Goal: Feedback & Contribution: Leave review/rating

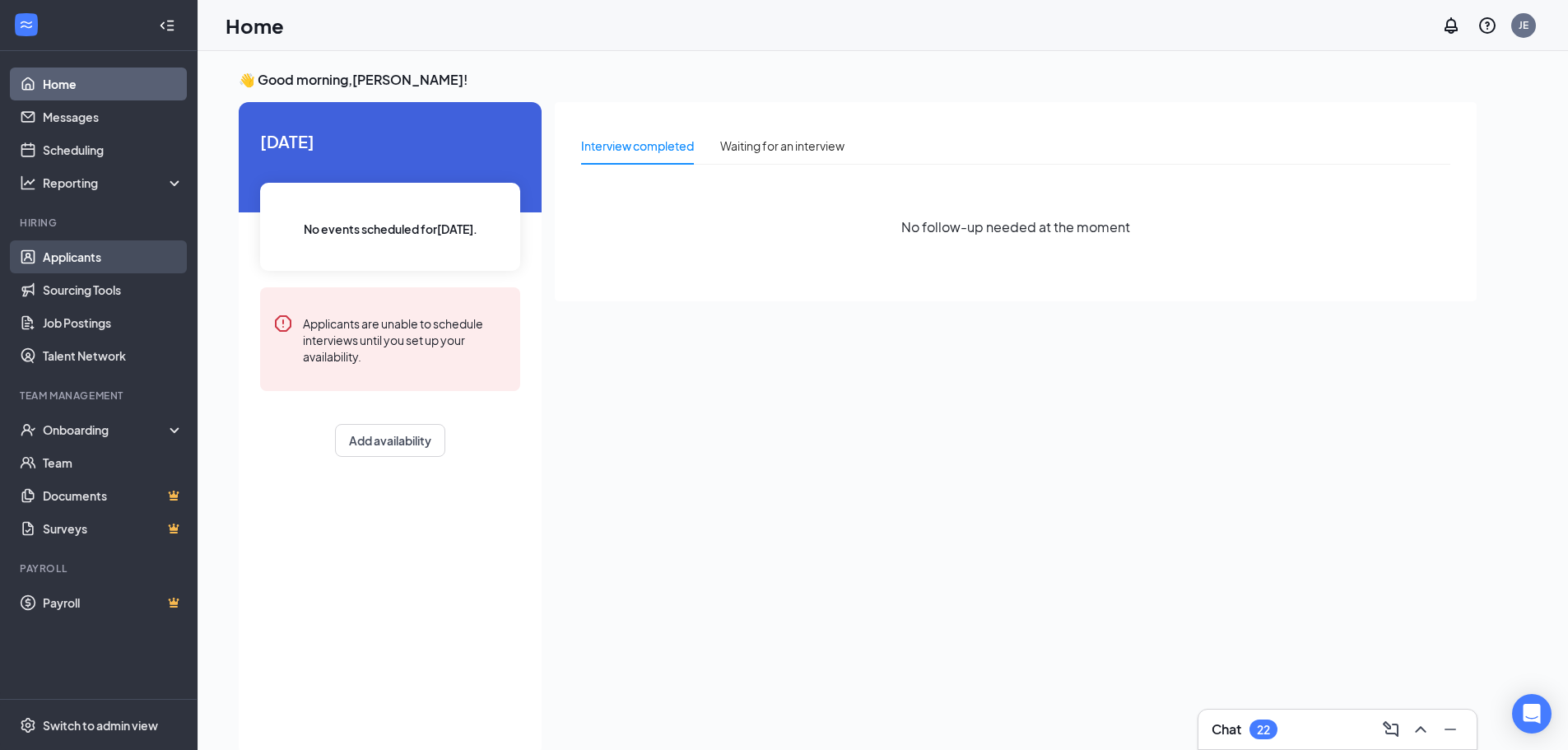
click at [107, 251] on link "Applicants" at bounding box center [113, 257] width 141 height 32
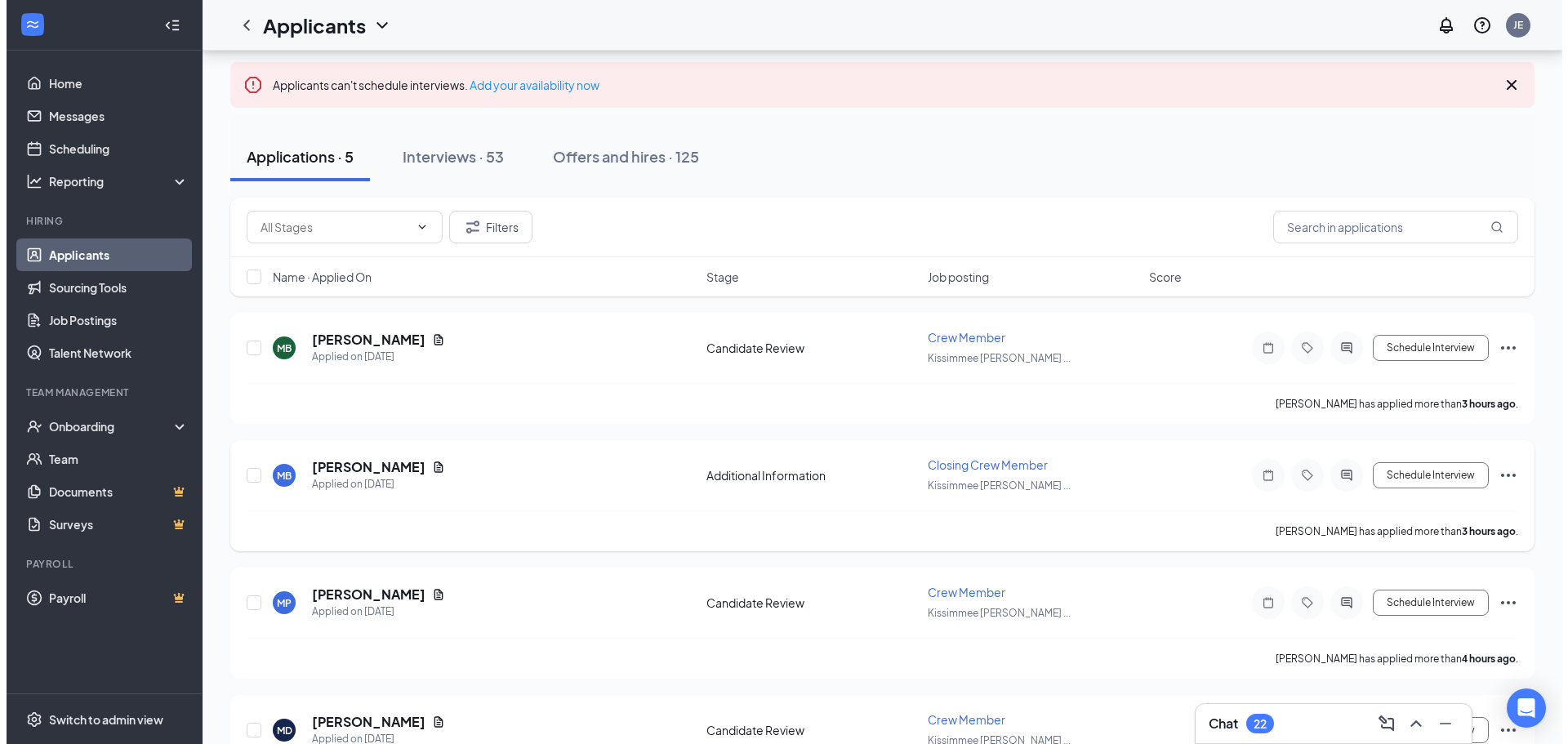
scroll to position [163, 0]
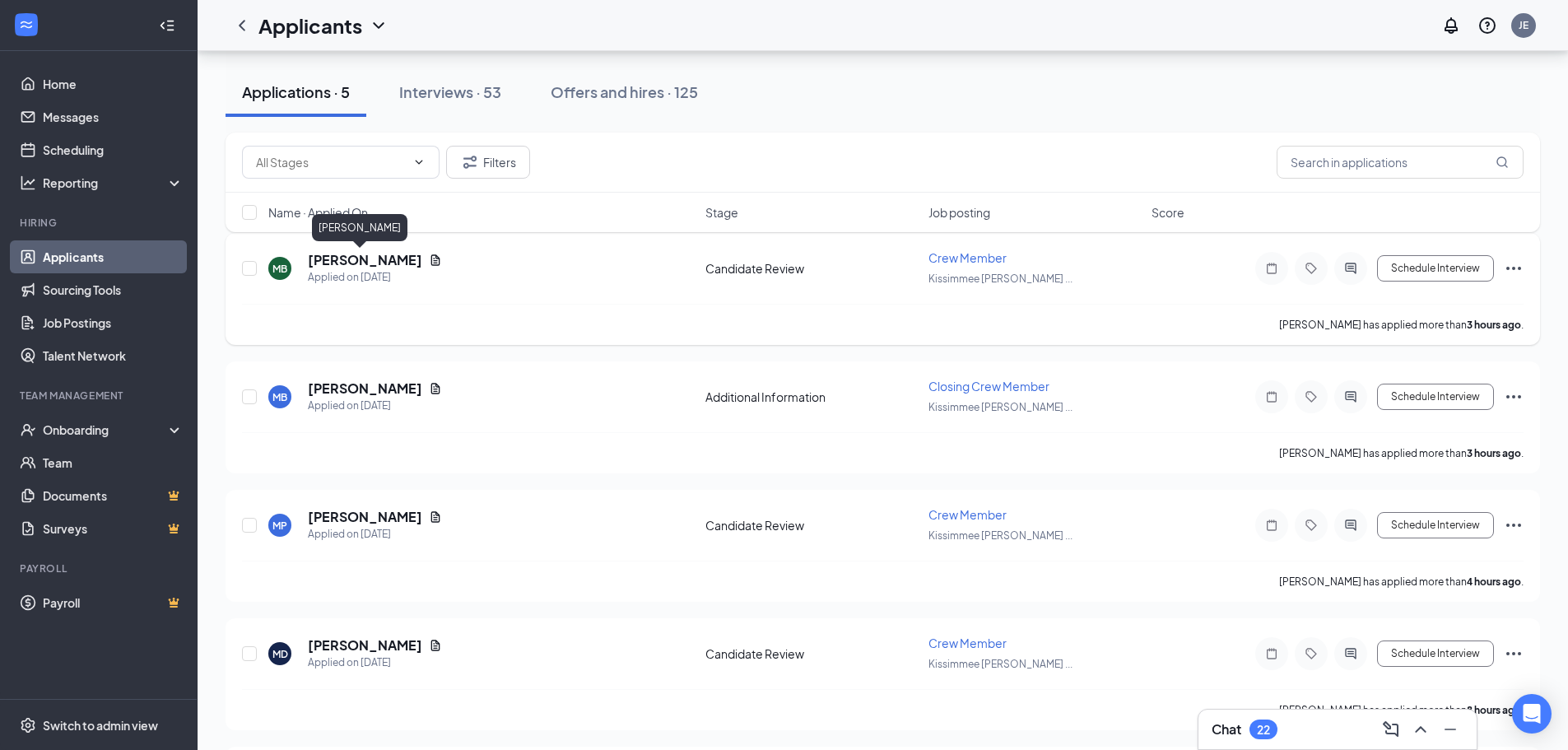
click at [333, 259] on h5 "[PERSON_NAME]" at bounding box center [365, 259] width 115 height 18
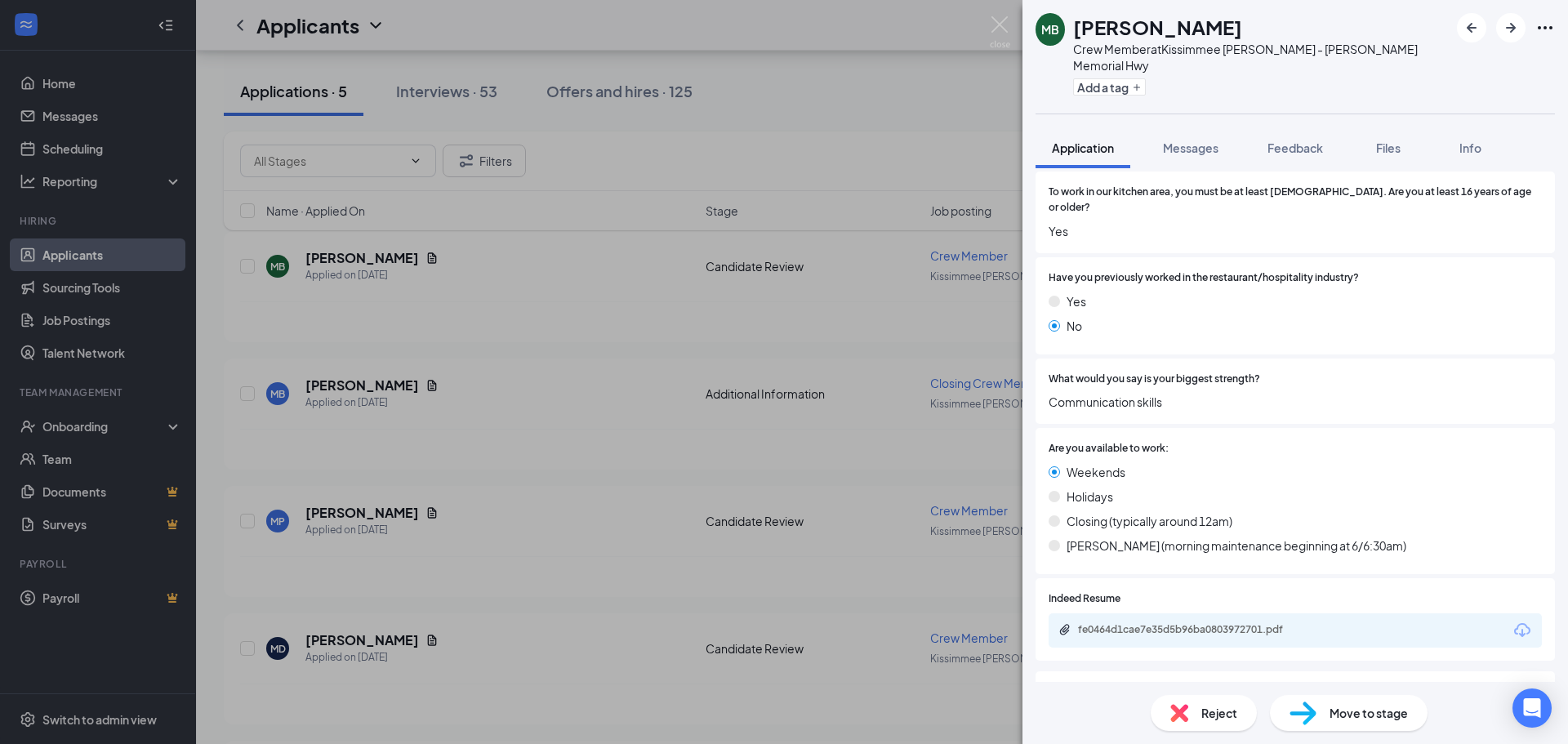
scroll to position [577, 0]
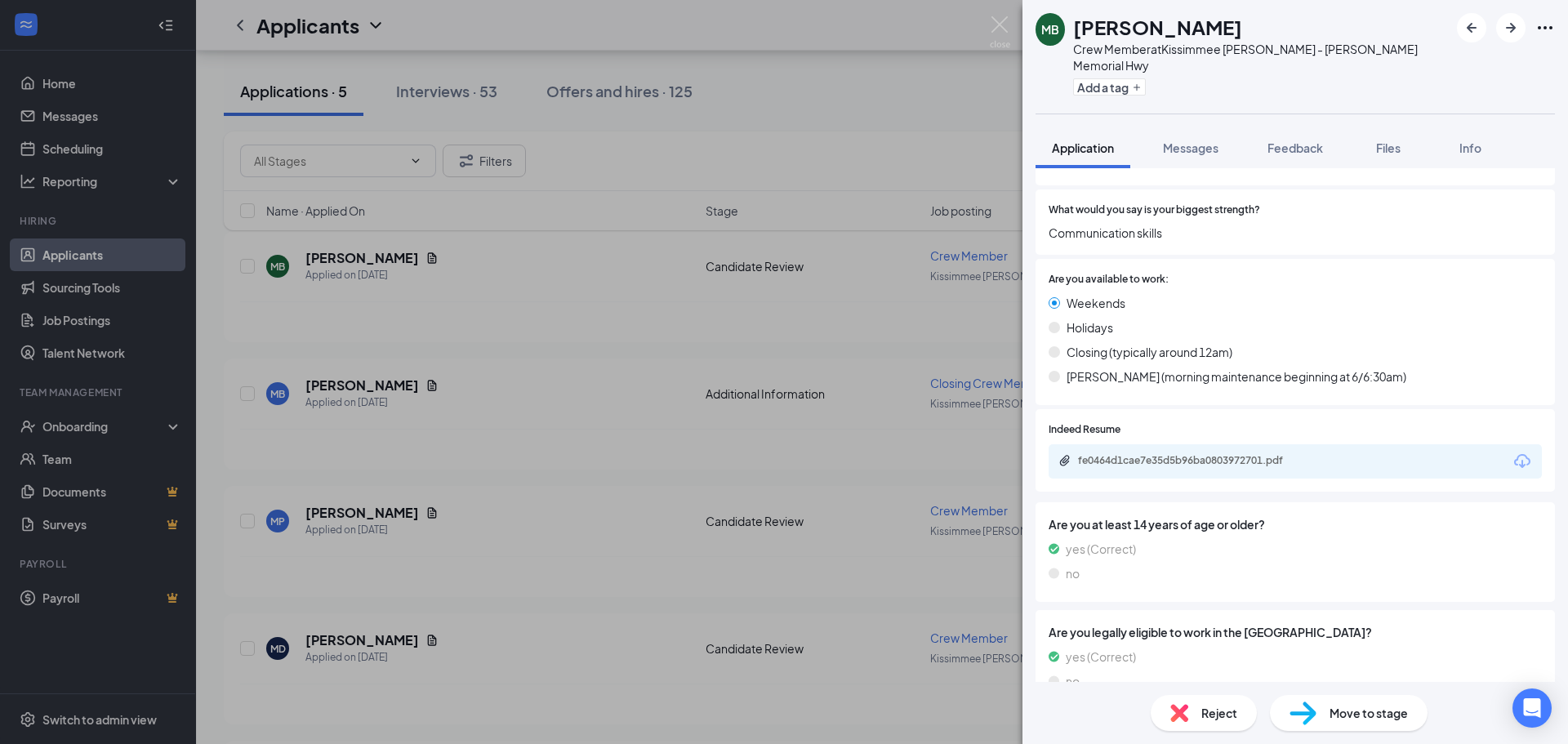
click at [1342, 713] on span "Move to stage" at bounding box center [1369, 712] width 78 height 18
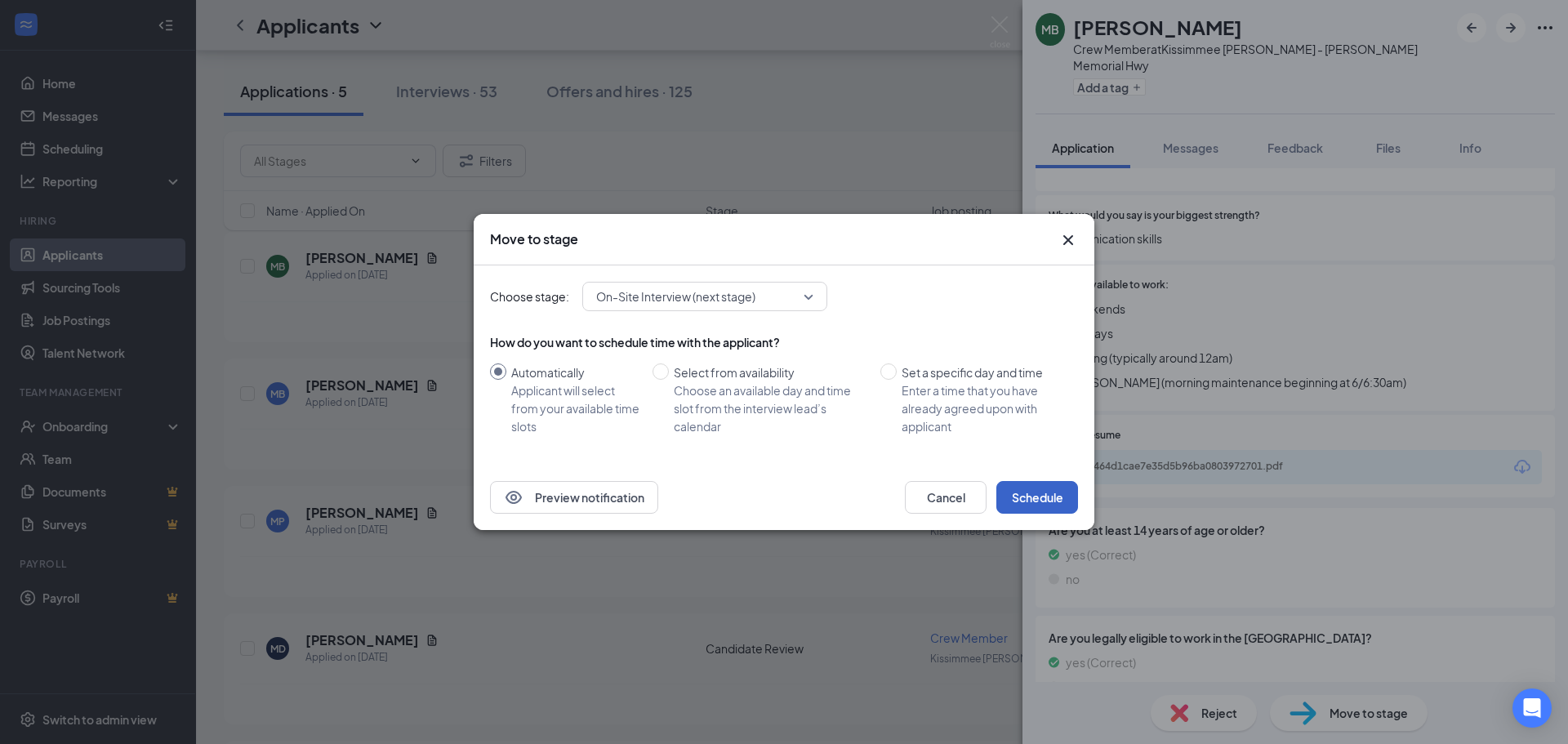
click at [1039, 501] on button "Schedule" at bounding box center [1037, 497] width 81 height 32
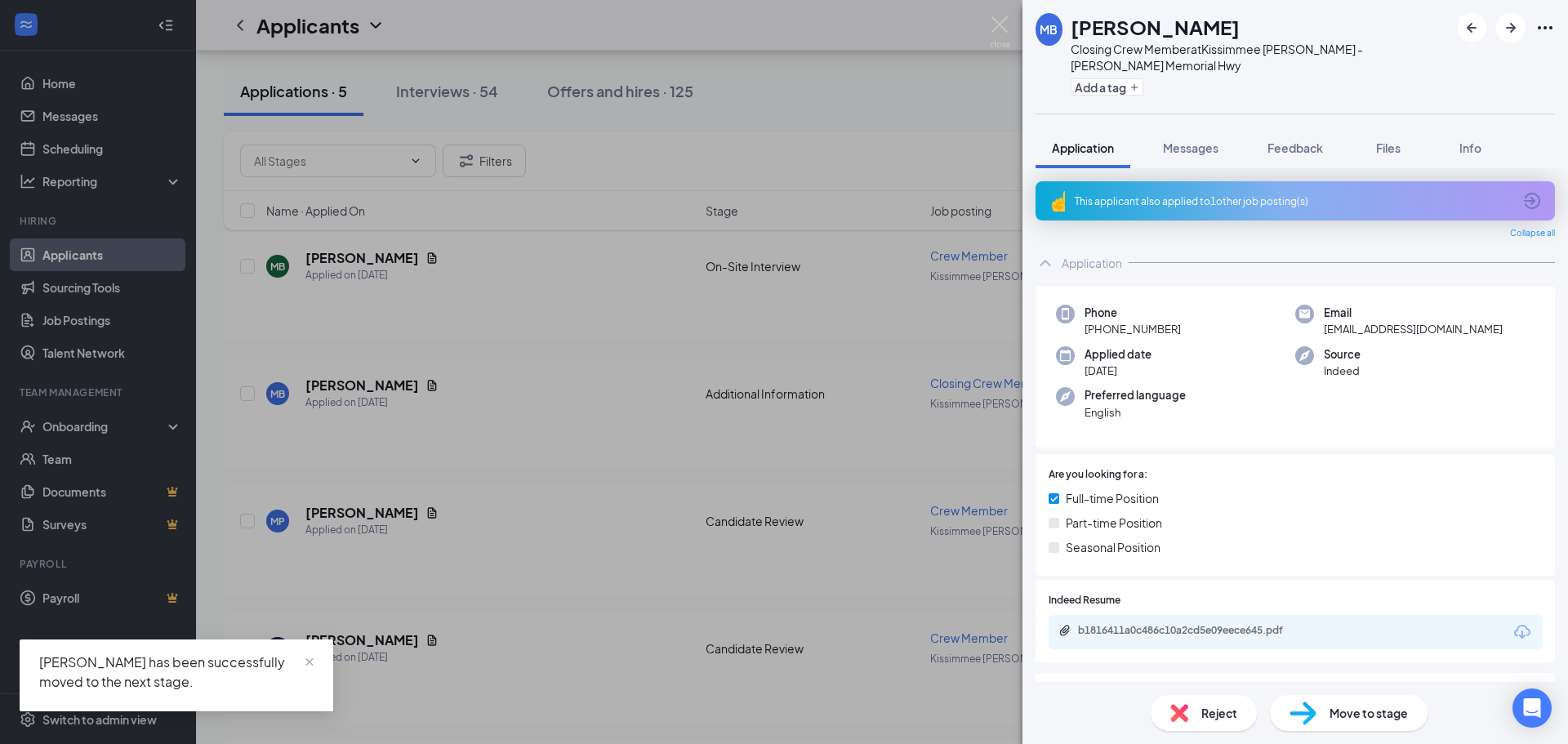
click at [1384, 705] on span "Move to stage" at bounding box center [1369, 712] width 78 height 18
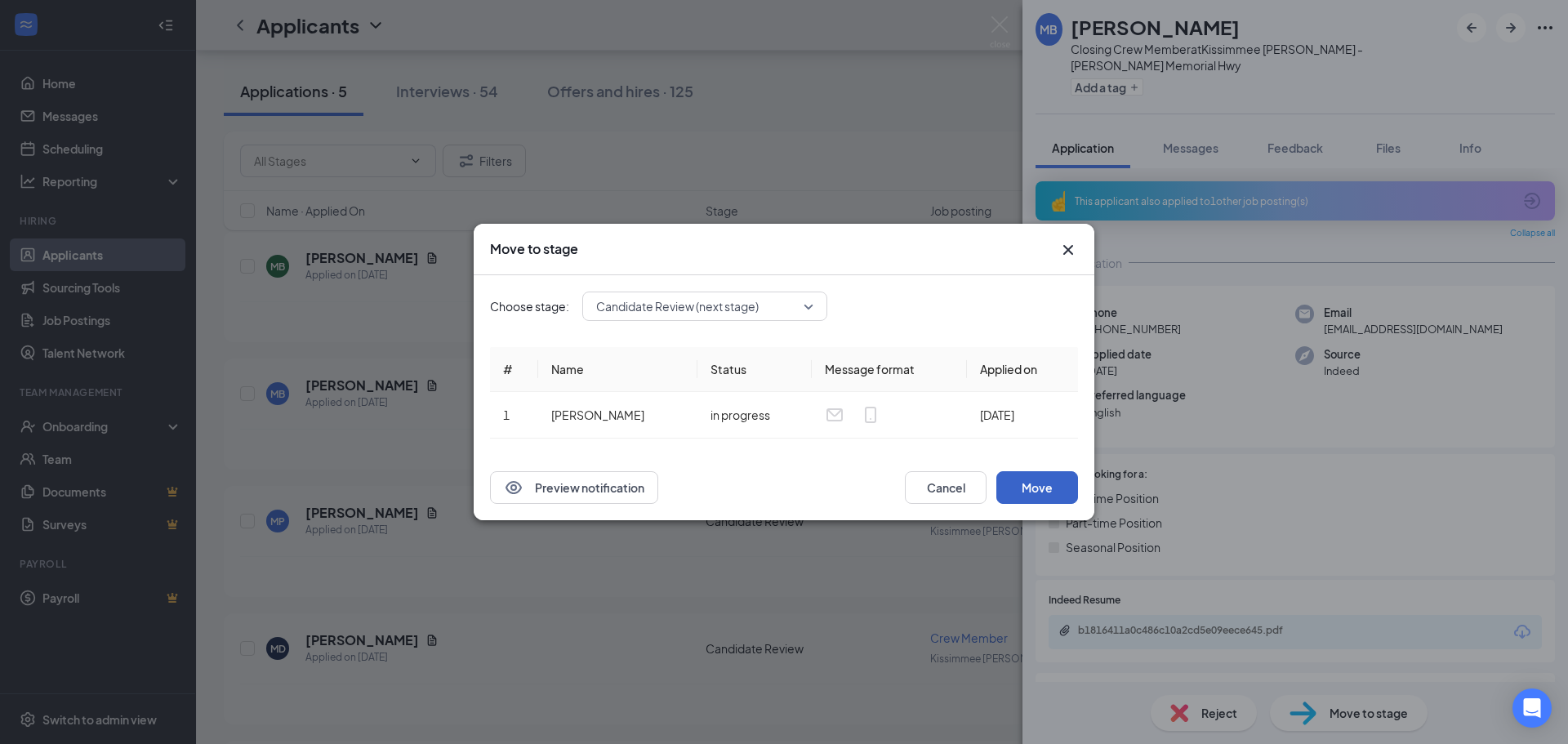
click at [1022, 492] on button "Move" at bounding box center [1037, 487] width 81 height 32
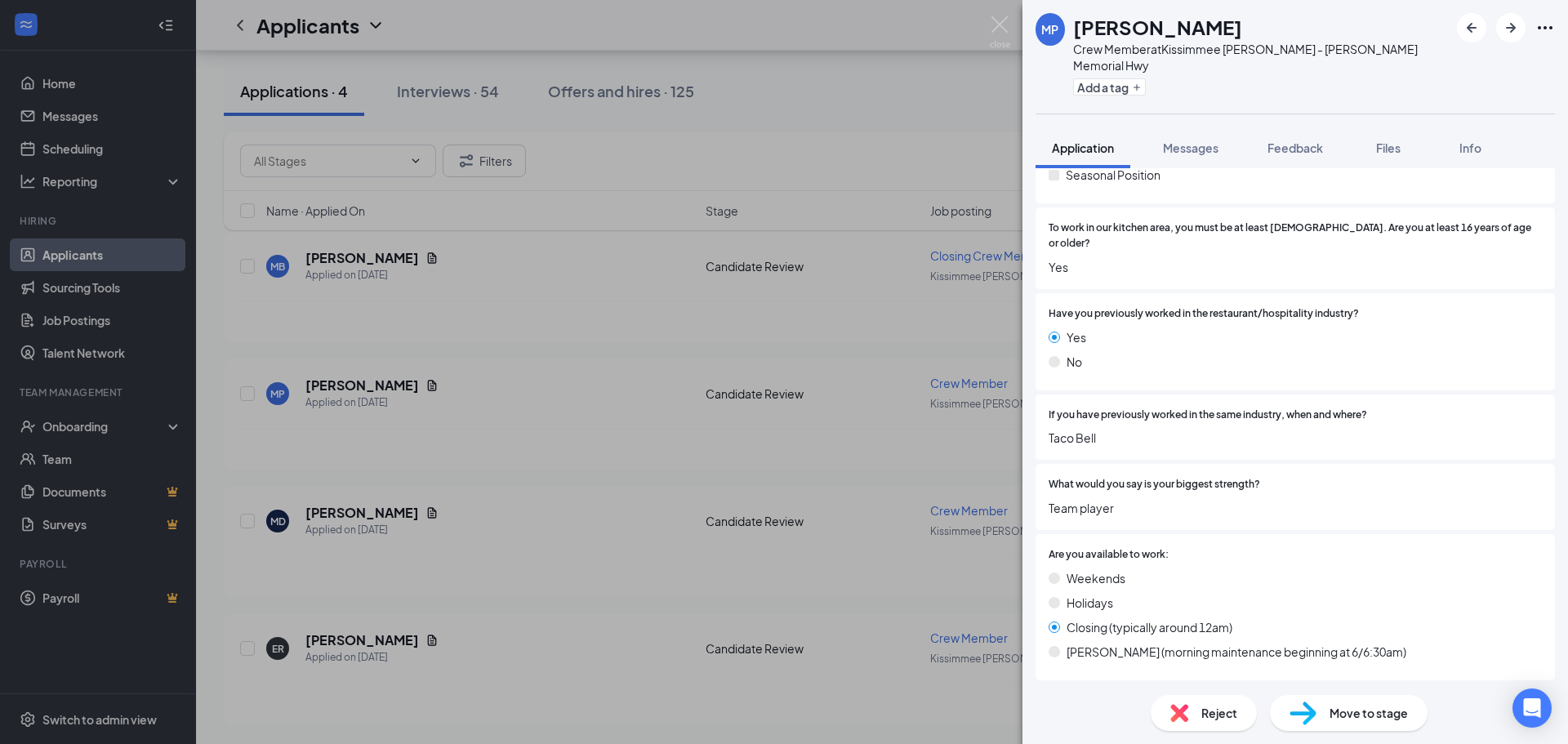
scroll to position [601, 0]
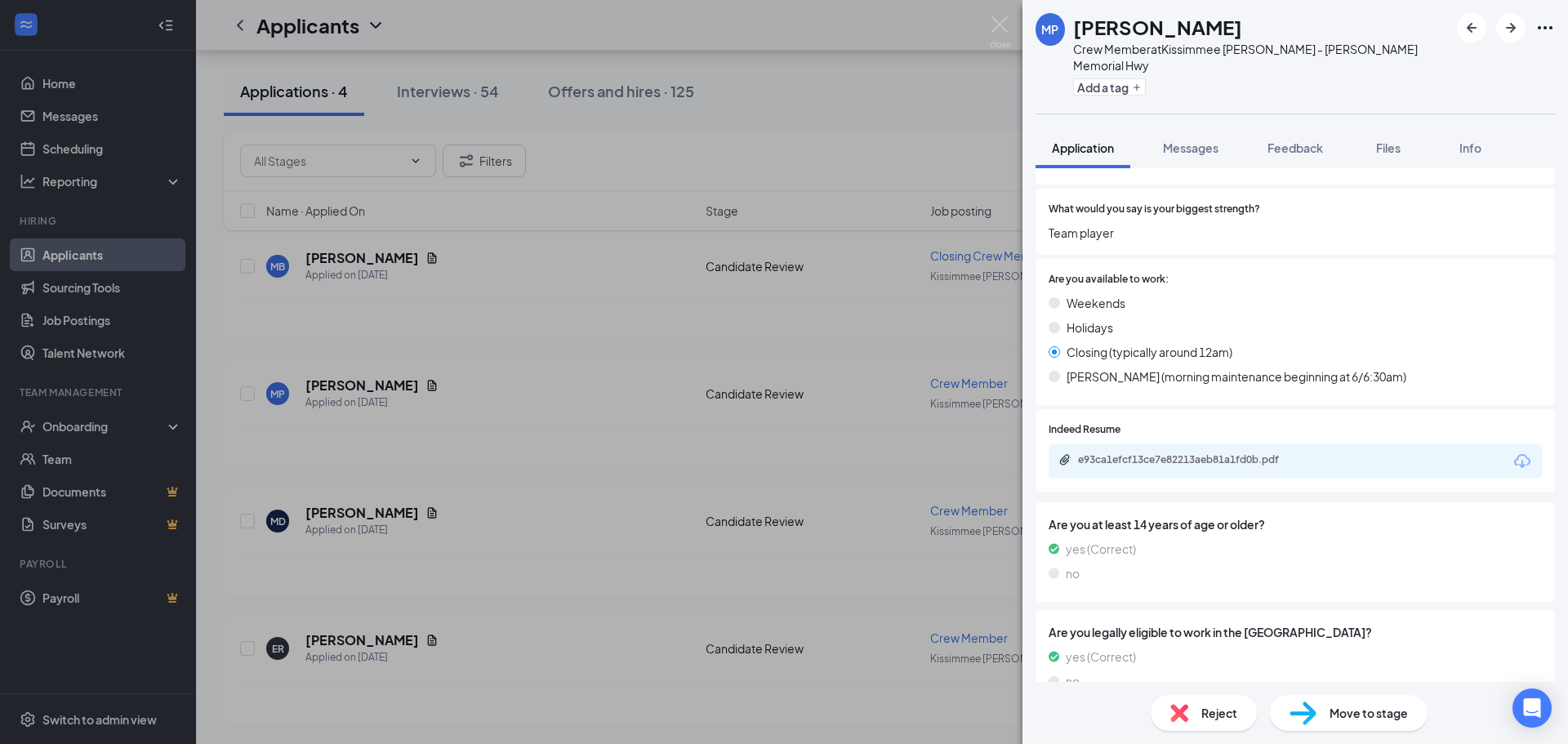
click at [1384, 712] on span "Move to stage" at bounding box center [1369, 712] width 78 height 18
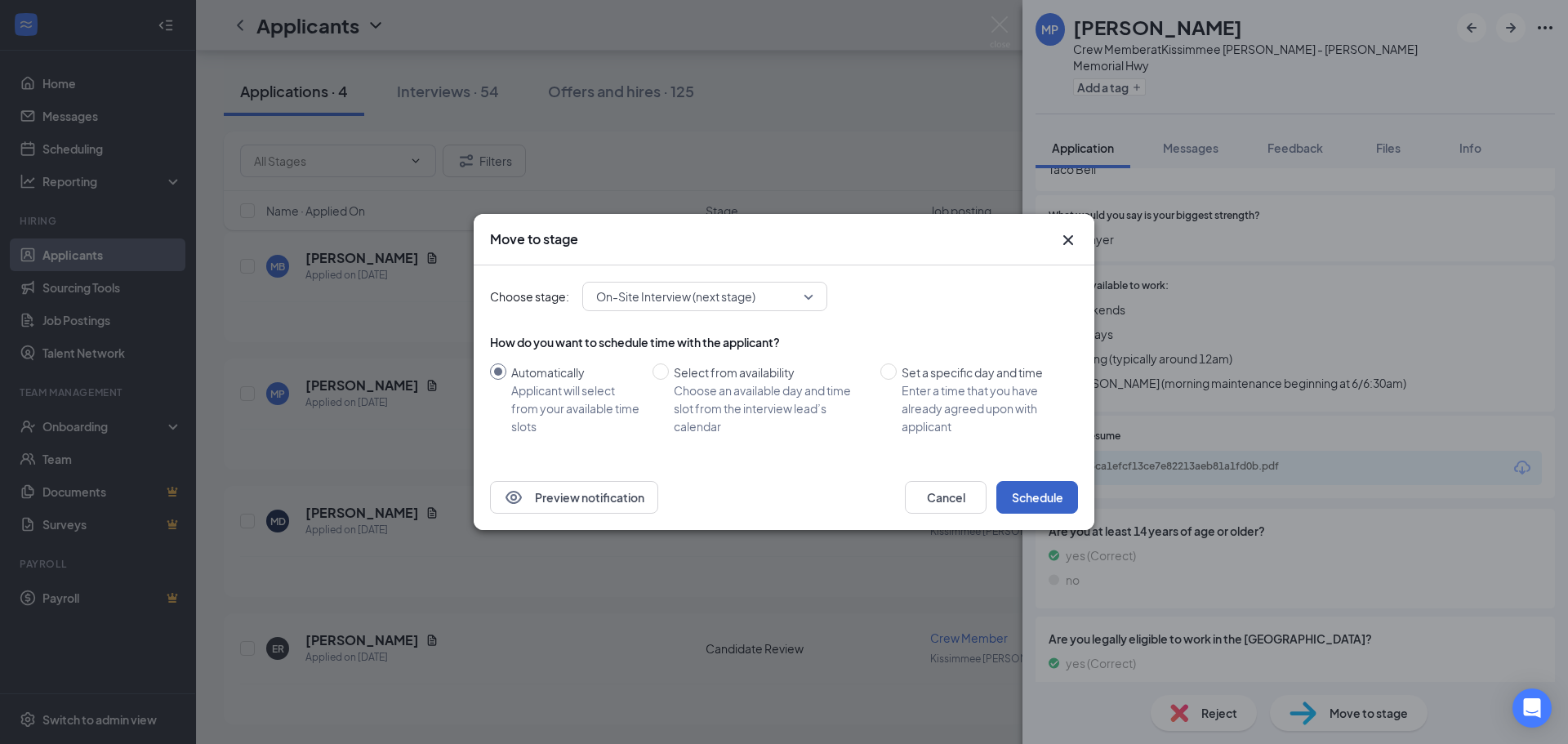
click at [1058, 494] on button "Schedule" at bounding box center [1037, 497] width 81 height 32
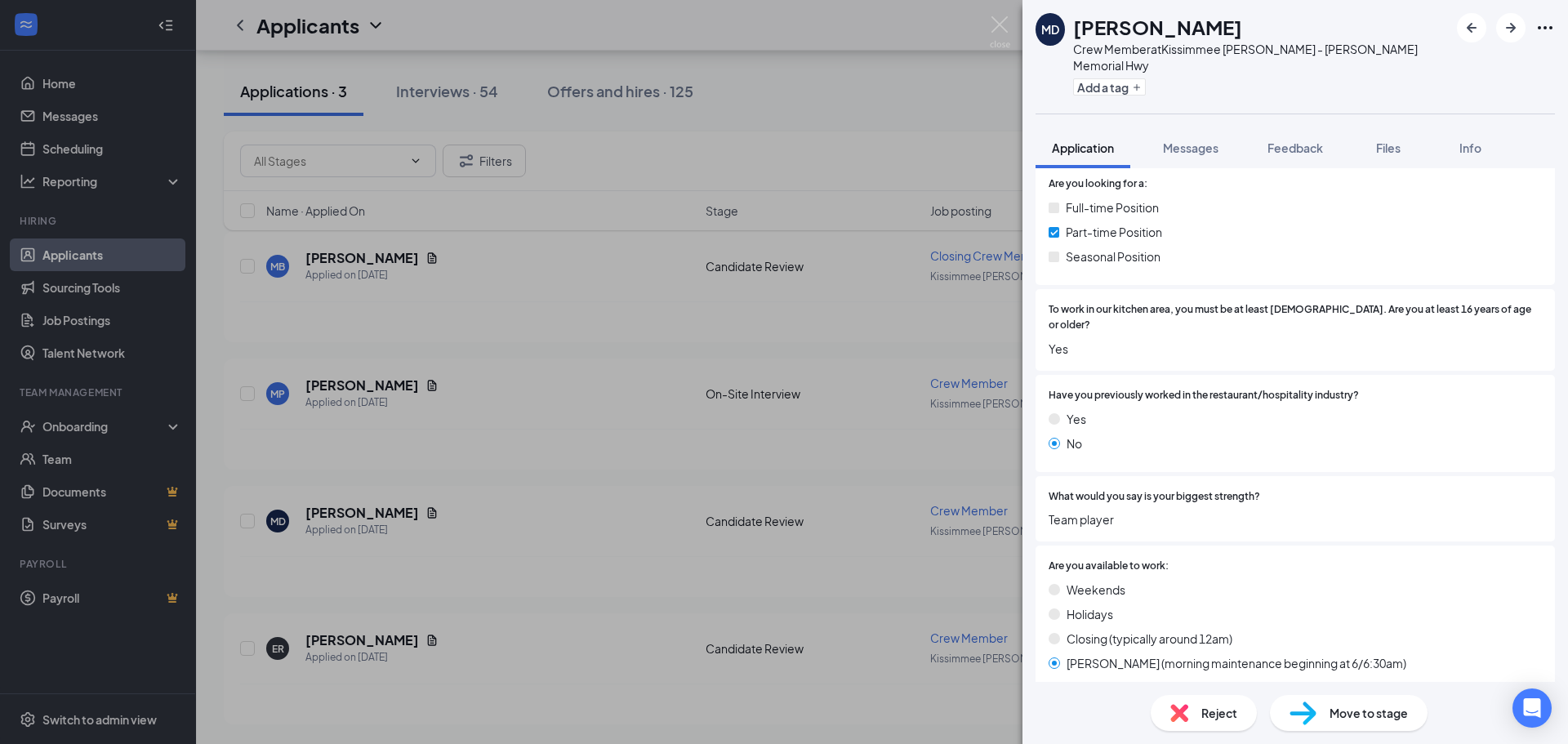
scroll to position [327, 0]
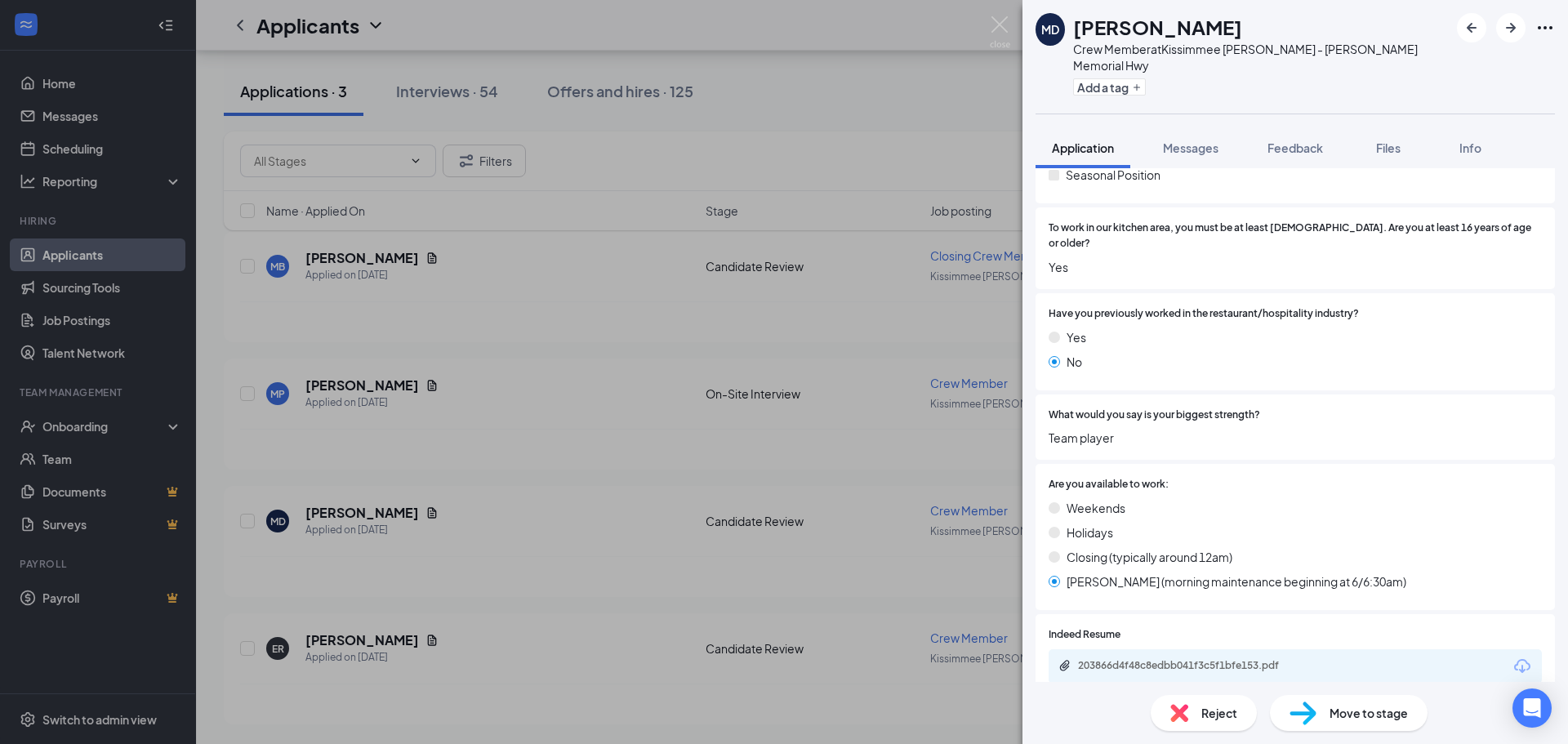
click at [1241, 703] on div "Reject" at bounding box center [1203, 713] width 106 height 36
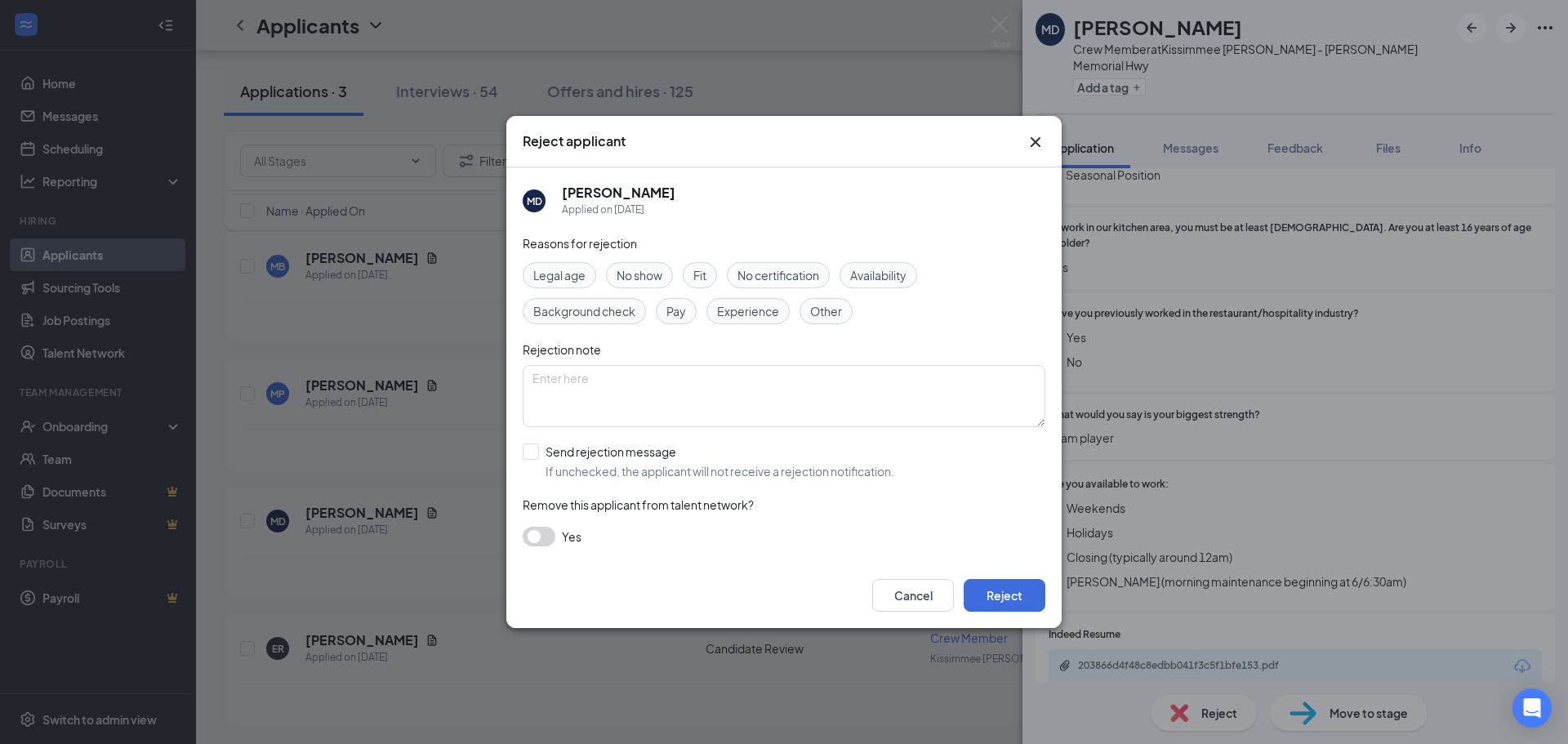
click at [899, 274] on span "Availability" at bounding box center [878, 275] width 56 height 18
click at [1014, 599] on button "Reject" at bounding box center [1005, 595] width 81 height 32
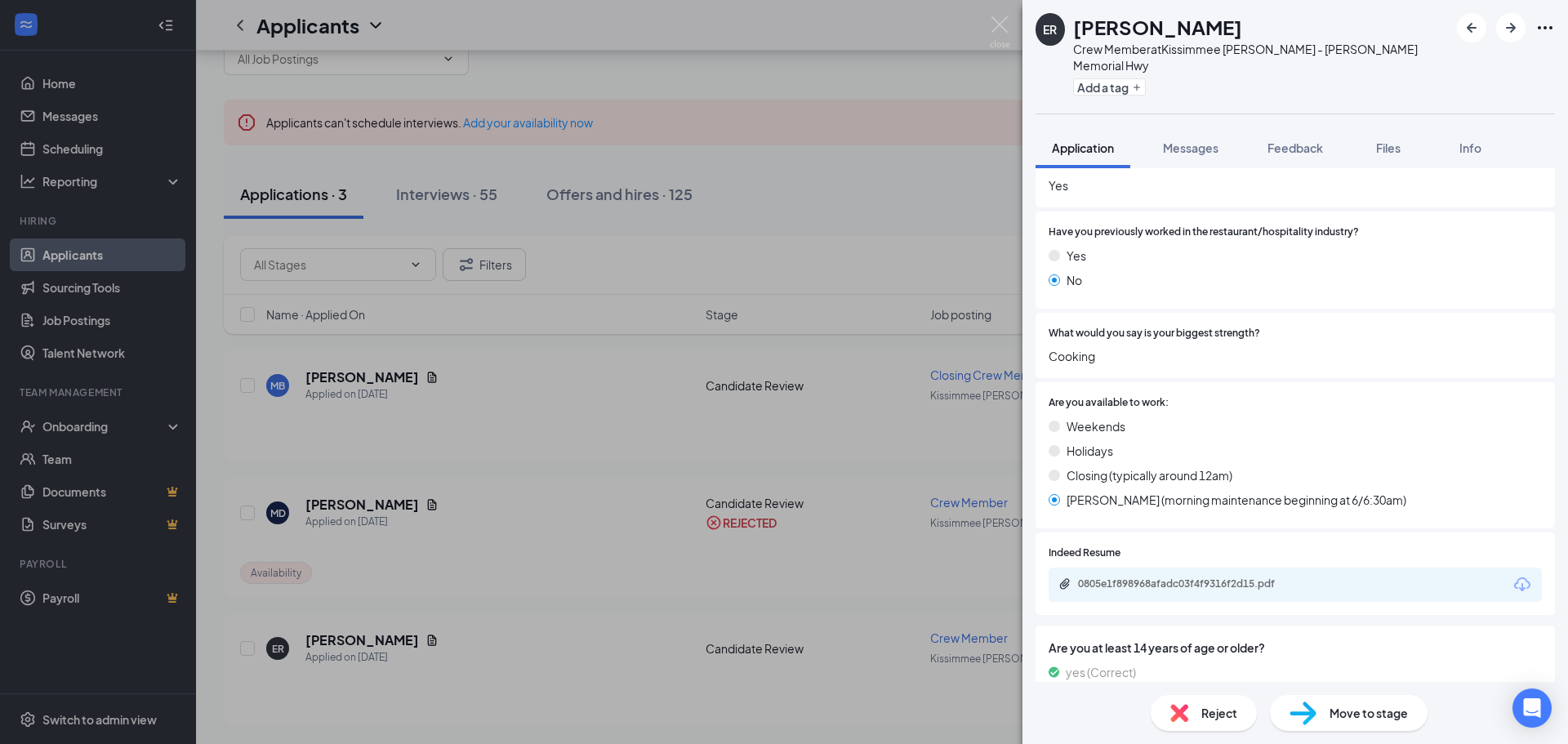
scroll to position [531, 0]
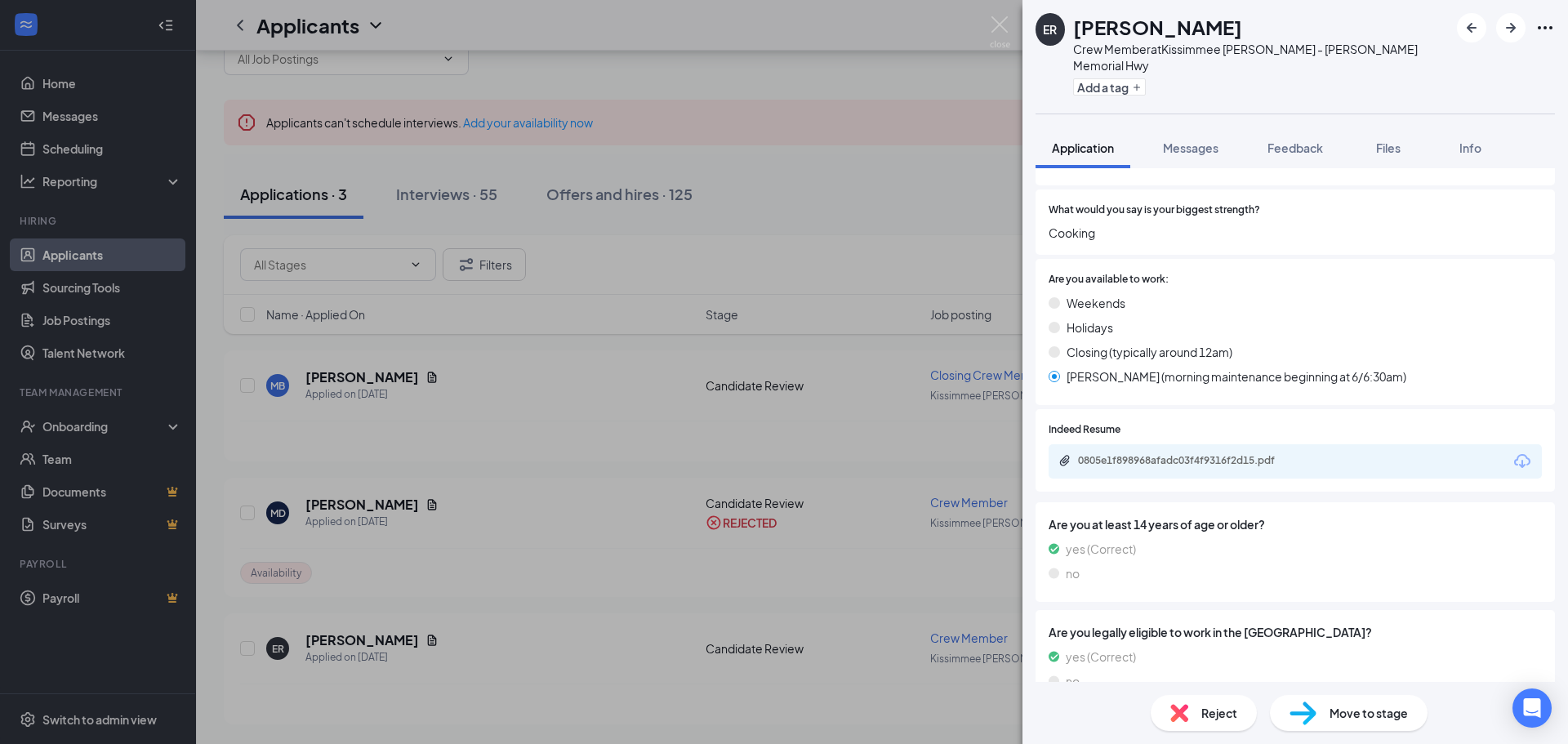
click at [1378, 715] on span "Move to stage" at bounding box center [1369, 712] width 78 height 18
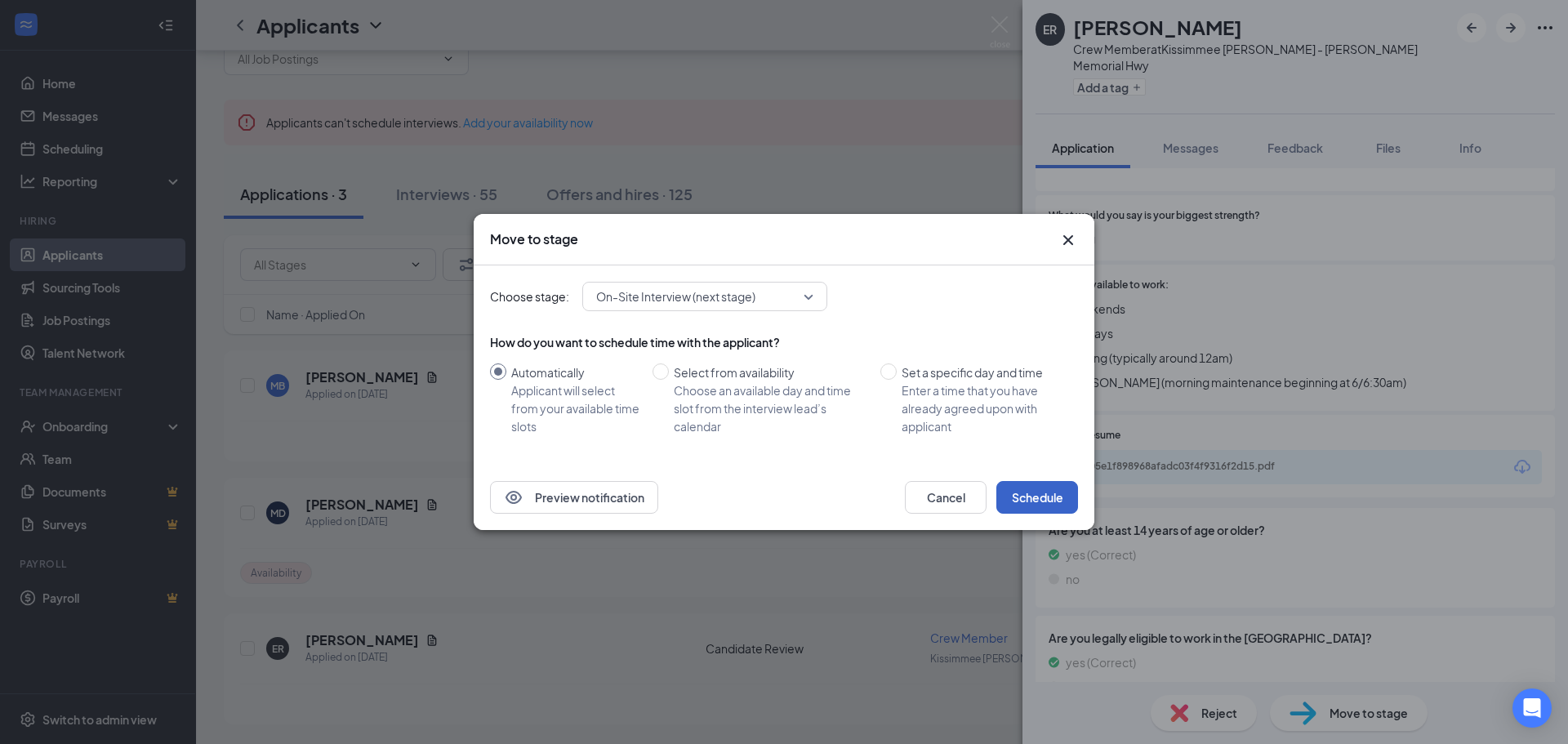
click at [1039, 501] on button "Schedule" at bounding box center [1037, 497] width 81 height 32
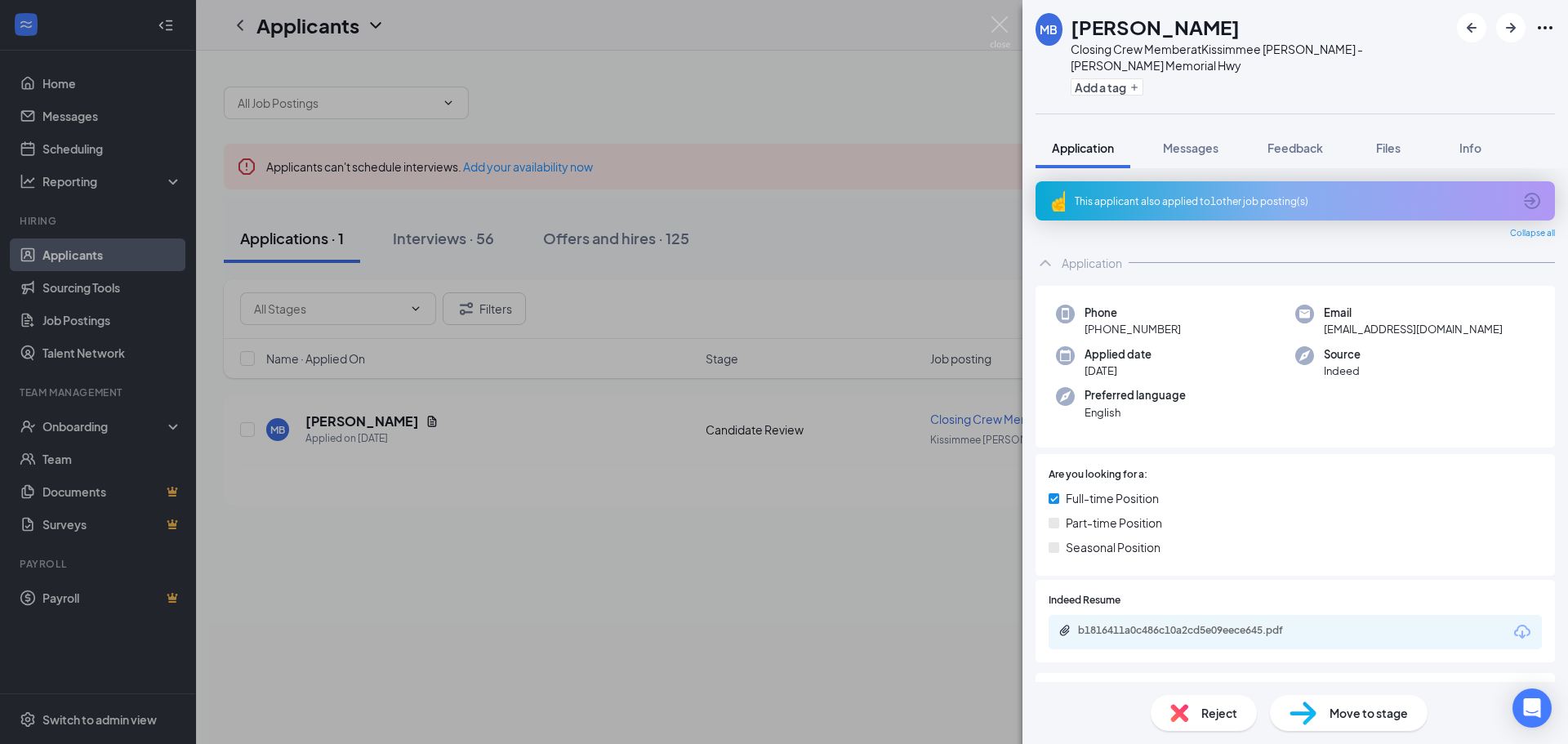
click at [1357, 713] on span "Move to stage" at bounding box center [1369, 712] width 78 height 18
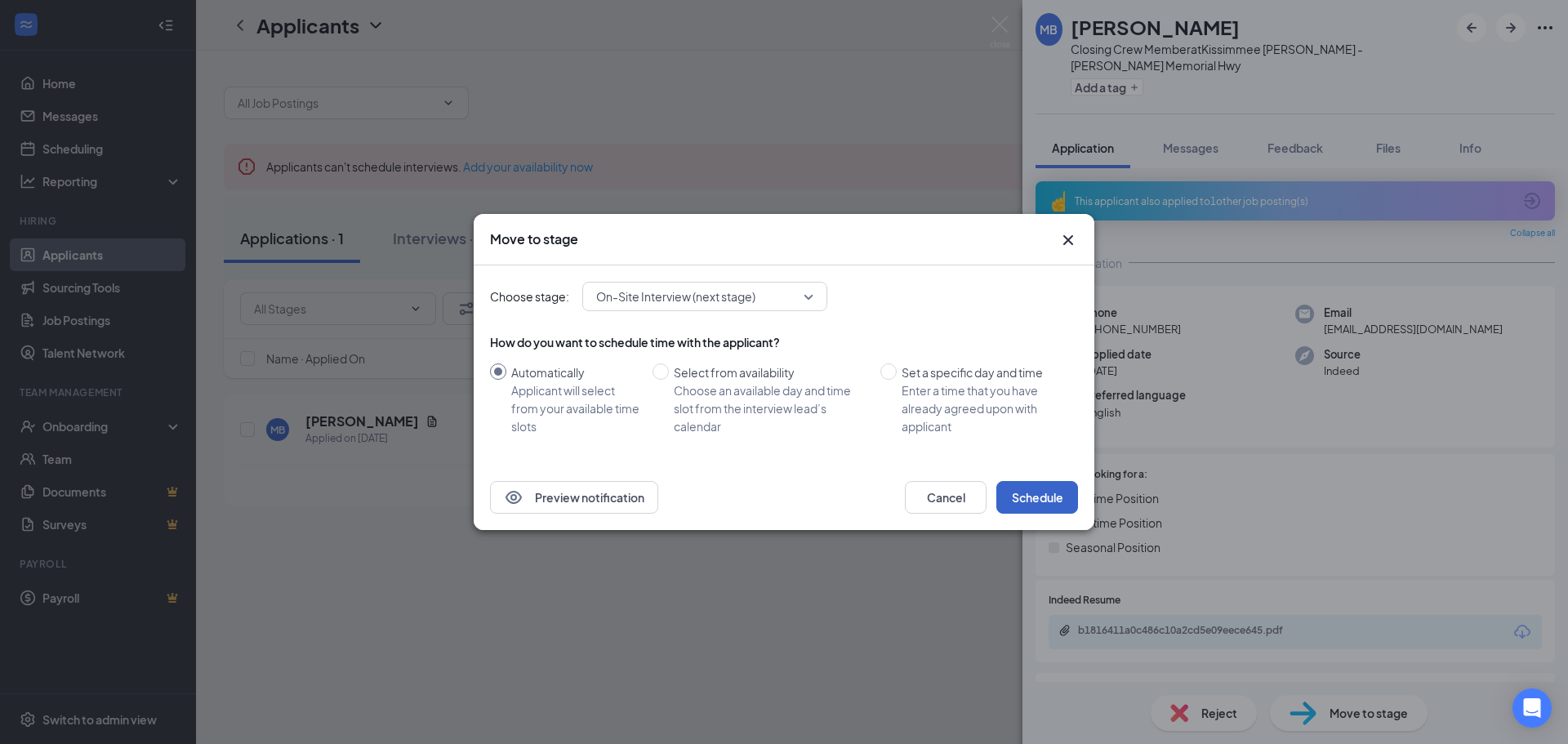
click at [1061, 495] on button "Schedule" at bounding box center [1037, 497] width 81 height 32
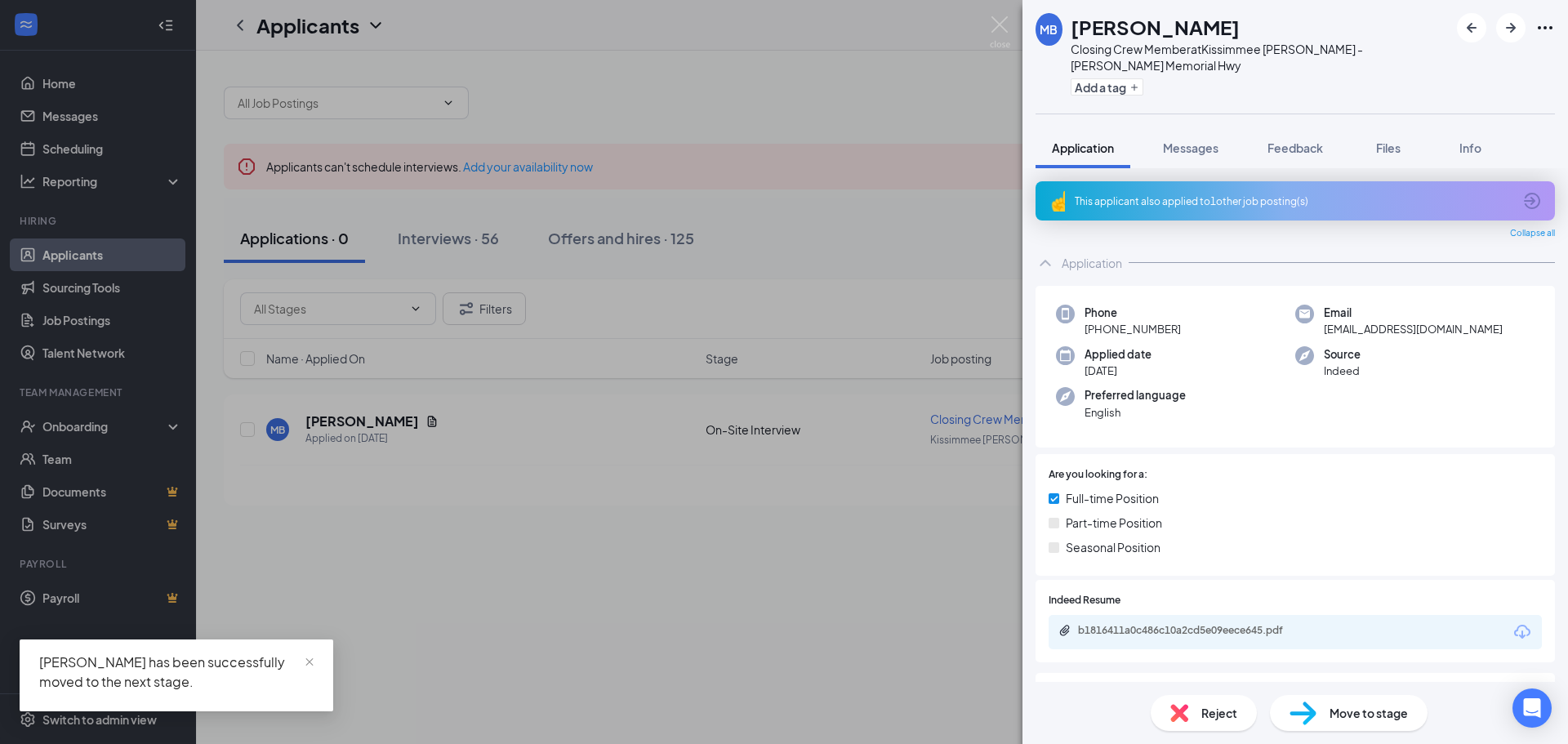
click at [45, 146] on div "MB [PERSON_NAME] Closing Crew Member at [GEOGRAPHIC_DATA] [PERSON_NAME] - [PERS…" at bounding box center [784, 372] width 1568 height 744
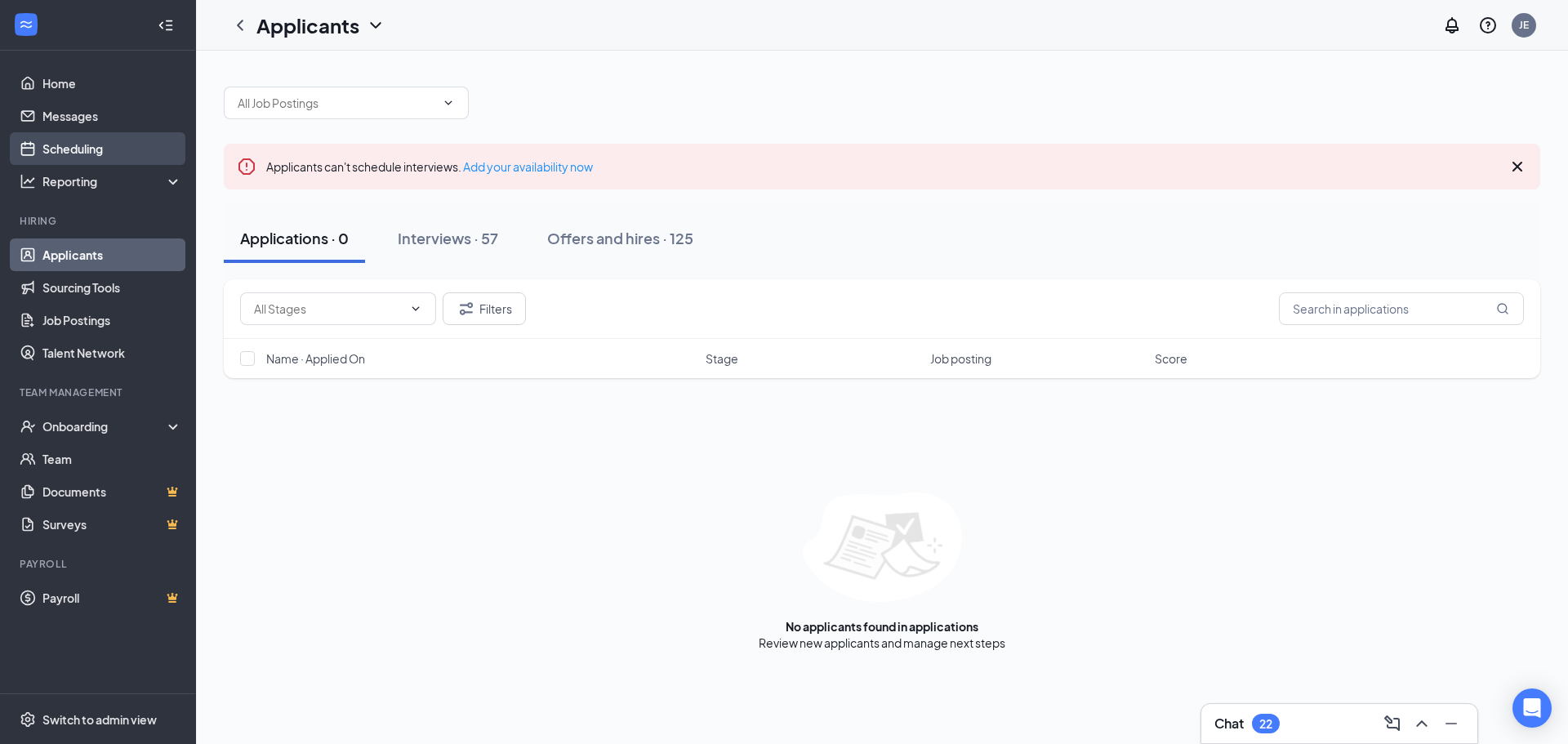
click at [45, 146] on link "Scheduling" at bounding box center [112, 148] width 140 height 32
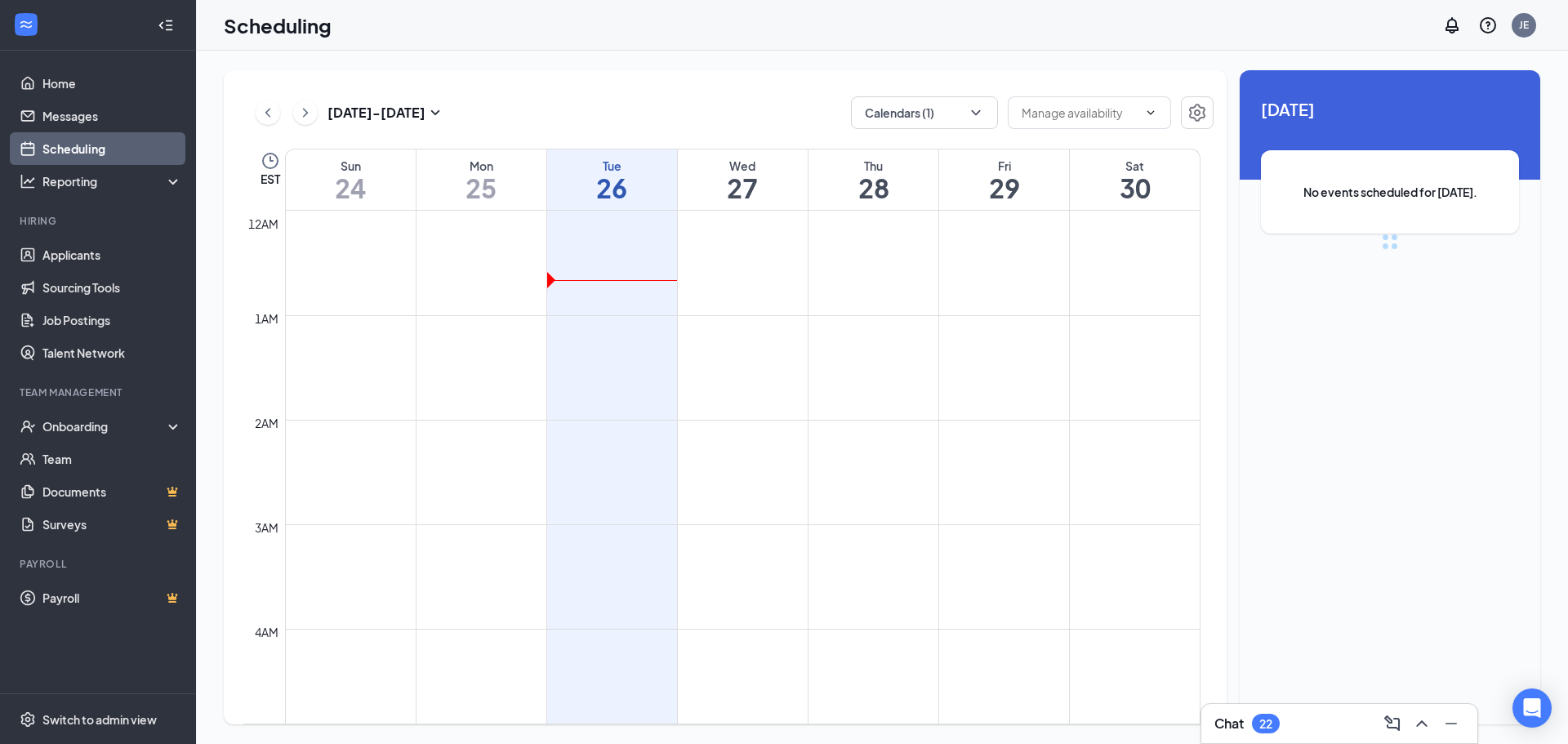
scroll to position [803, 0]
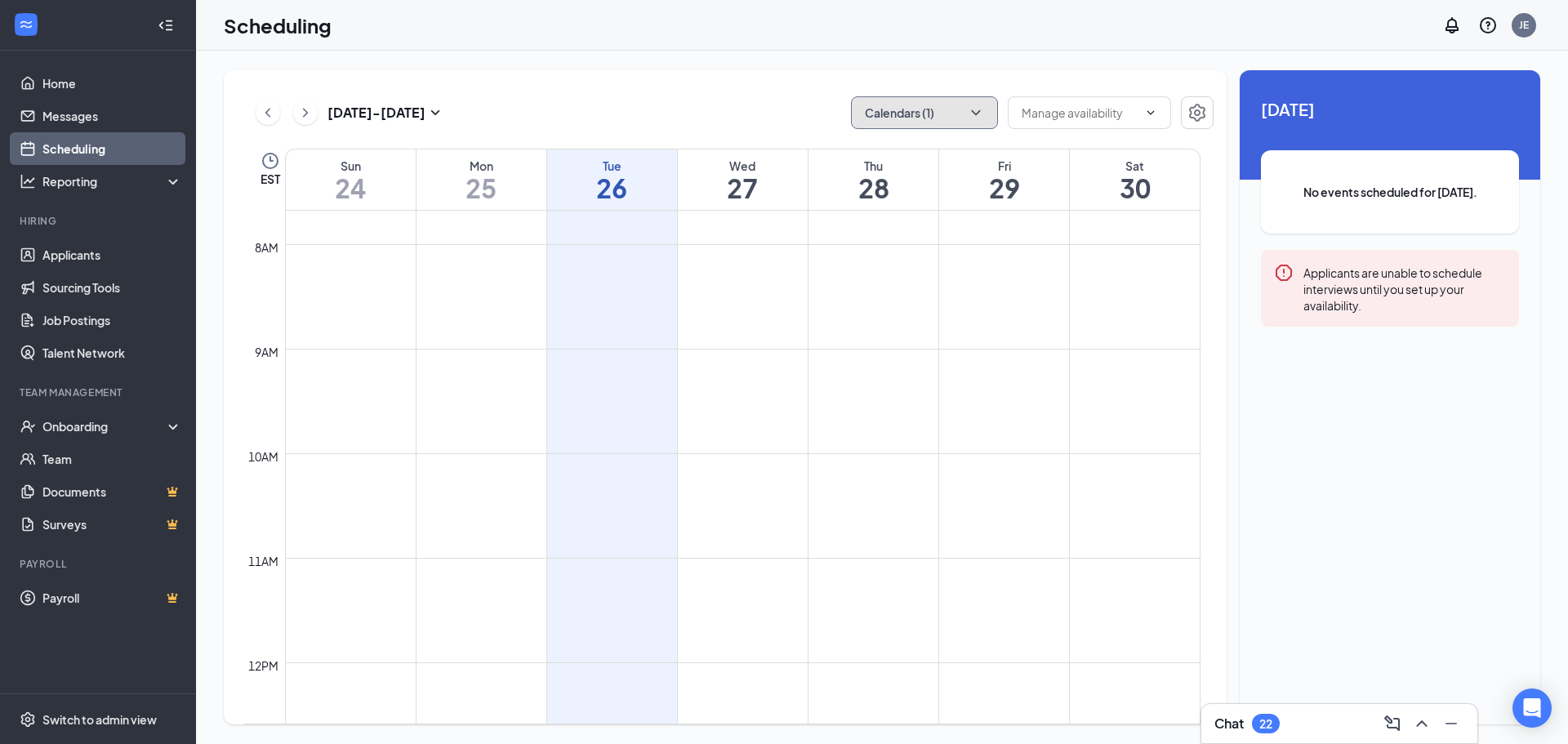
click at [979, 119] on icon "ChevronDown" at bounding box center [975, 112] width 16 height 16
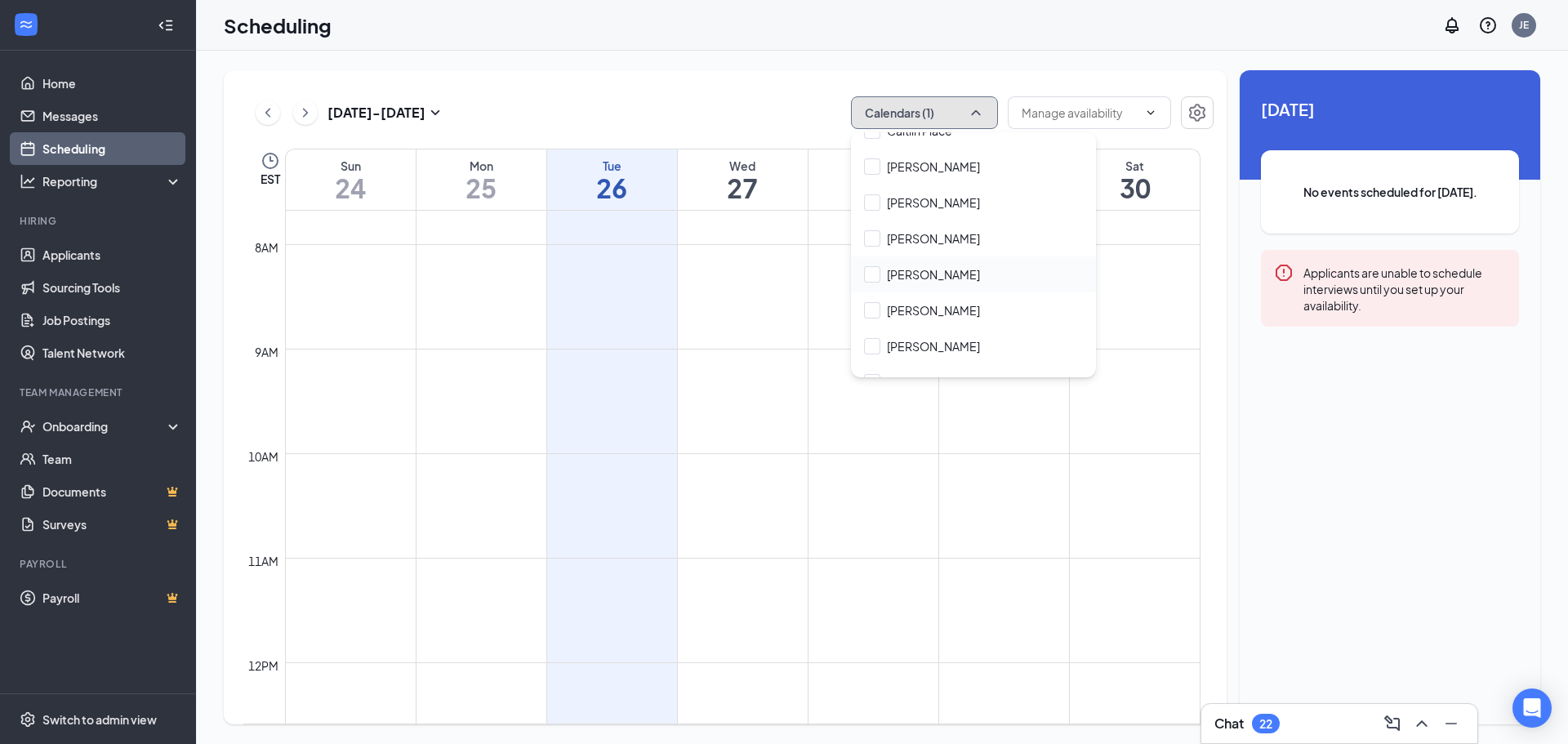
scroll to position [245, 0]
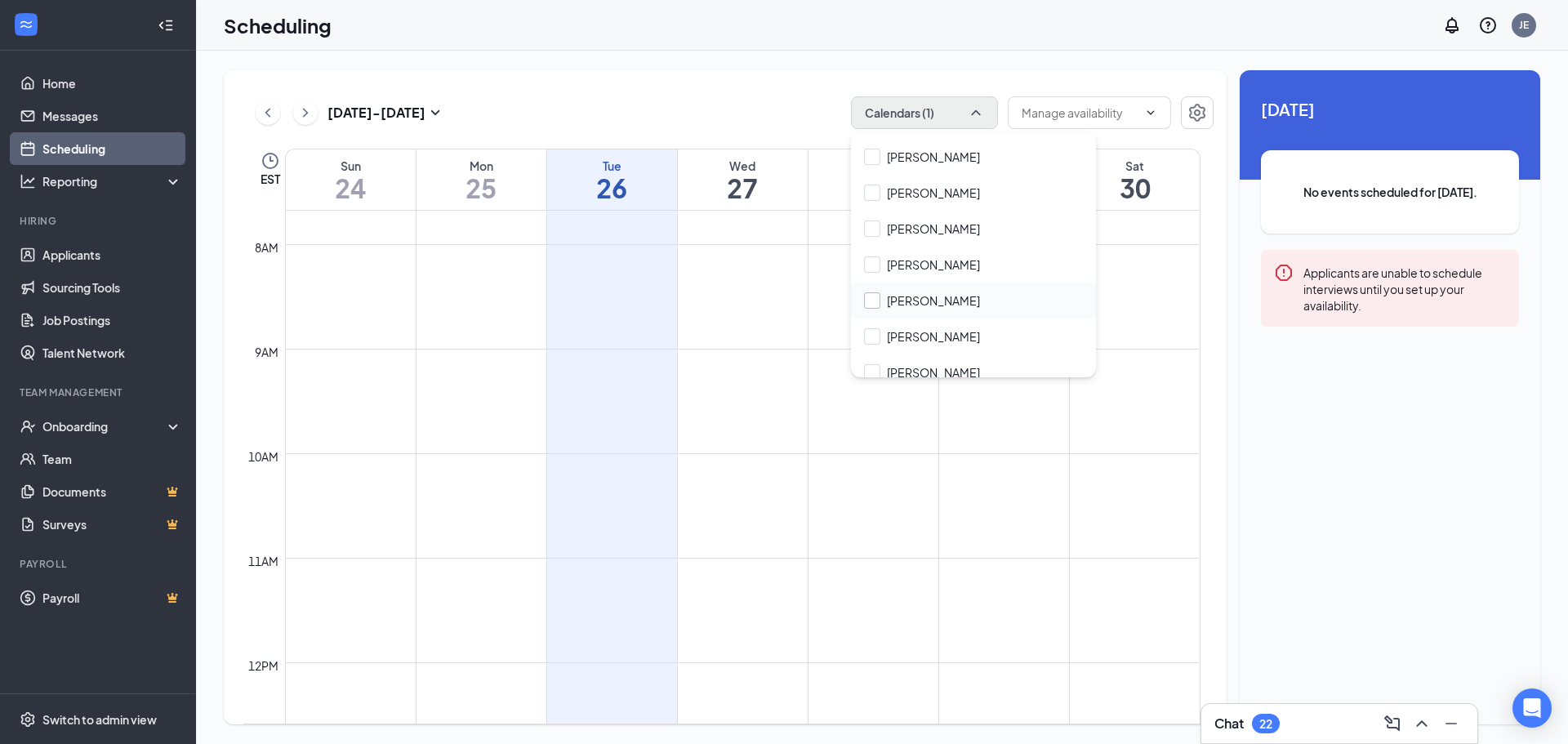
click at [936, 305] on input "[PERSON_NAME]" at bounding box center [921, 300] width 116 height 16
checkbox input "true"
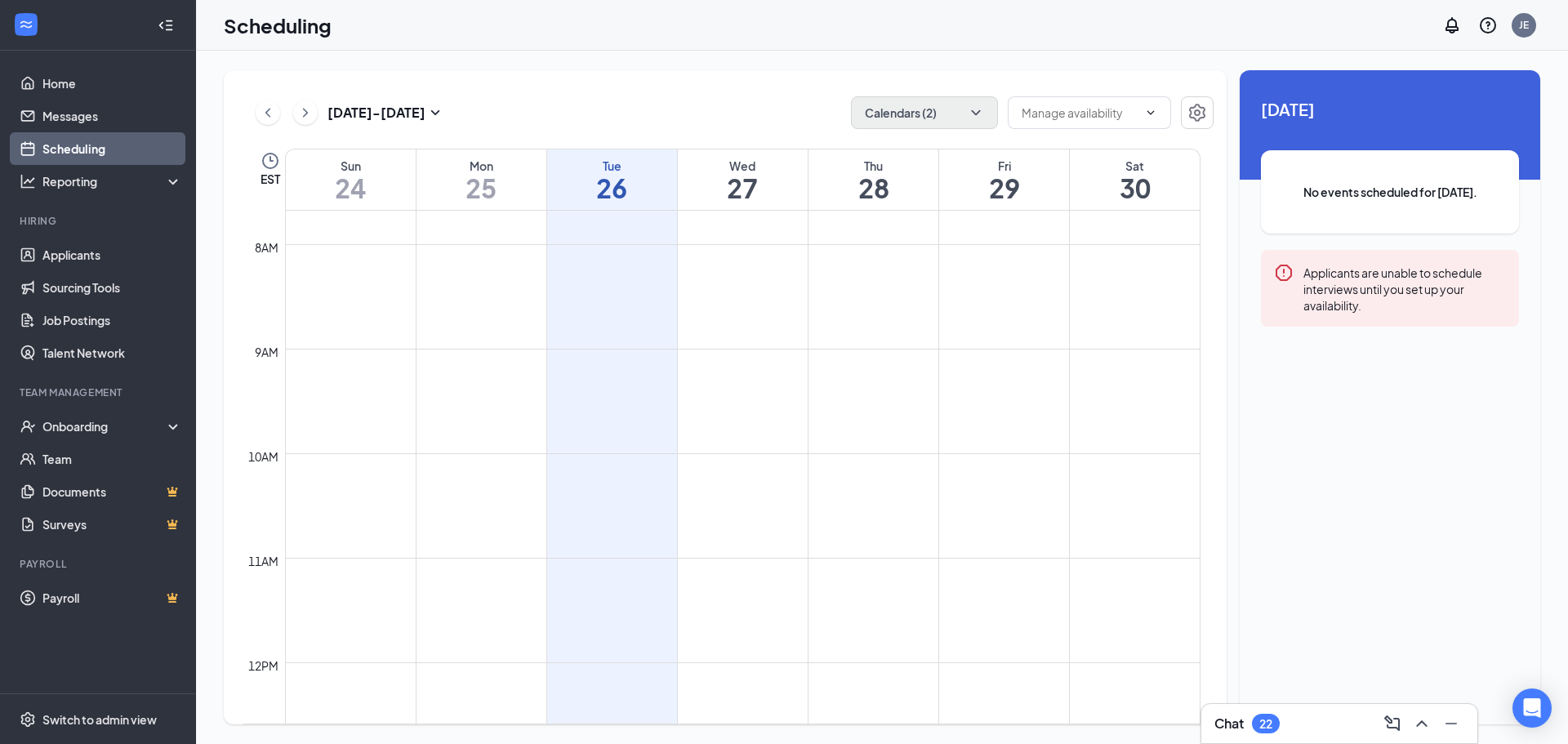
click at [812, 467] on td at bounding box center [742, 466] width 916 height 26
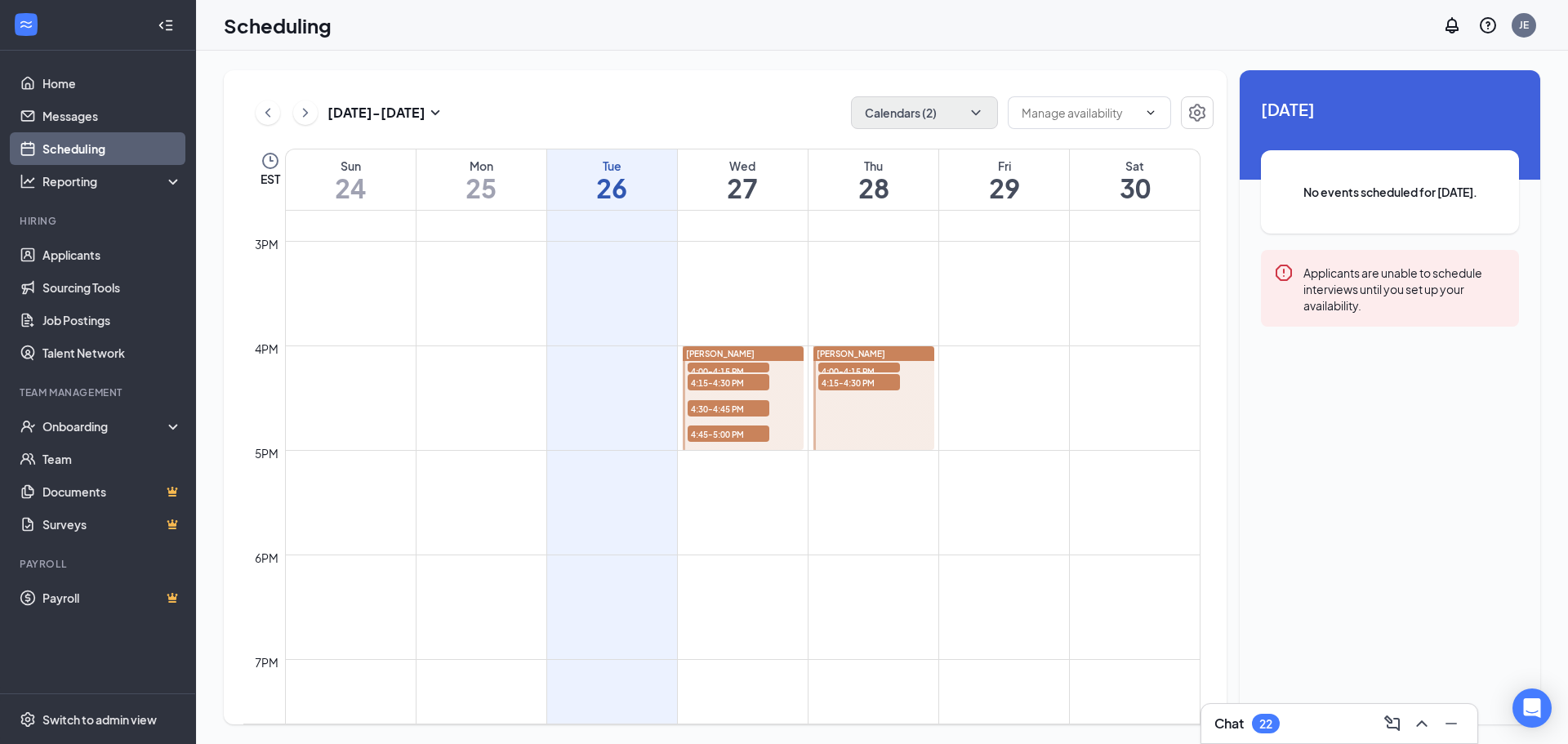
scroll to position [1374, 0]
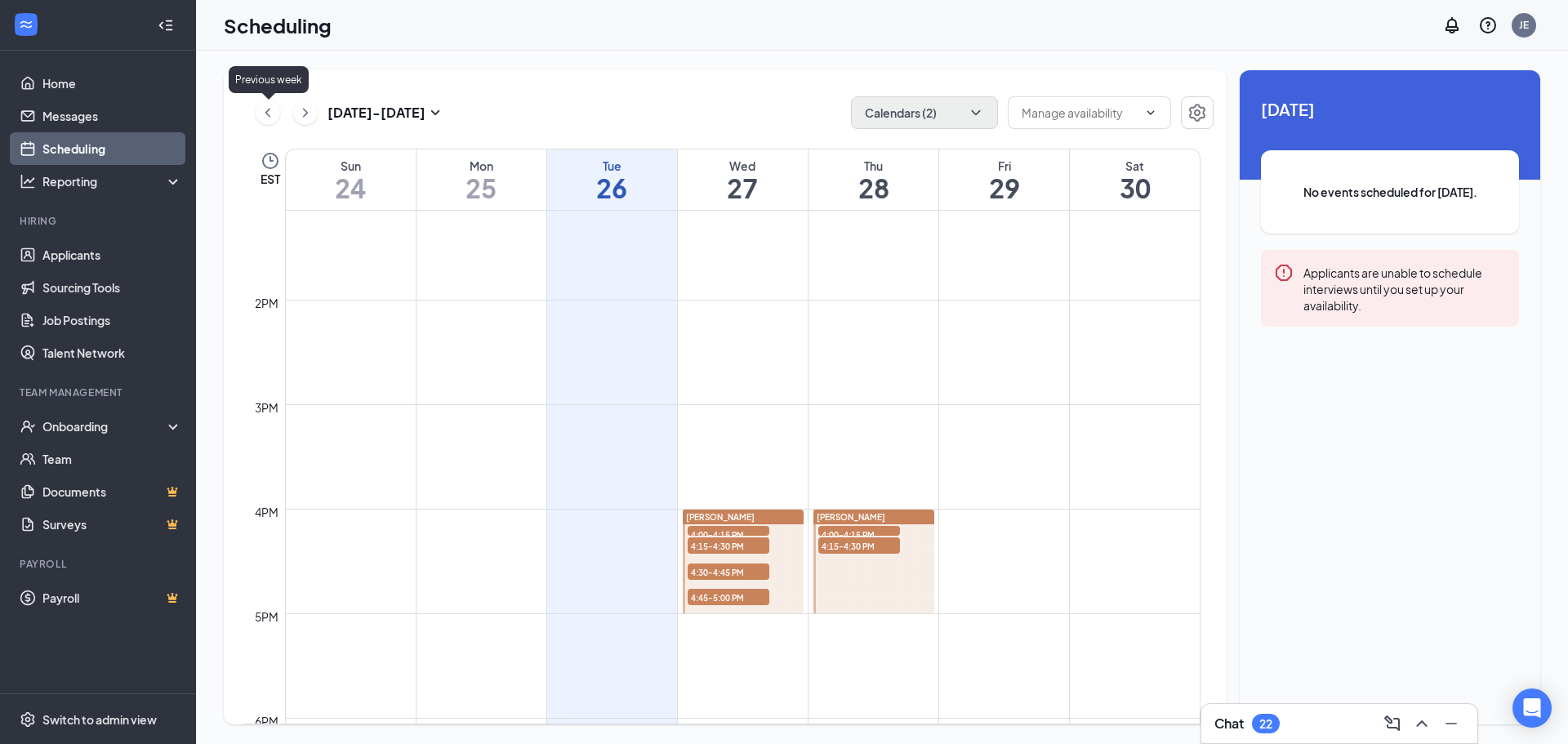
click at [271, 112] on icon "ChevronLeft" at bounding box center [267, 112] width 16 height 20
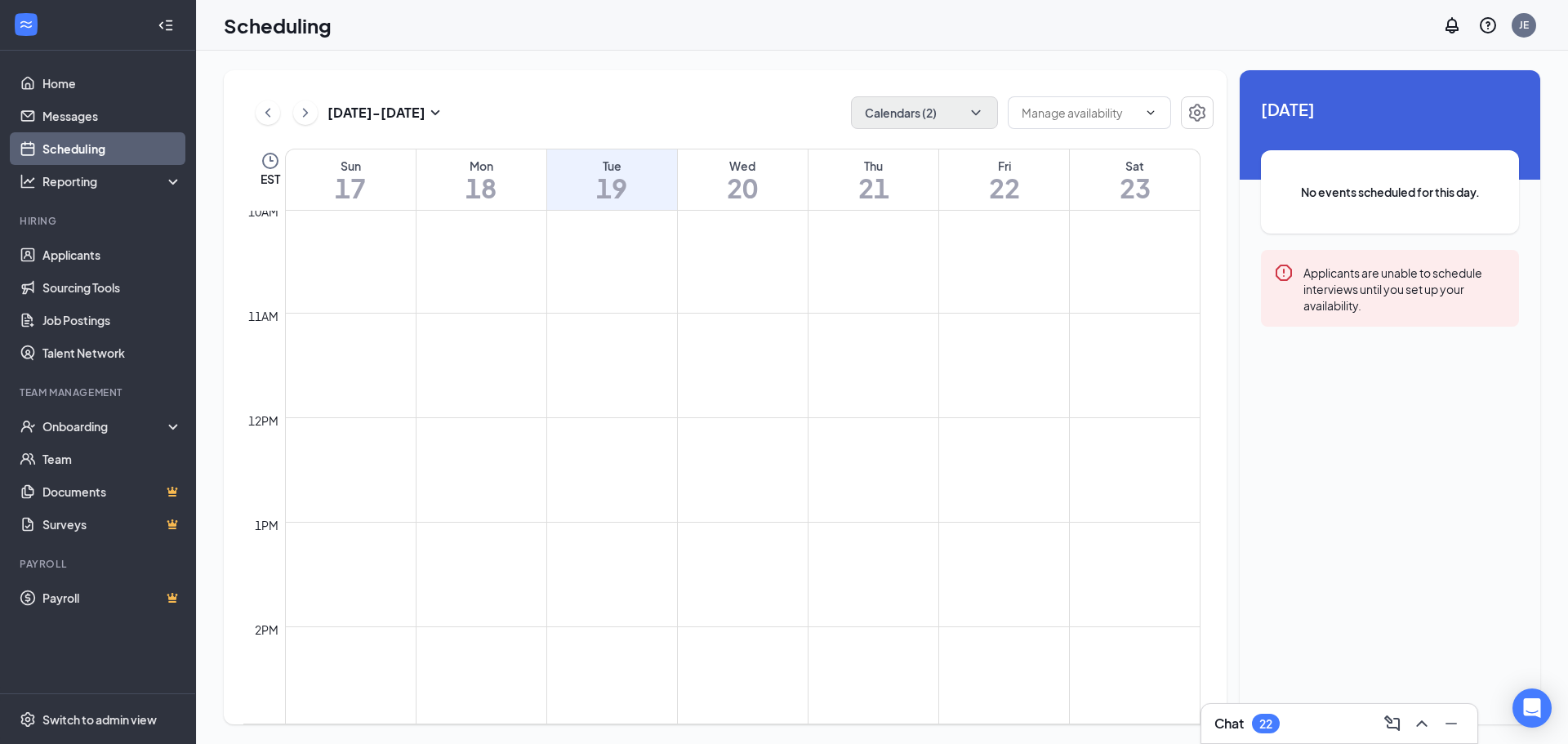
scroll to position [1374, 0]
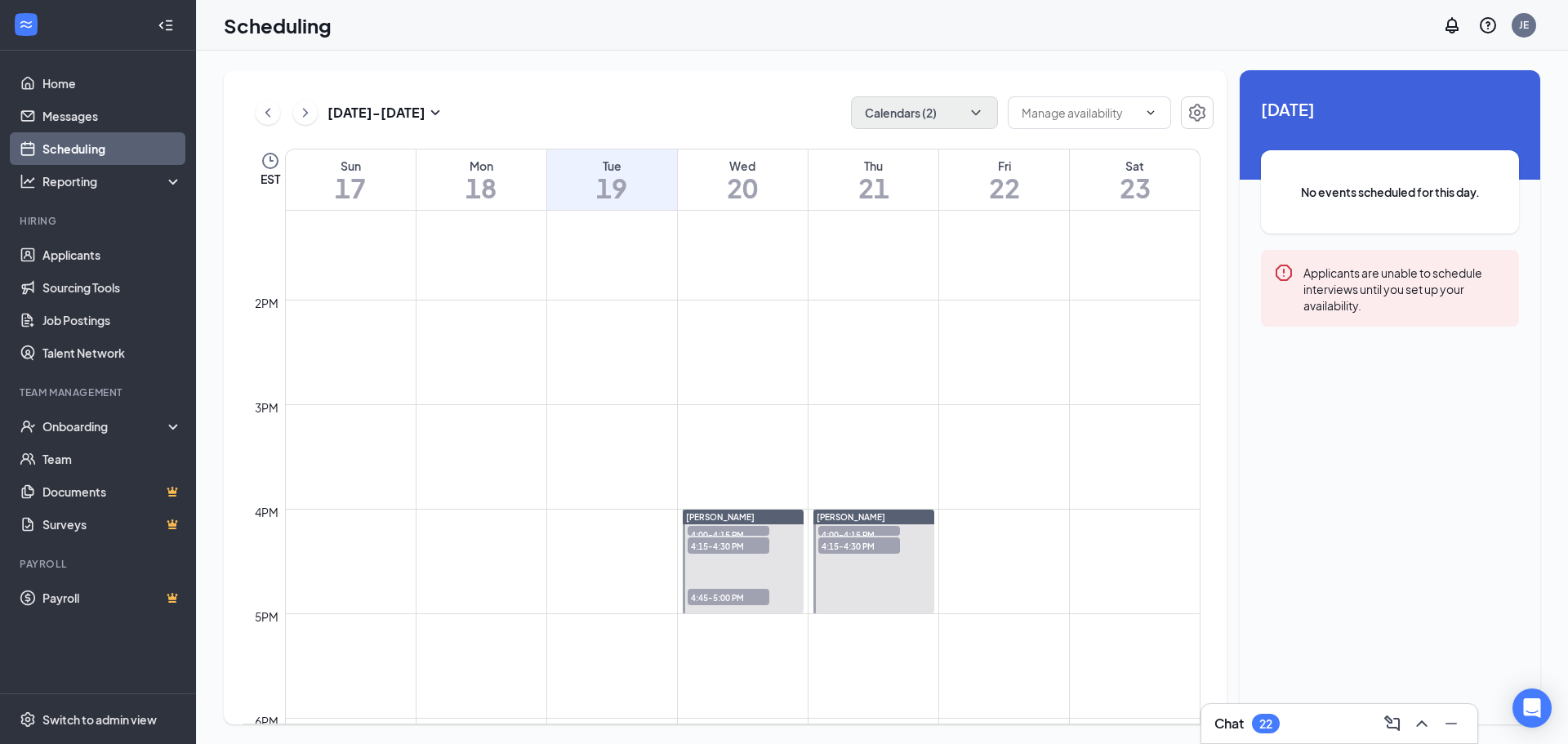
click at [745, 523] on div "[PERSON_NAME]" at bounding box center [742, 516] width 120 height 14
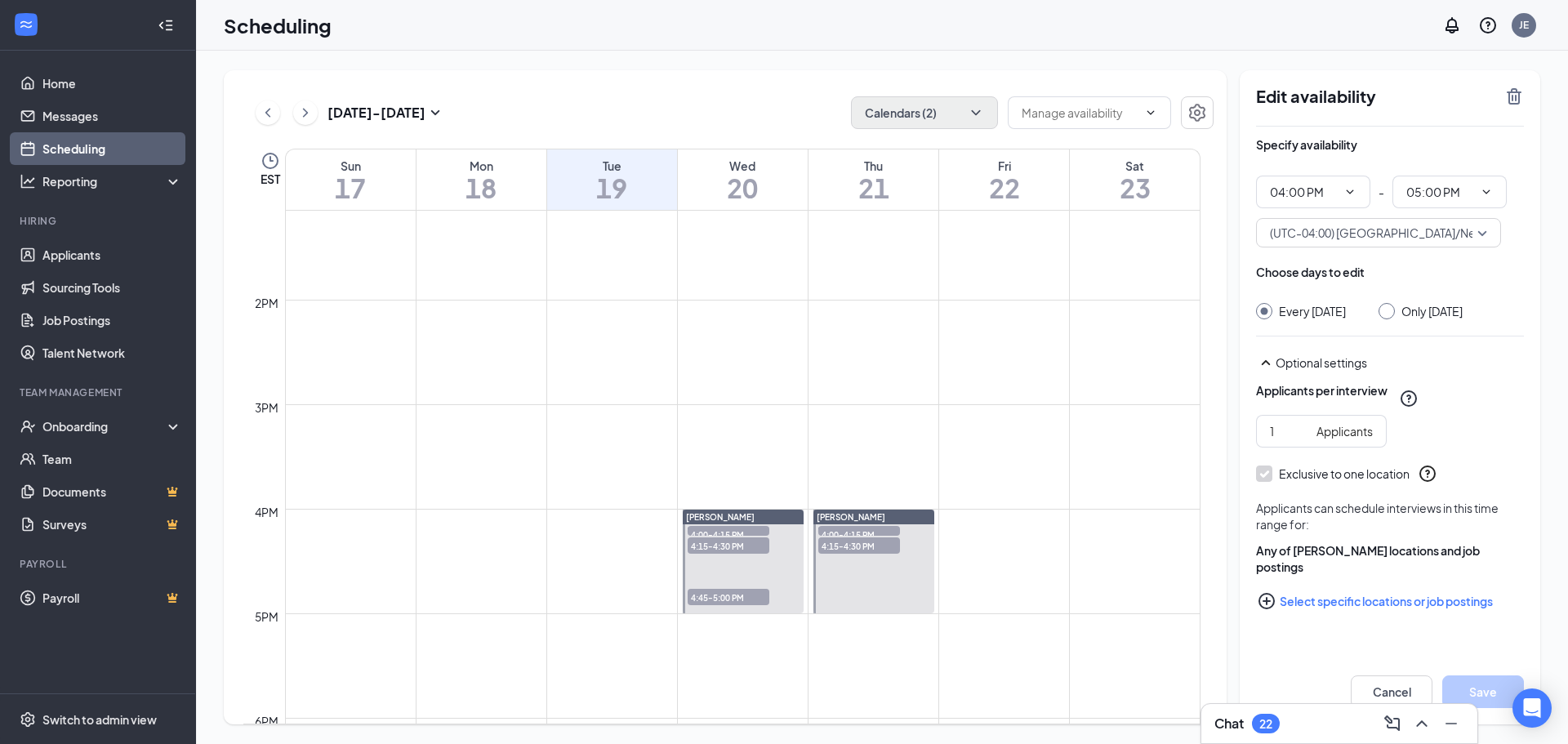
click at [727, 531] on span "4:00-4:15 PM" at bounding box center [728, 534] width 81 height 16
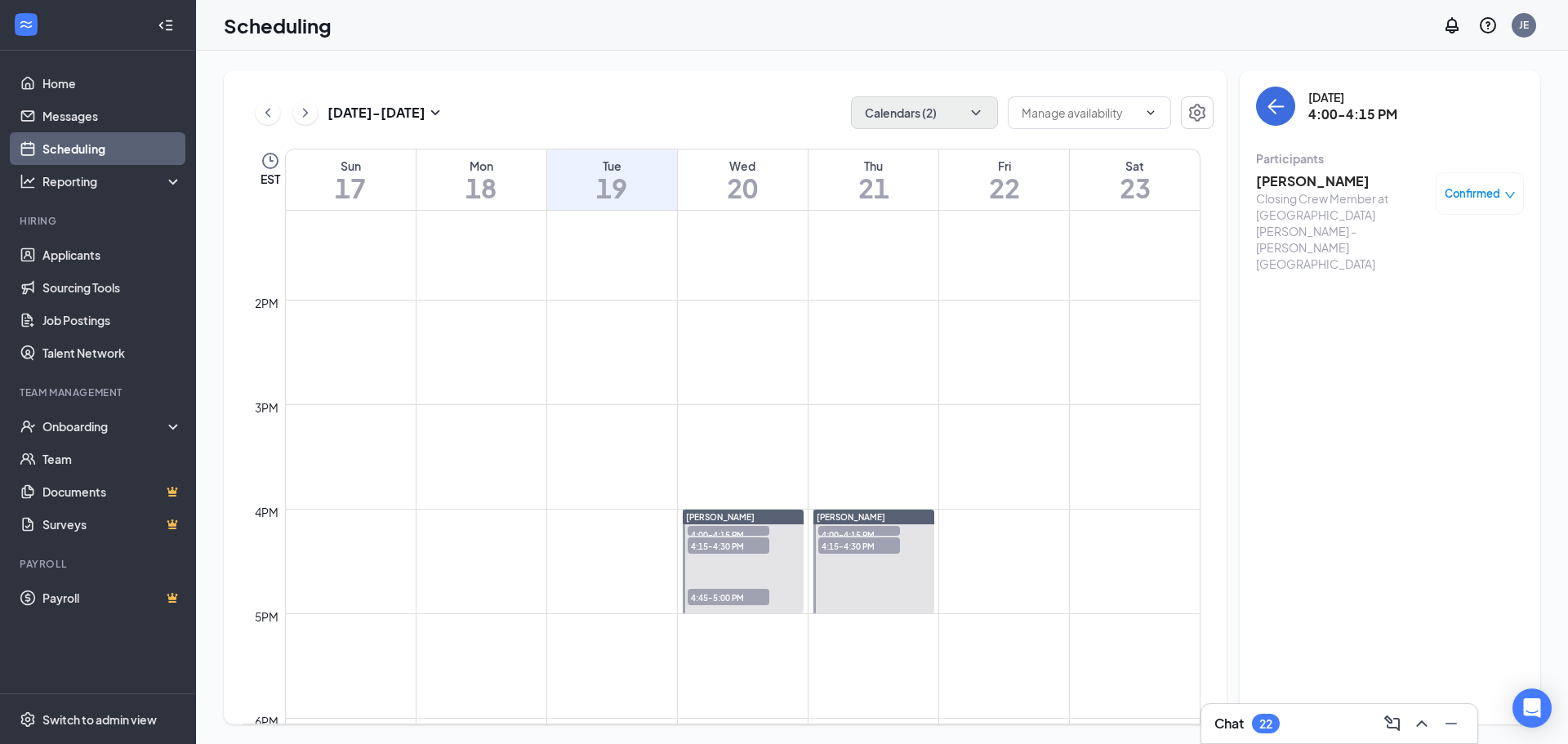
click at [718, 548] on span "4:15-4:30 PM" at bounding box center [728, 545] width 81 height 16
click at [712, 598] on span "4:45-5:00 PM" at bounding box center [728, 596] width 81 height 16
click at [1292, 181] on h3 "[PERSON_NAME]" at bounding box center [1341, 181] width 171 height 18
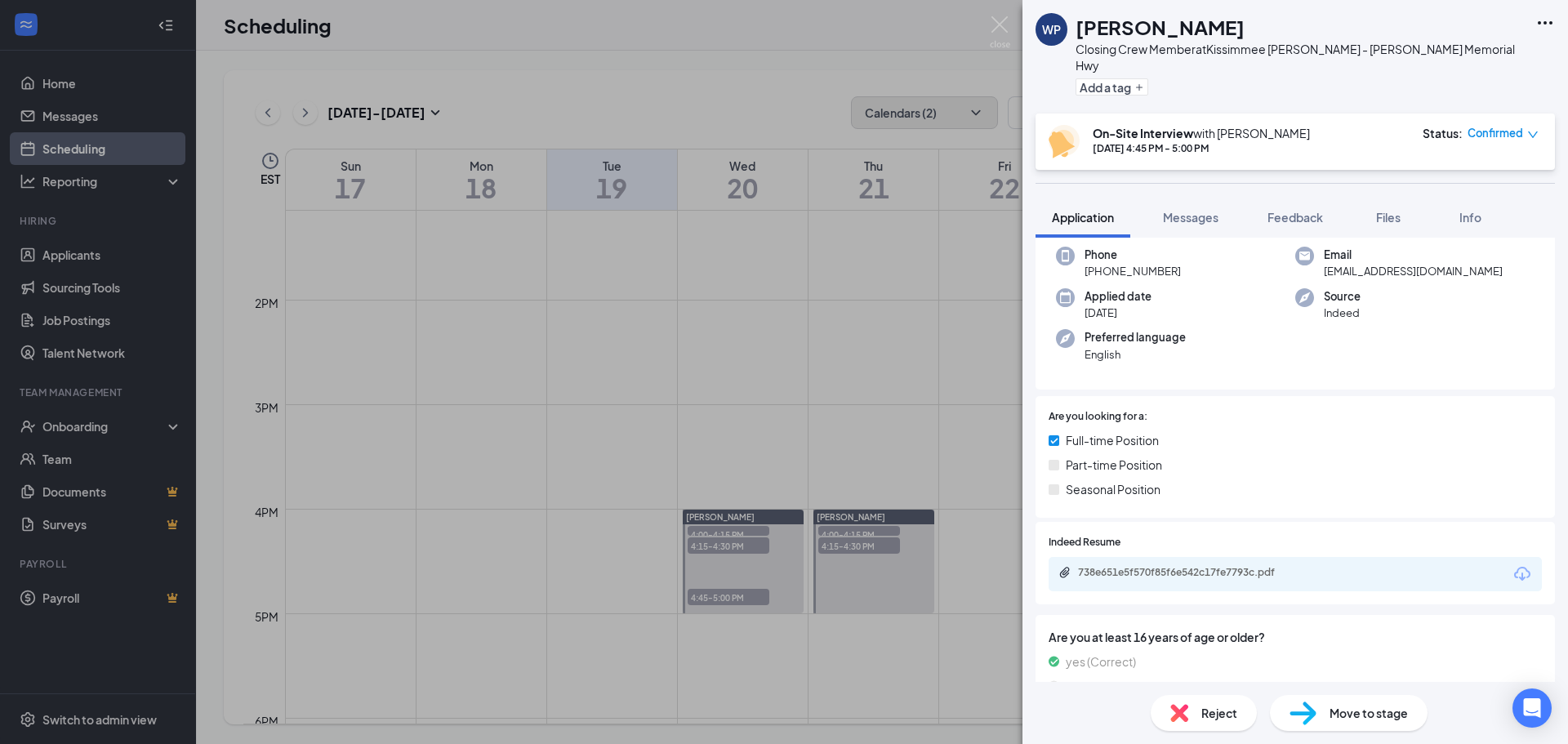
scroll to position [245, 0]
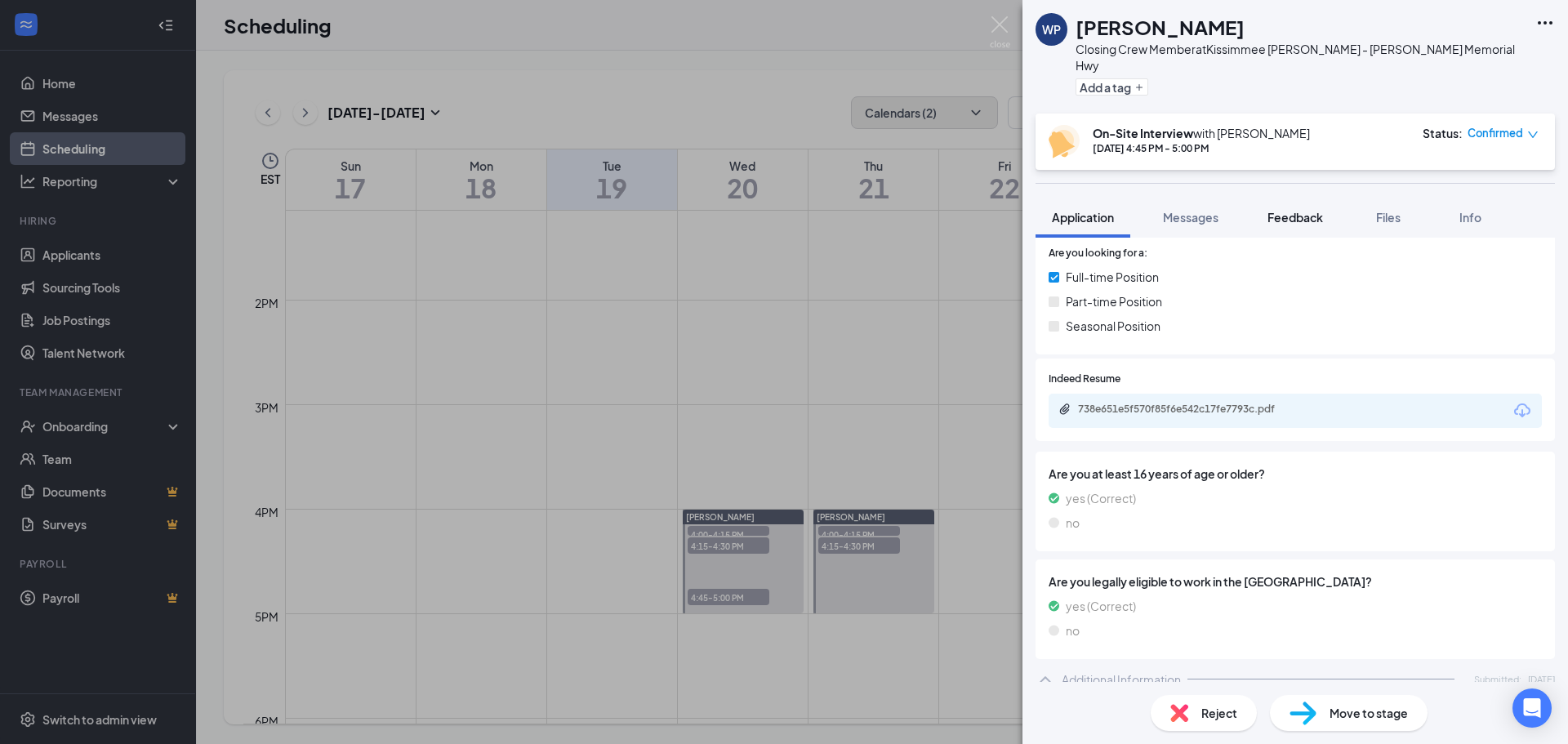
click at [1310, 210] on span "Feedback" at bounding box center [1294, 216] width 55 height 14
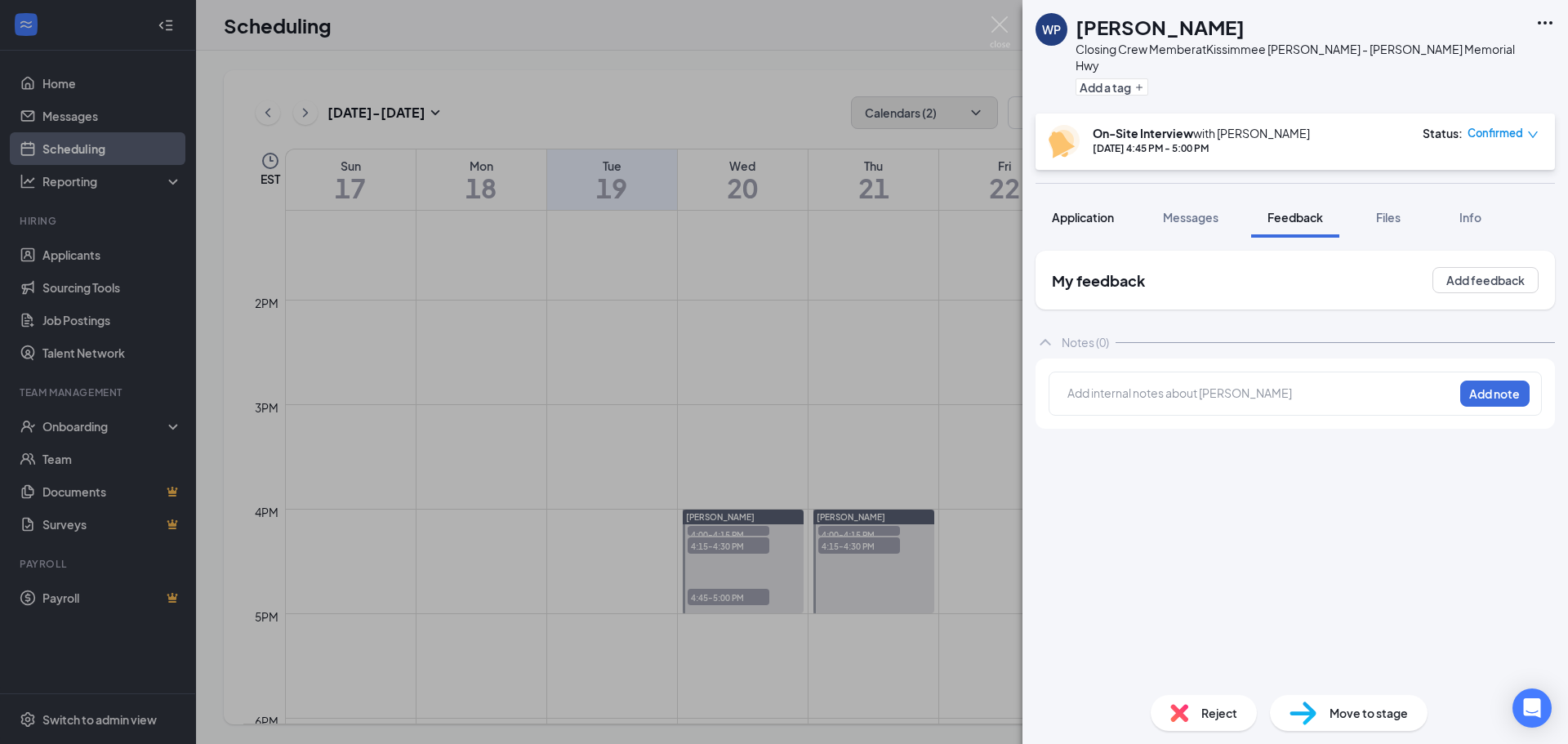
click at [1095, 210] on span "Application" at bounding box center [1082, 216] width 62 height 14
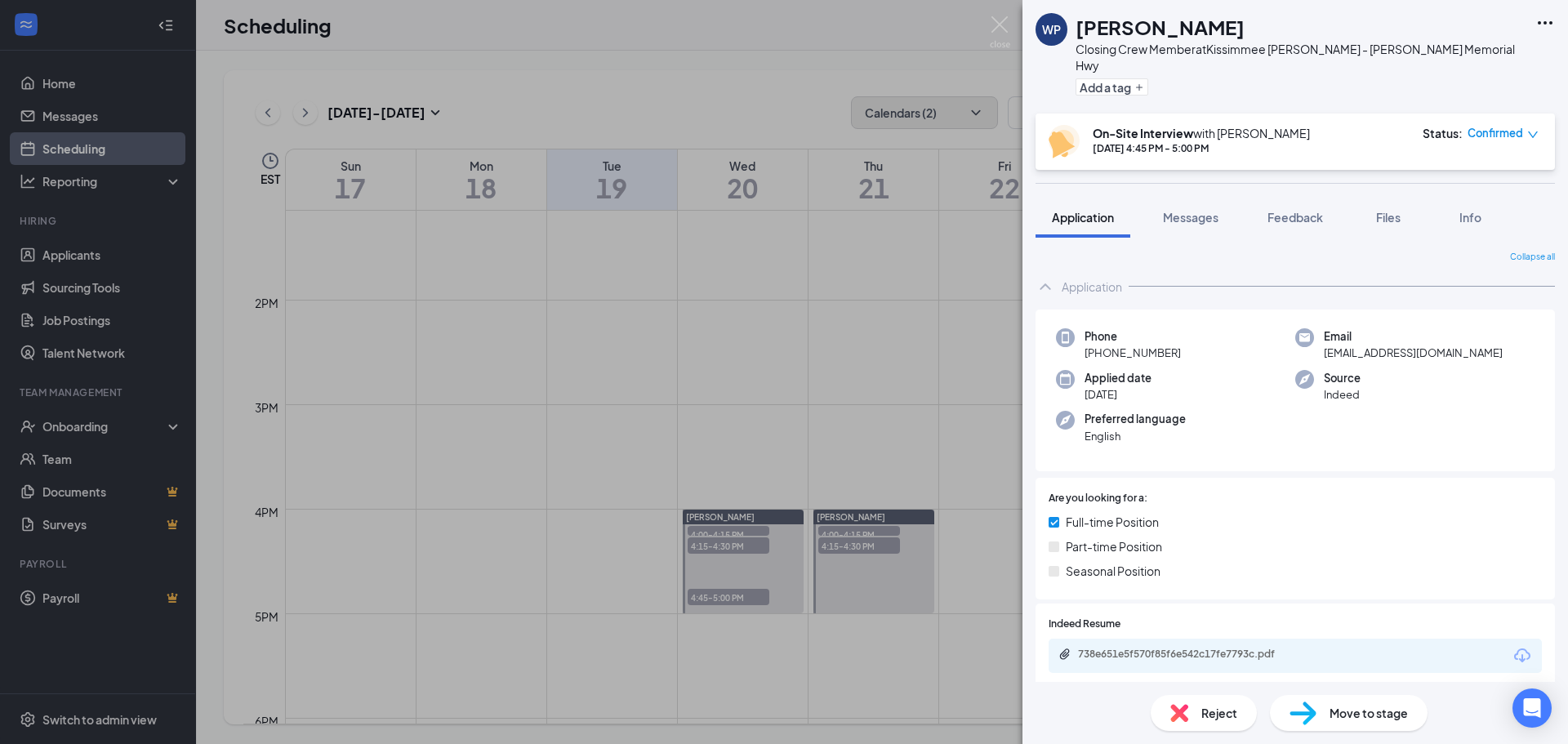
scroll to position [81, 0]
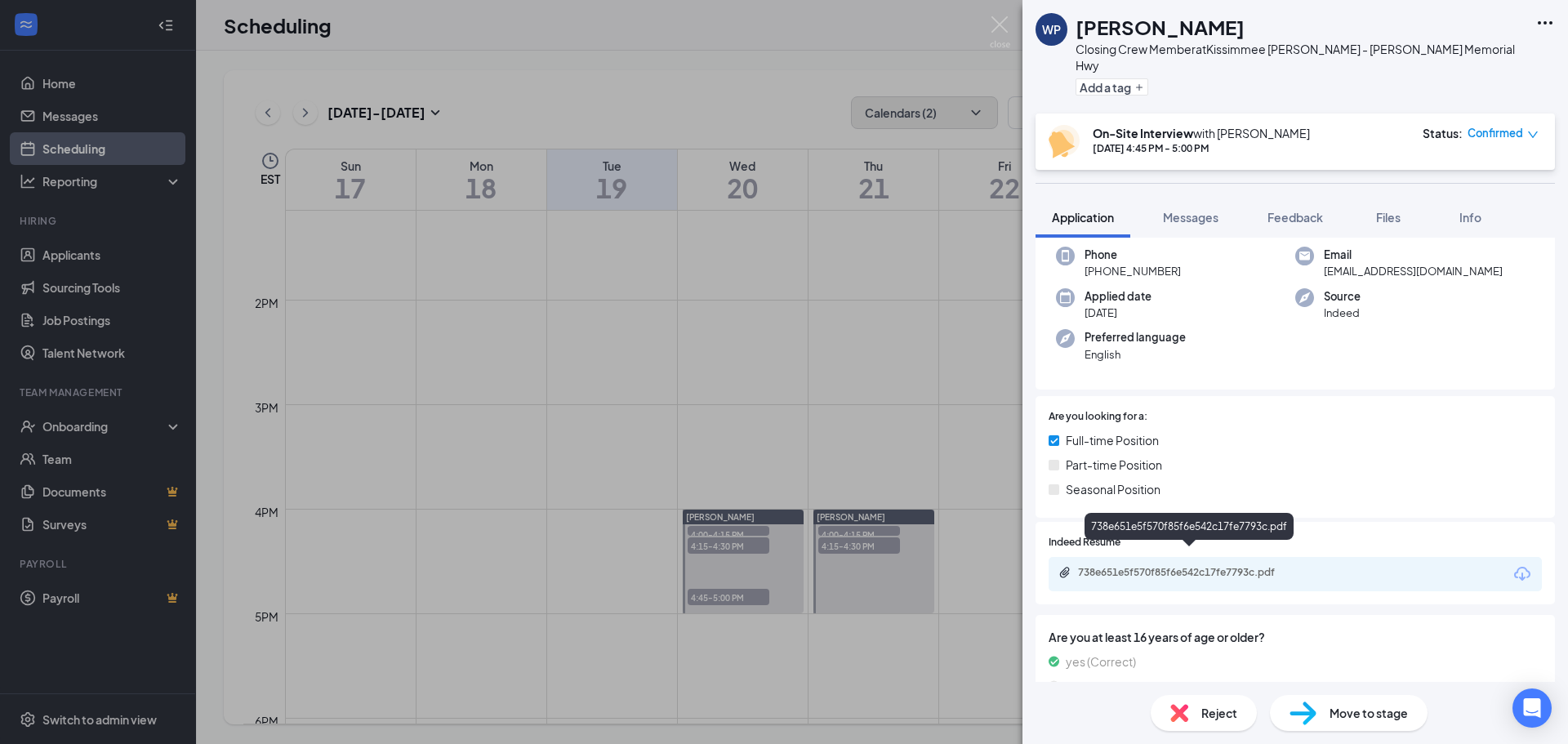
click at [1151, 566] on div "738e651e5f570f85f6e542c17fe7793c.pdf" at bounding box center [1191, 572] width 228 height 13
click at [837, 533] on div "WP [PERSON_NAME] Closing Crew Member at [GEOGRAPHIC_DATA] [PERSON_NAME] - [PERS…" at bounding box center [784, 372] width 1568 height 744
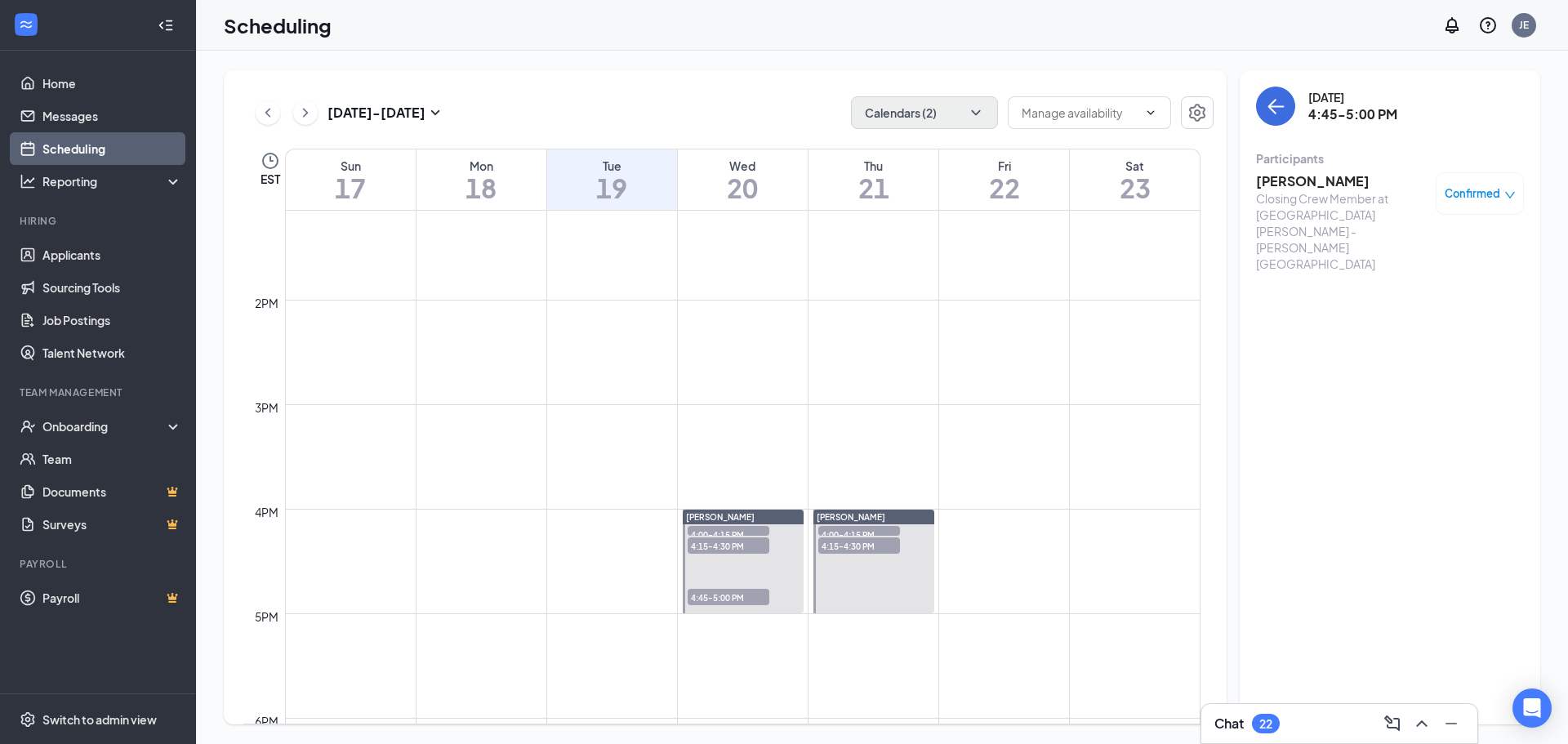
click at [836, 530] on span "4:00-4:15 PM" at bounding box center [859, 534] width 81 height 16
click at [854, 531] on span "4:00-4:15 PM" at bounding box center [859, 534] width 81 height 16
click at [1311, 189] on h3 "[PERSON_NAME]" at bounding box center [1341, 181] width 171 height 18
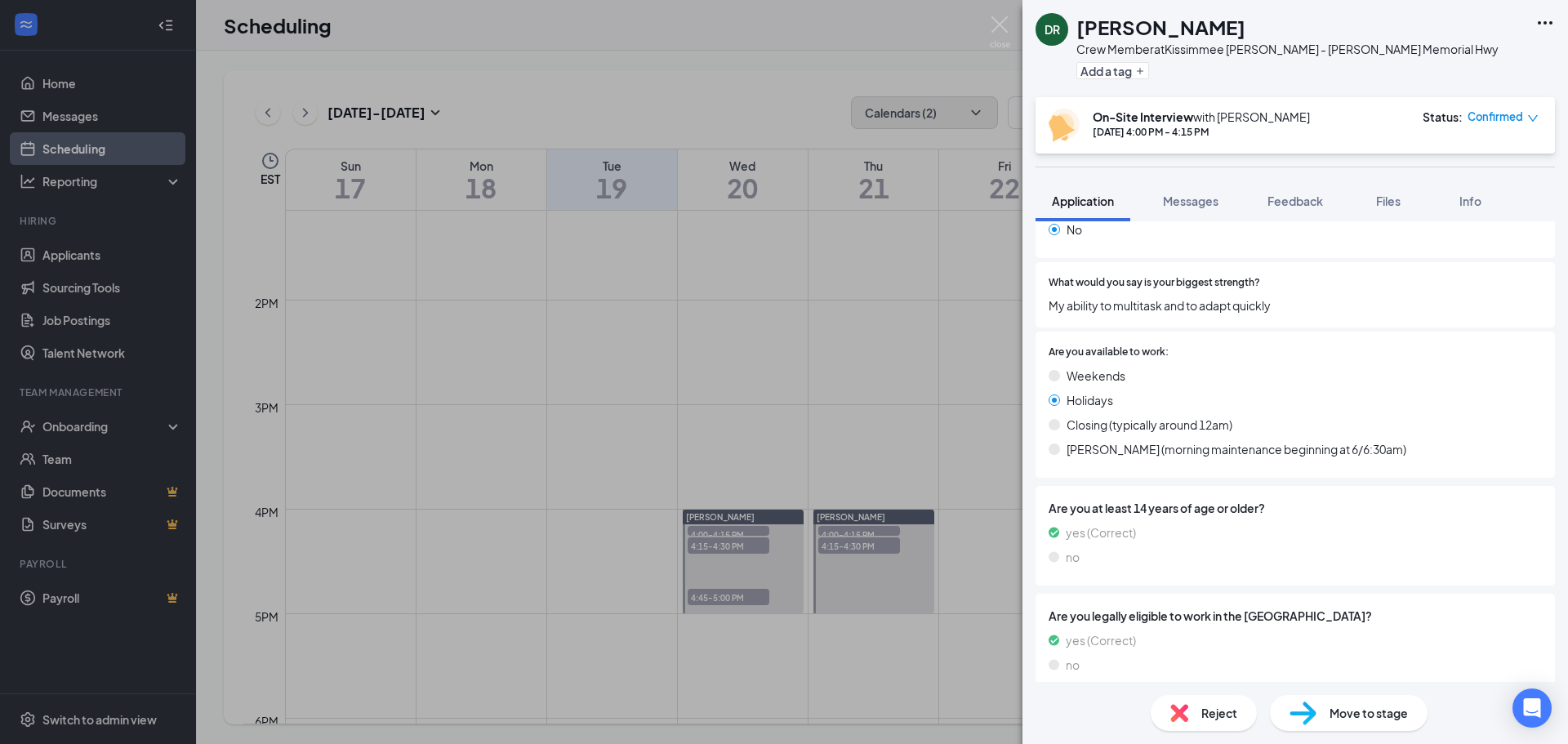
scroll to position [394, 0]
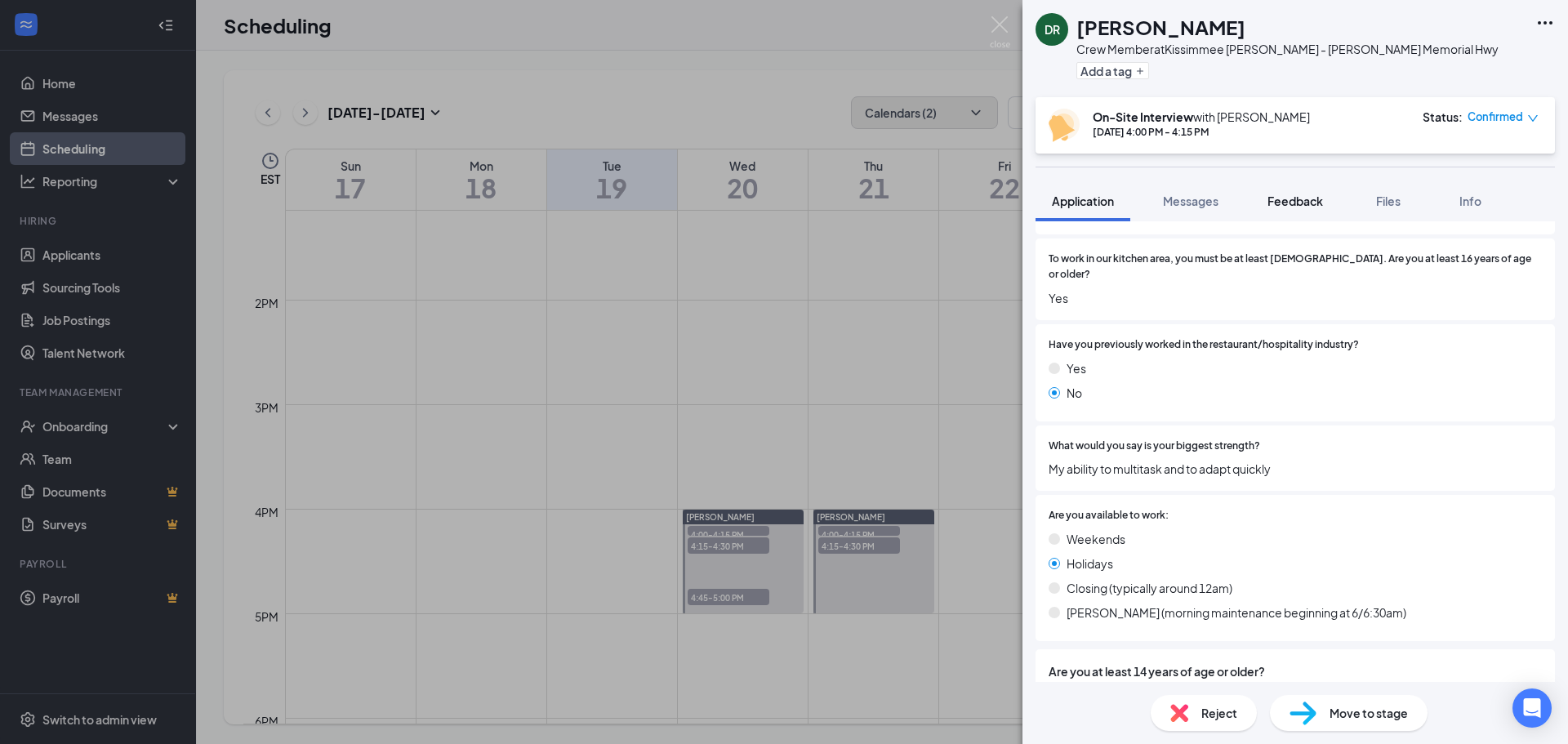
click at [1301, 205] on span "Feedback" at bounding box center [1294, 200] width 55 height 14
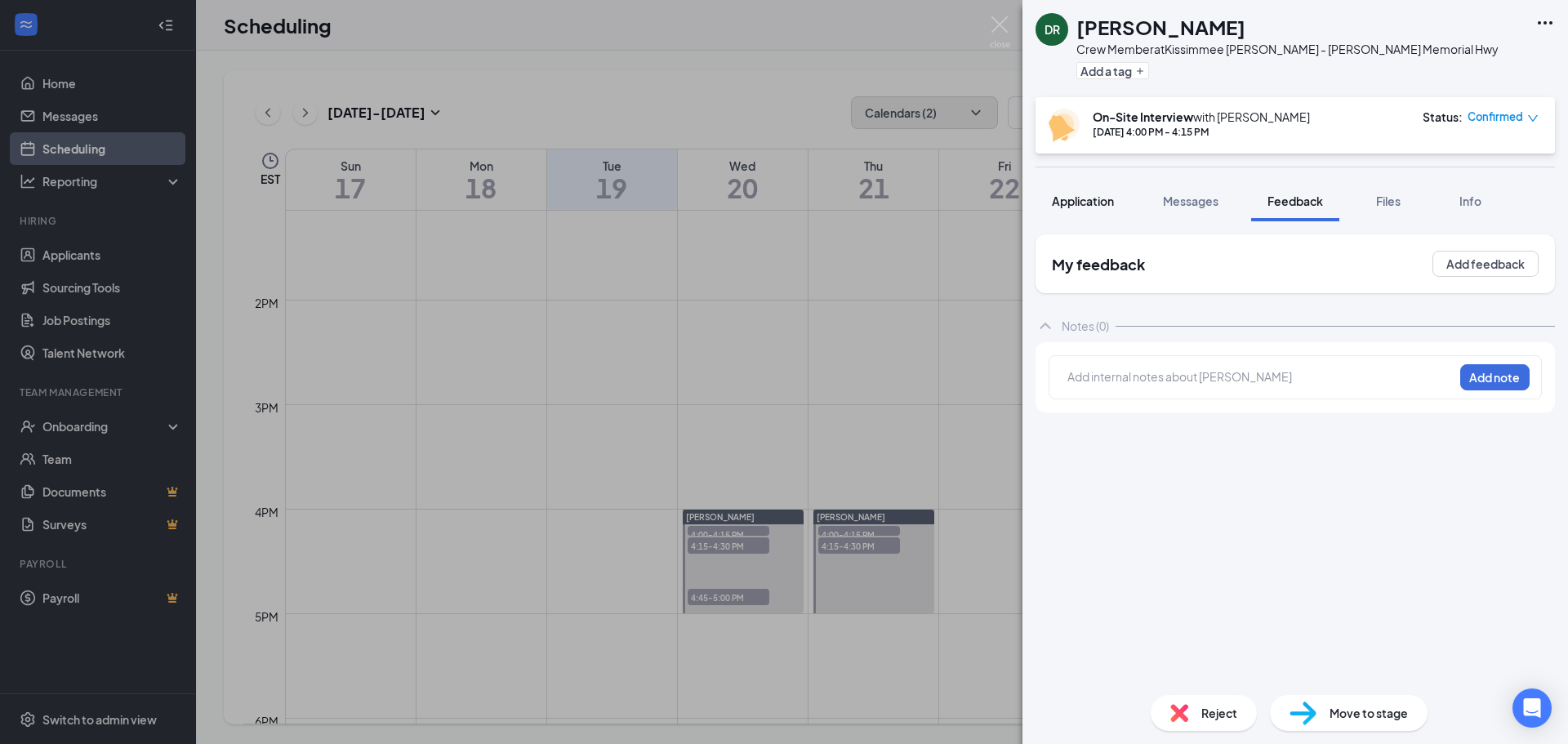
click at [1114, 208] on div "Application" at bounding box center [1082, 200] width 62 height 16
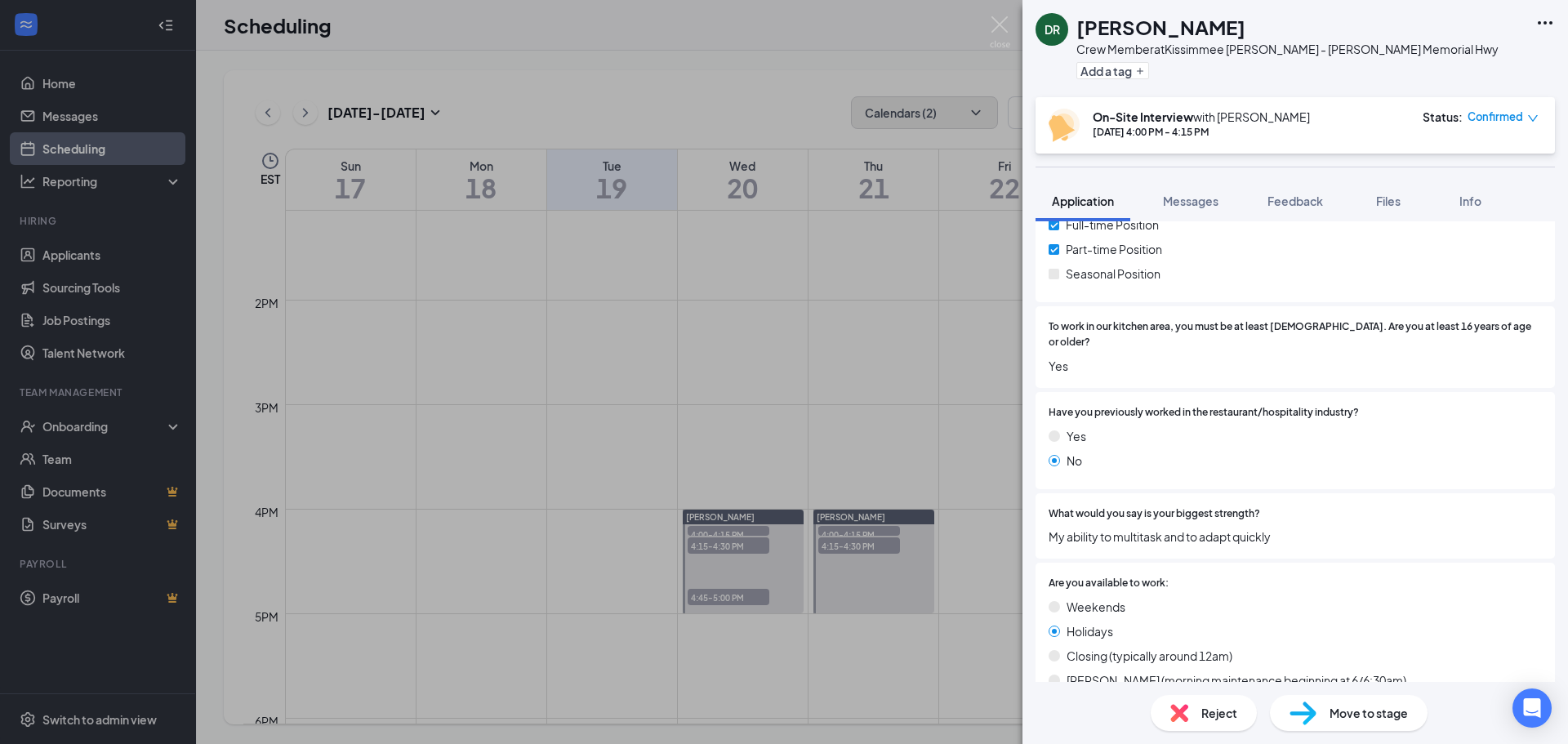
scroll to position [557, 0]
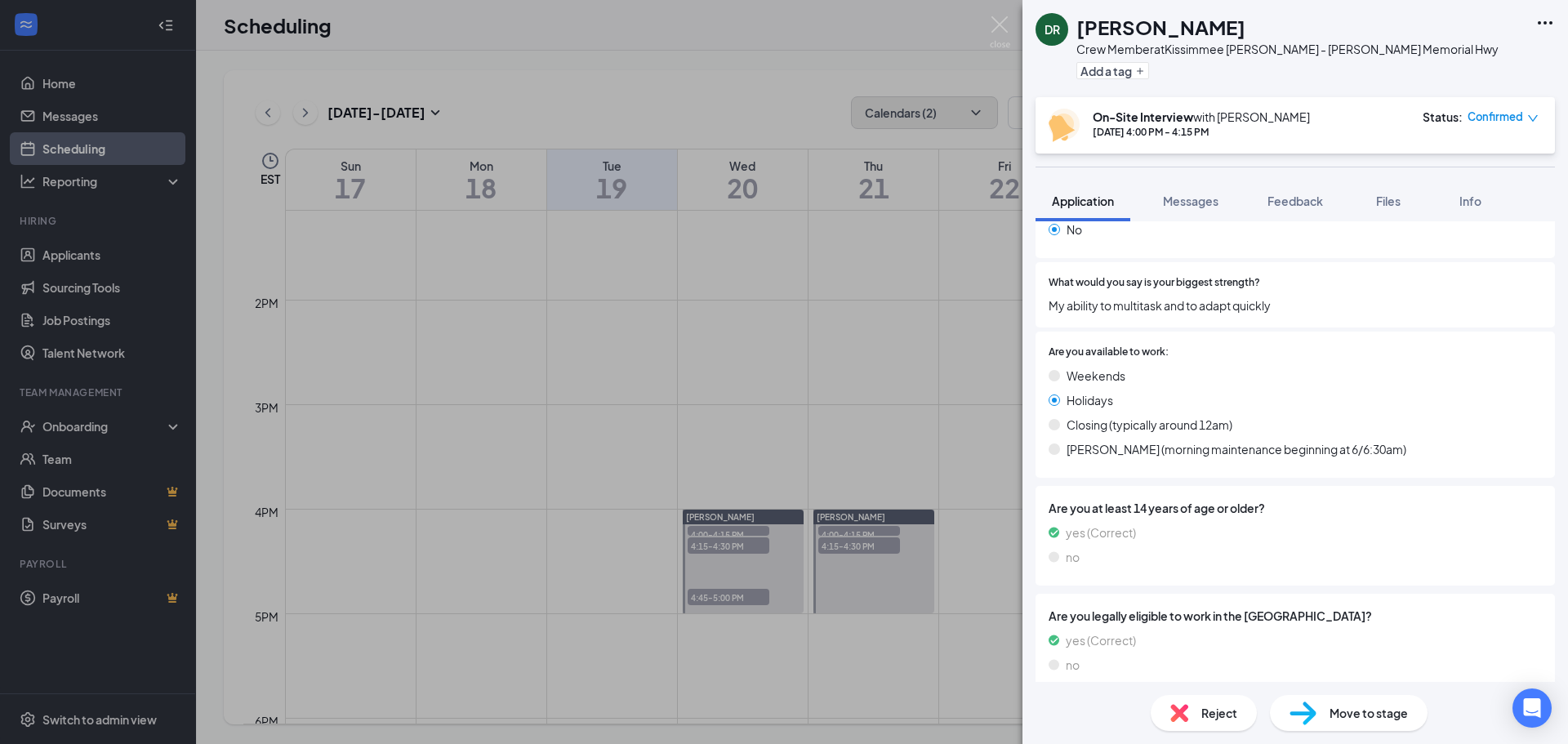
click at [863, 546] on div "[PERSON_NAME] Crew Member at [GEOGRAPHIC_DATA] [PERSON_NAME] - [PERSON_NAME] Me…" at bounding box center [784, 372] width 1568 height 744
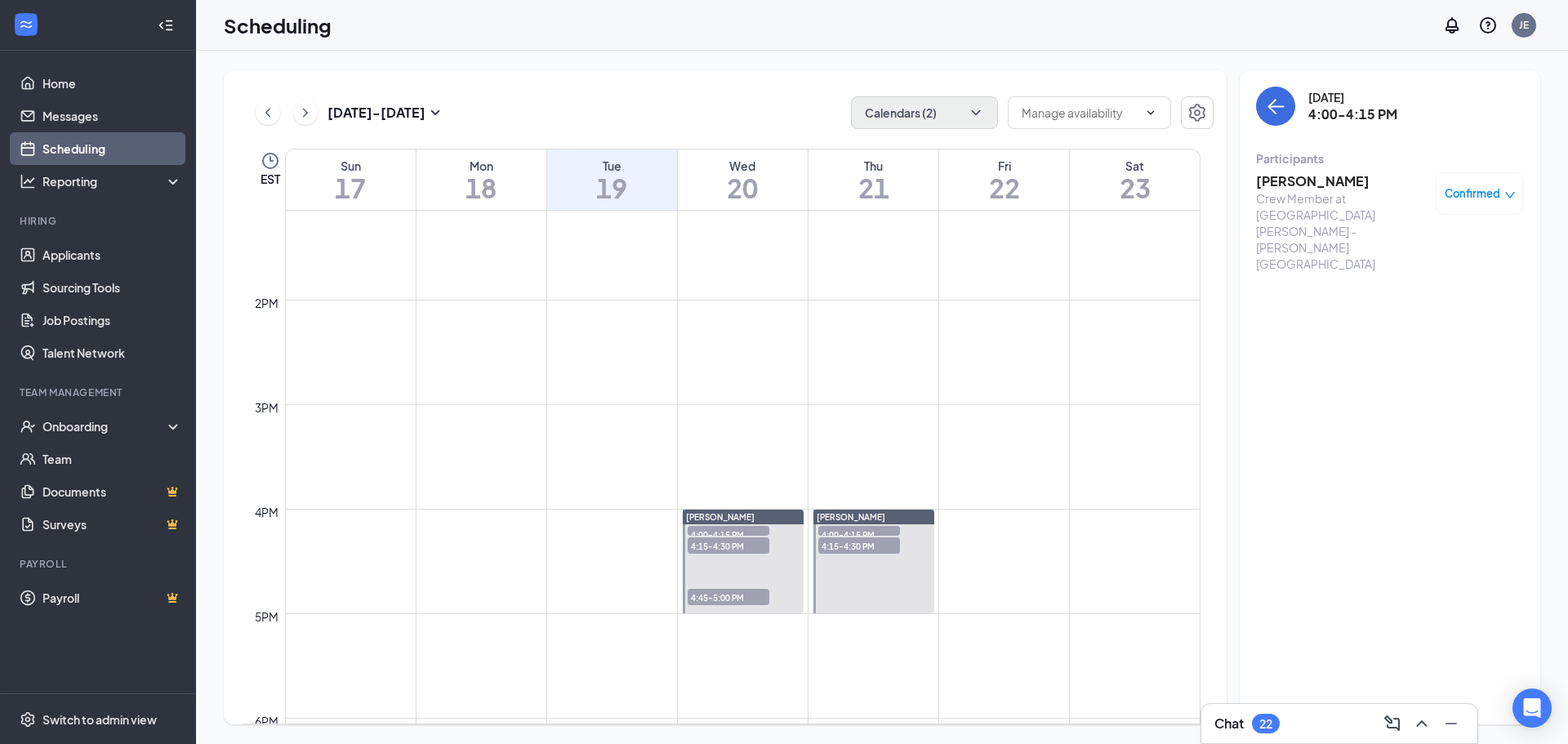
click at [863, 546] on span "4:15-4:30 PM" at bounding box center [859, 545] width 81 height 16
click at [1288, 185] on h3 "[PERSON_NAME]" at bounding box center [1341, 181] width 171 height 18
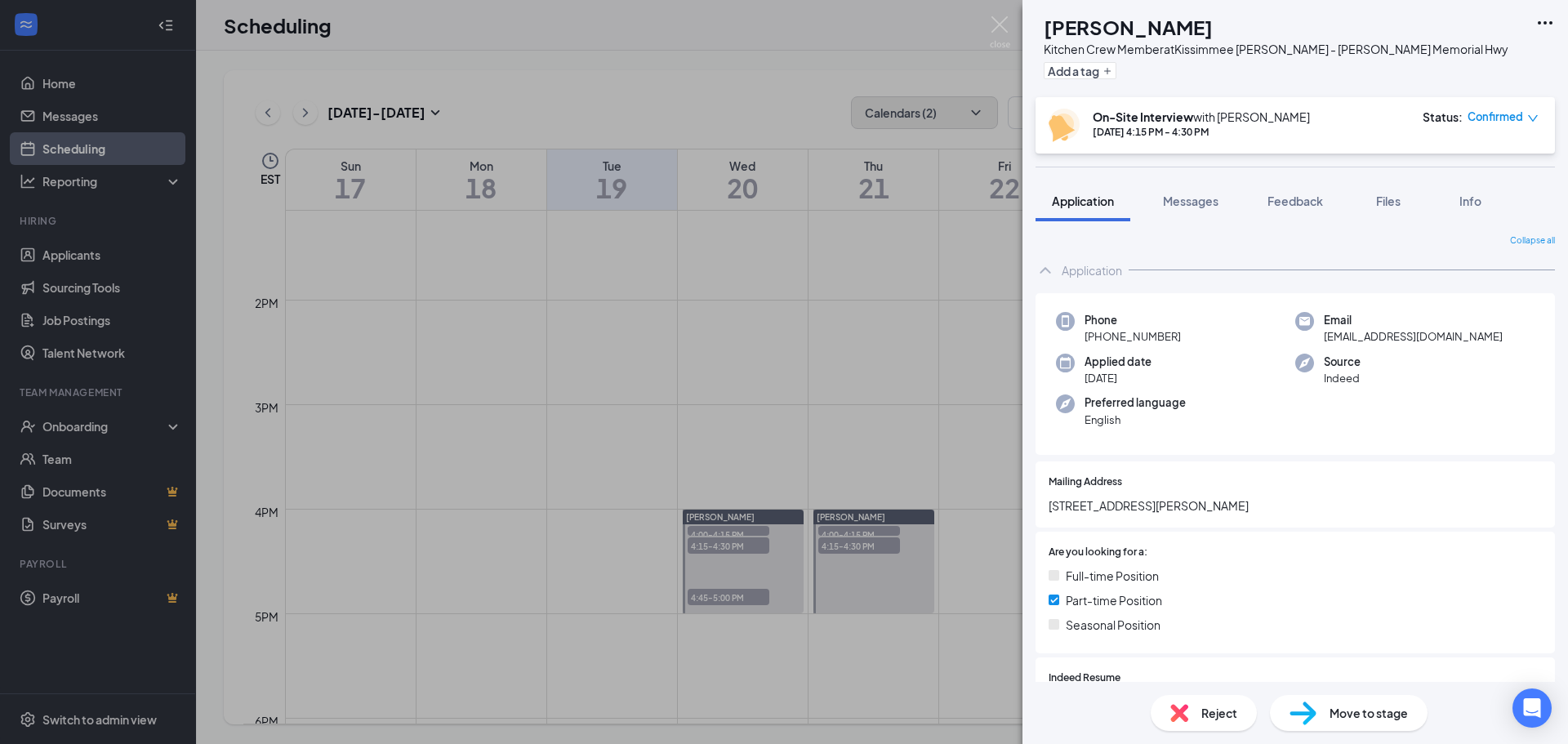
click at [847, 421] on div "DL [PERSON_NAME] Kitchen Crew Member at [GEOGRAPHIC_DATA] [PERSON_NAME] - [PERS…" at bounding box center [784, 372] width 1568 height 744
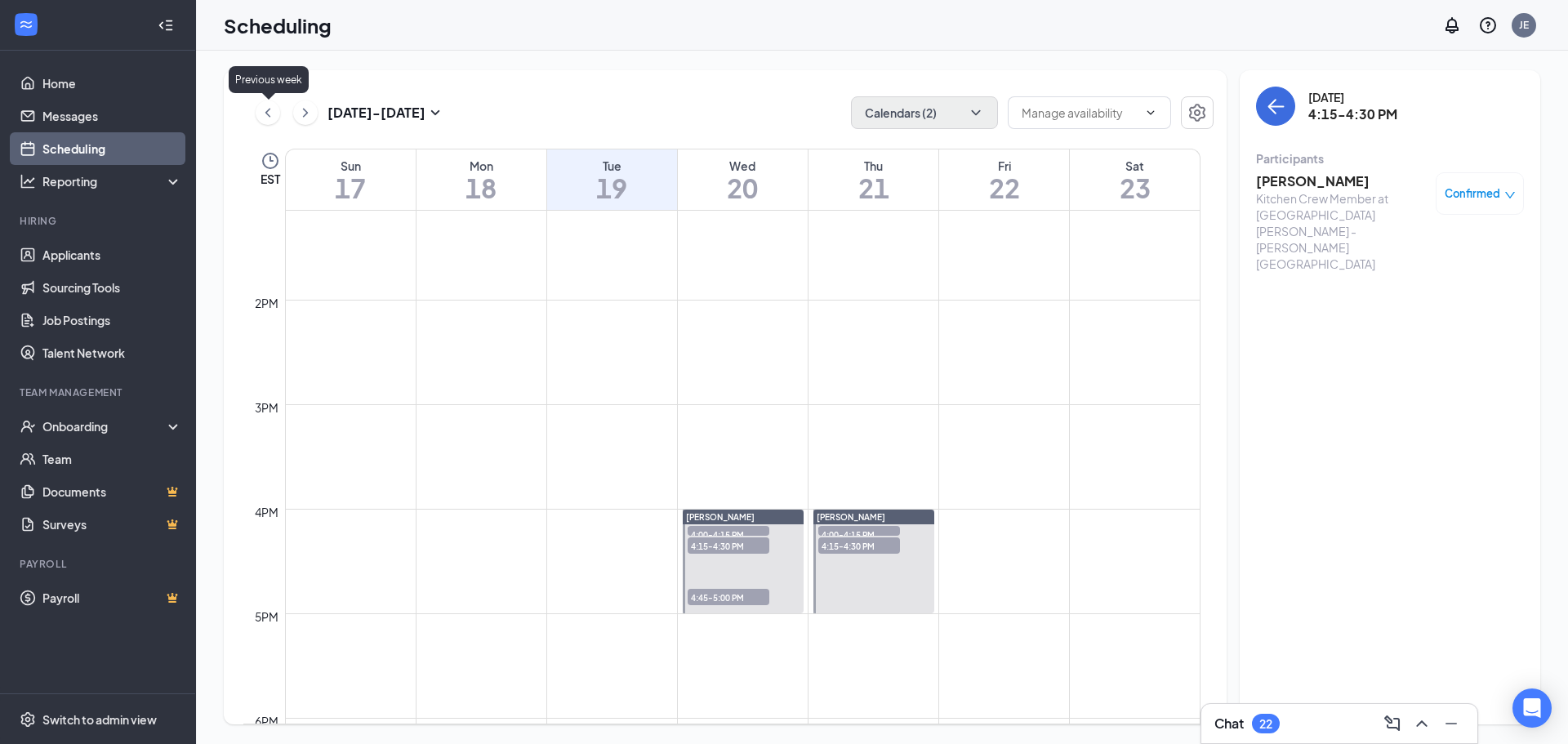
click at [274, 114] on icon "ChevronLeft" at bounding box center [267, 112] width 16 height 20
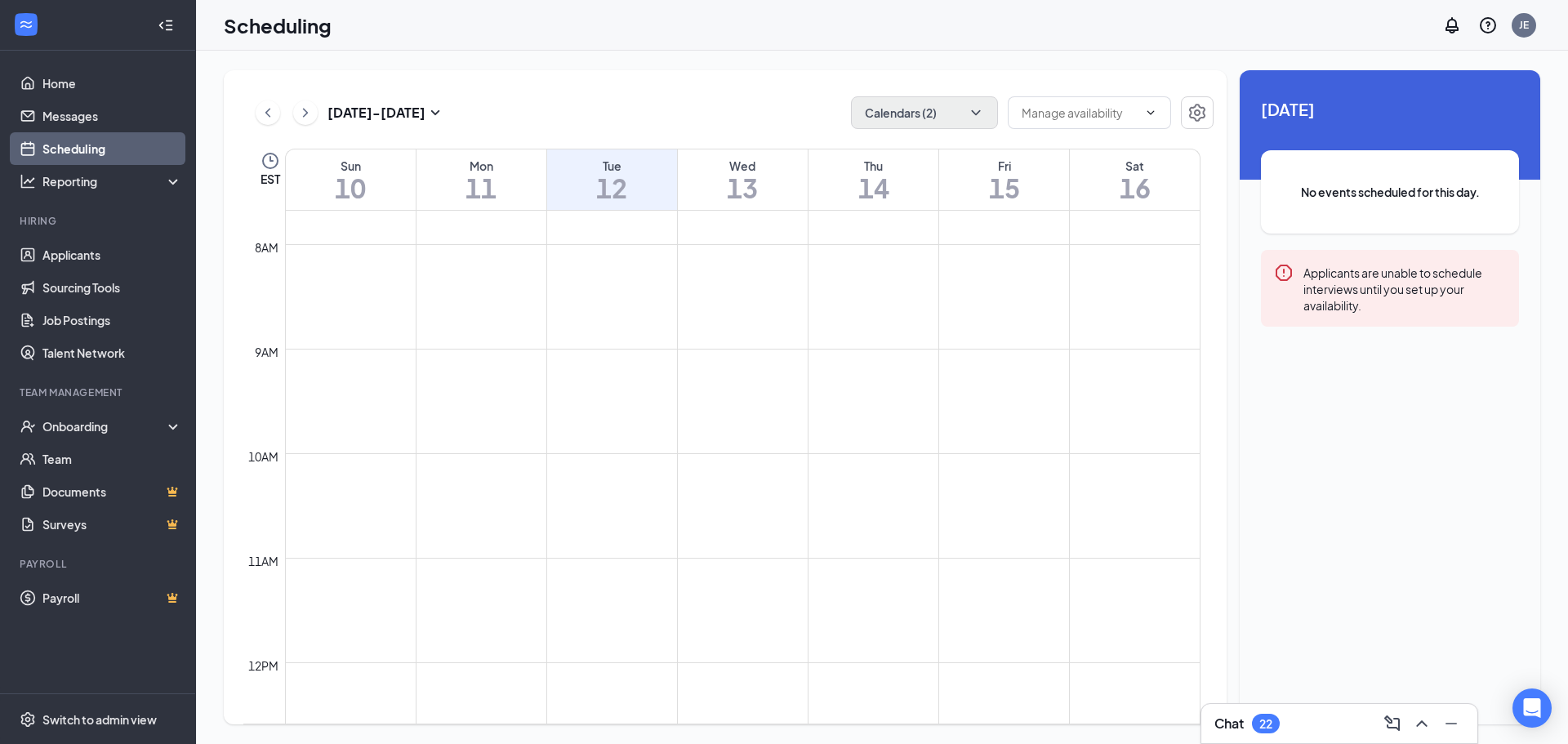
scroll to position [1211, 0]
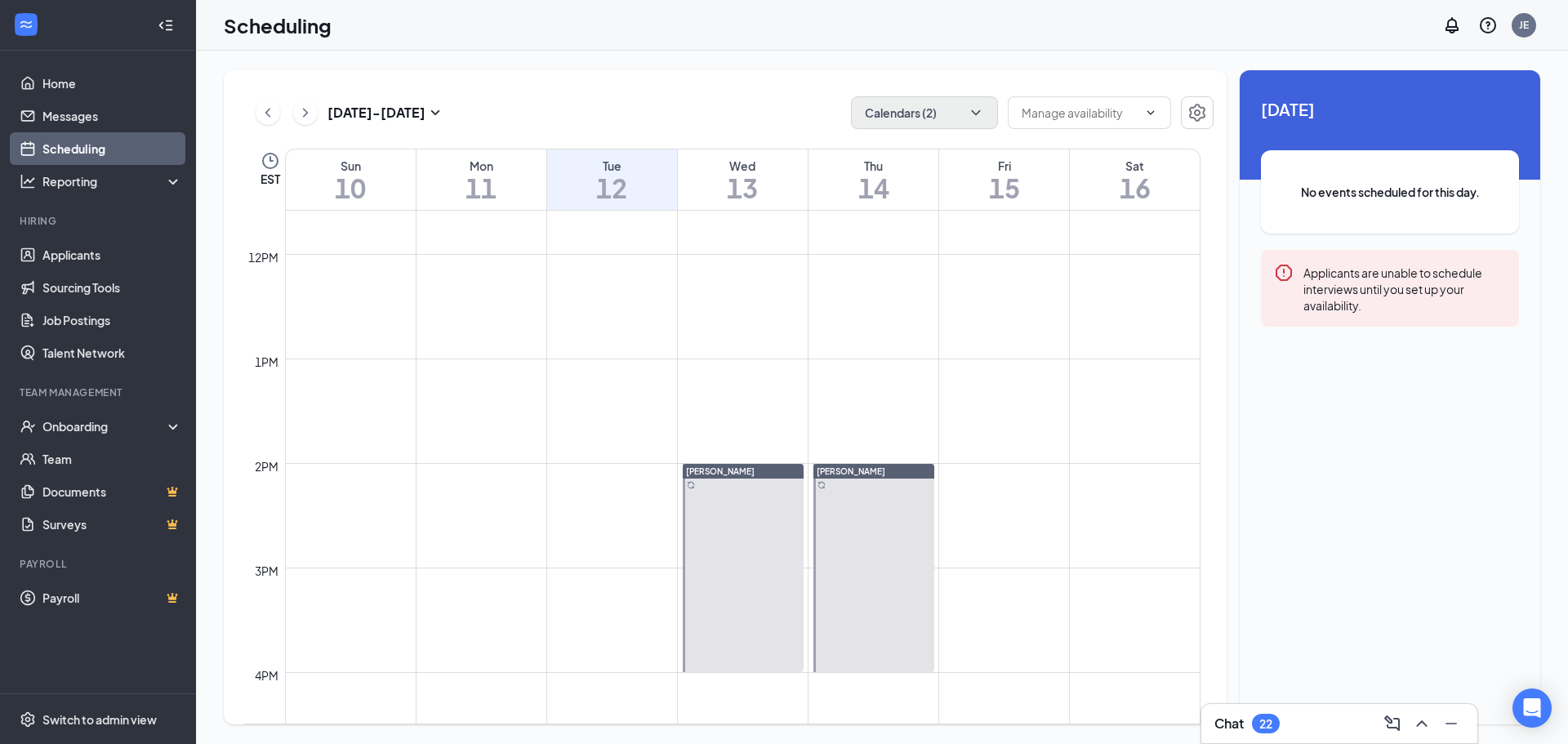
click at [701, 495] on span "3:00-3:15 PM" at bounding box center [723, 486] width 81 height 16
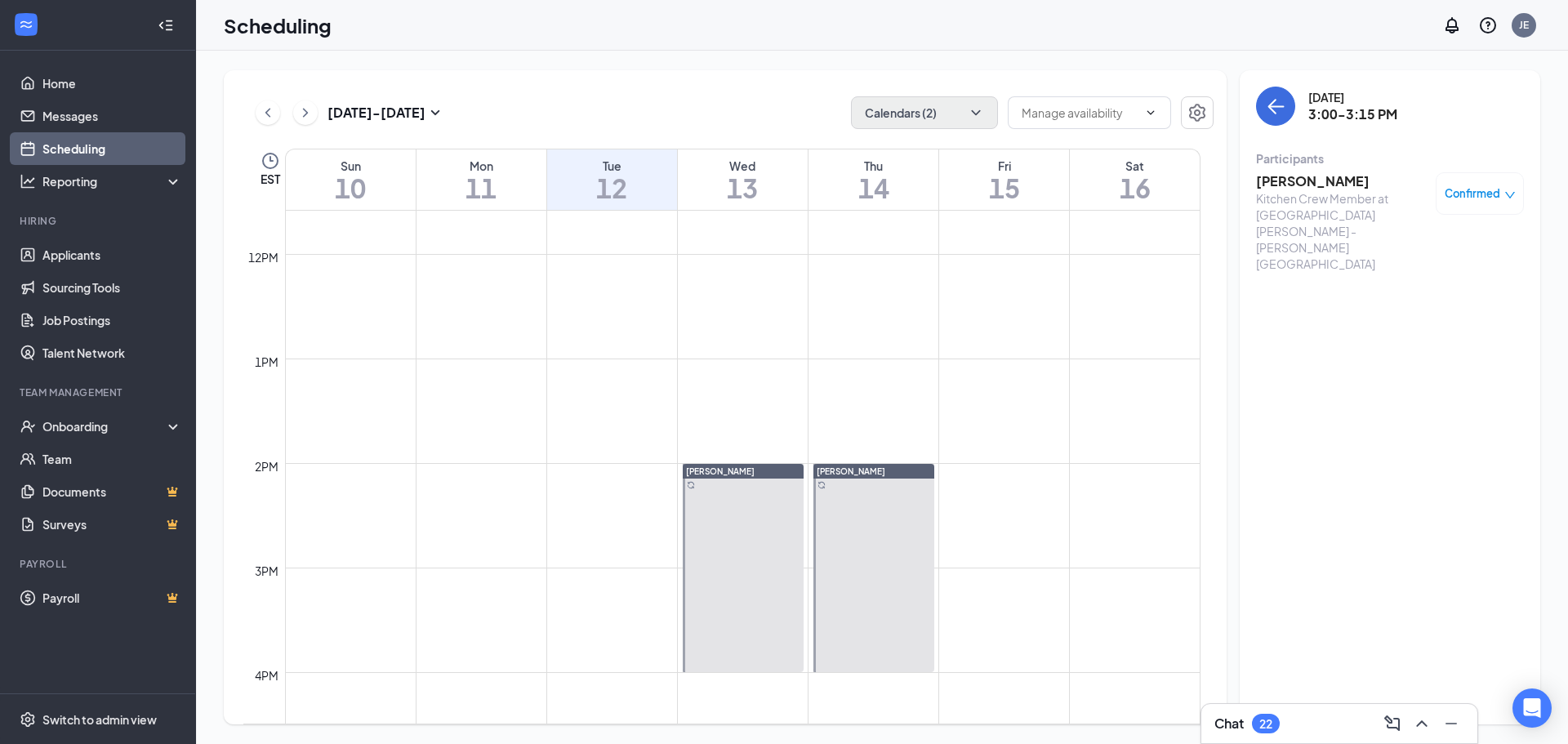
click at [1478, 193] on span "Confirmed" at bounding box center [1471, 193] width 55 height 16
click at [1288, 183] on h3 "[PERSON_NAME]" at bounding box center [1341, 181] width 171 height 18
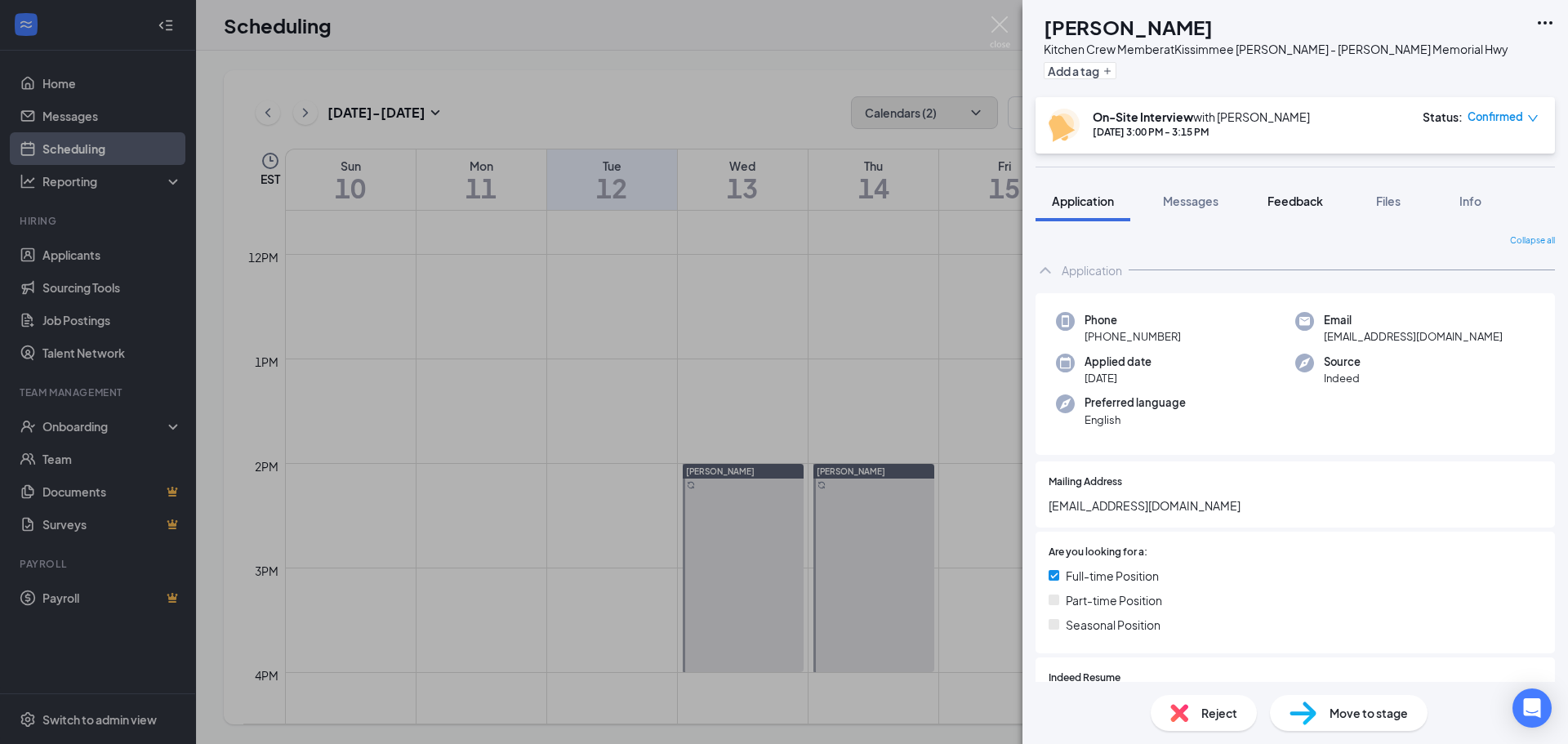
click at [1306, 202] on span "Feedback" at bounding box center [1294, 200] width 55 height 14
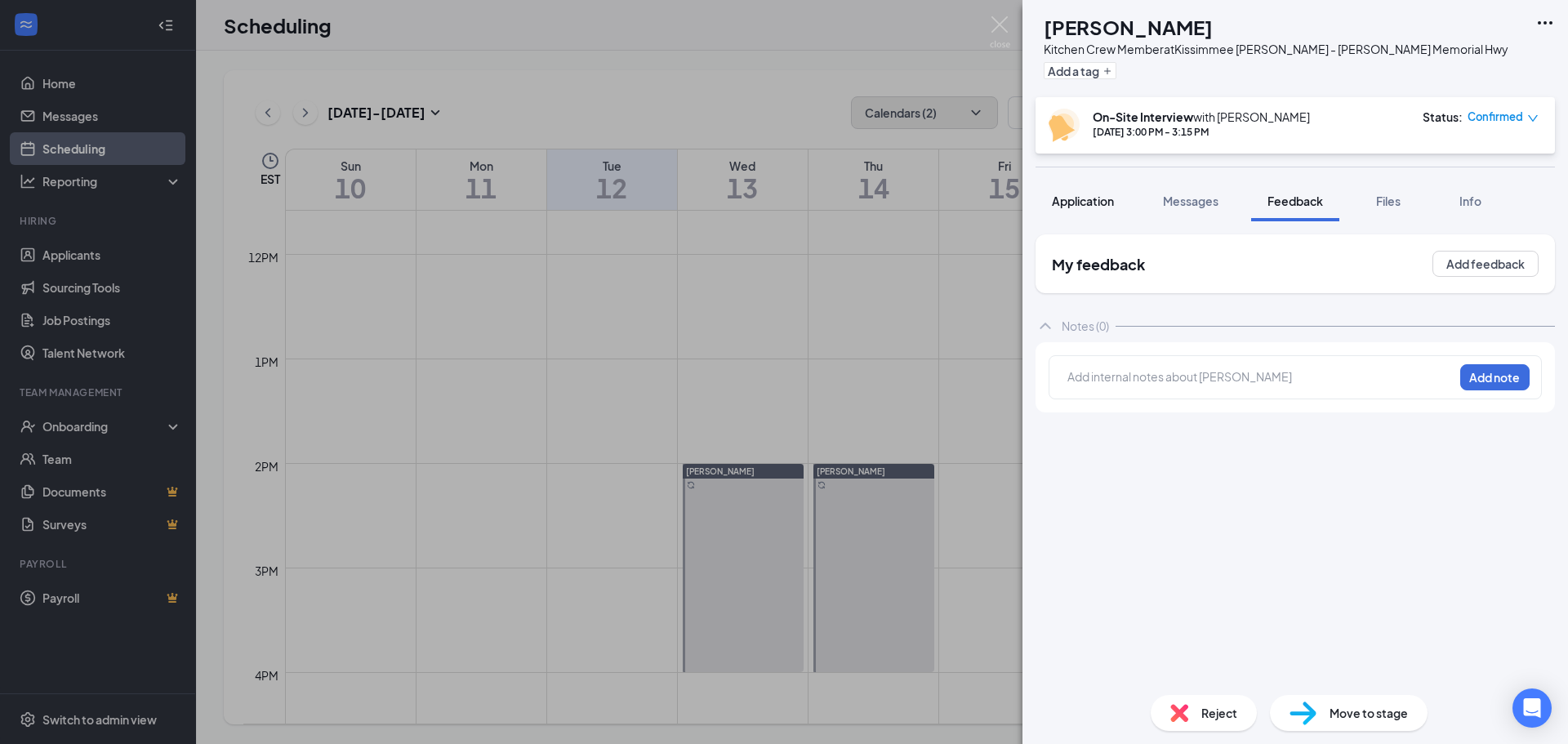
click at [1101, 209] on button "Application" at bounding box center [1083, 201] width 95 height 41
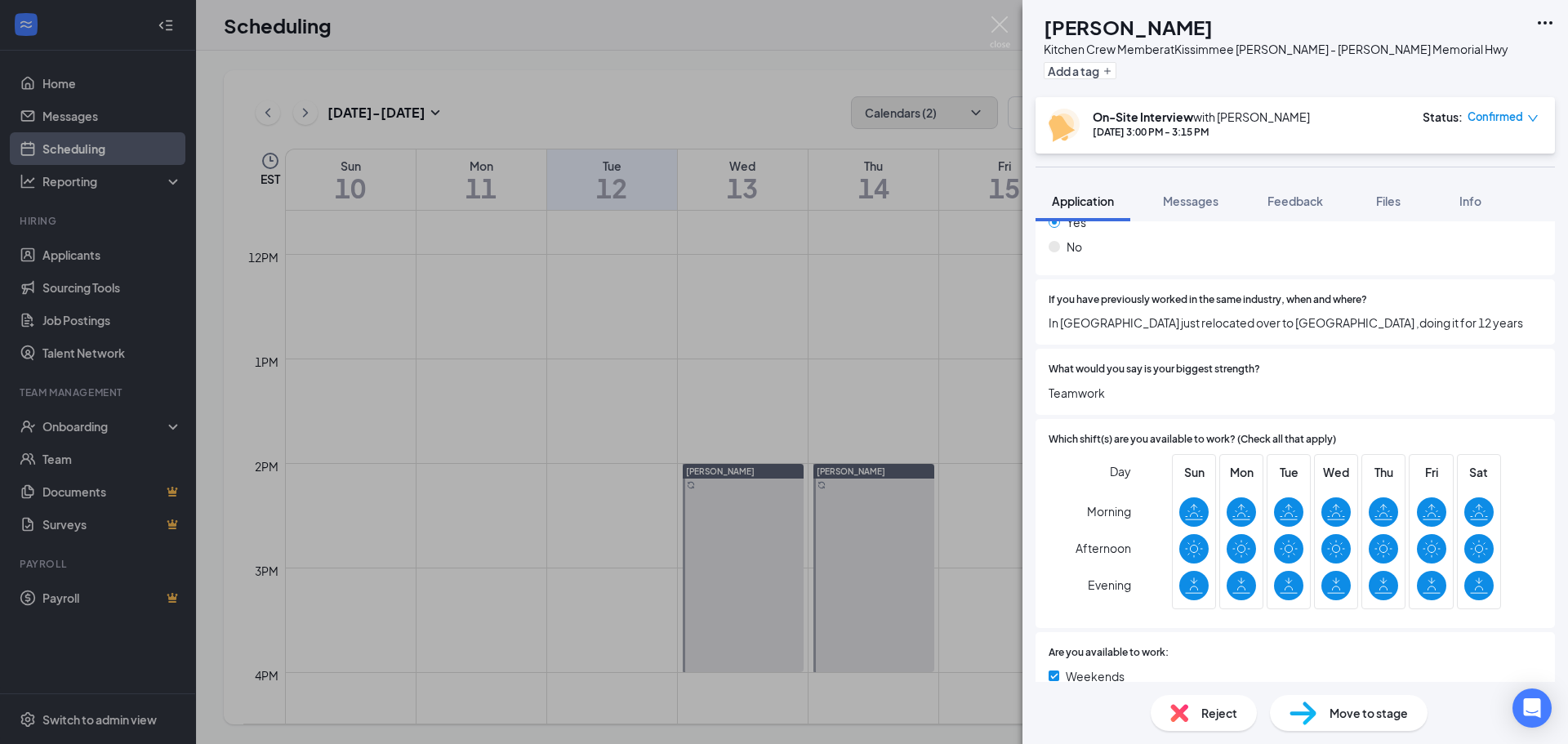
scroll to position [892, 0]
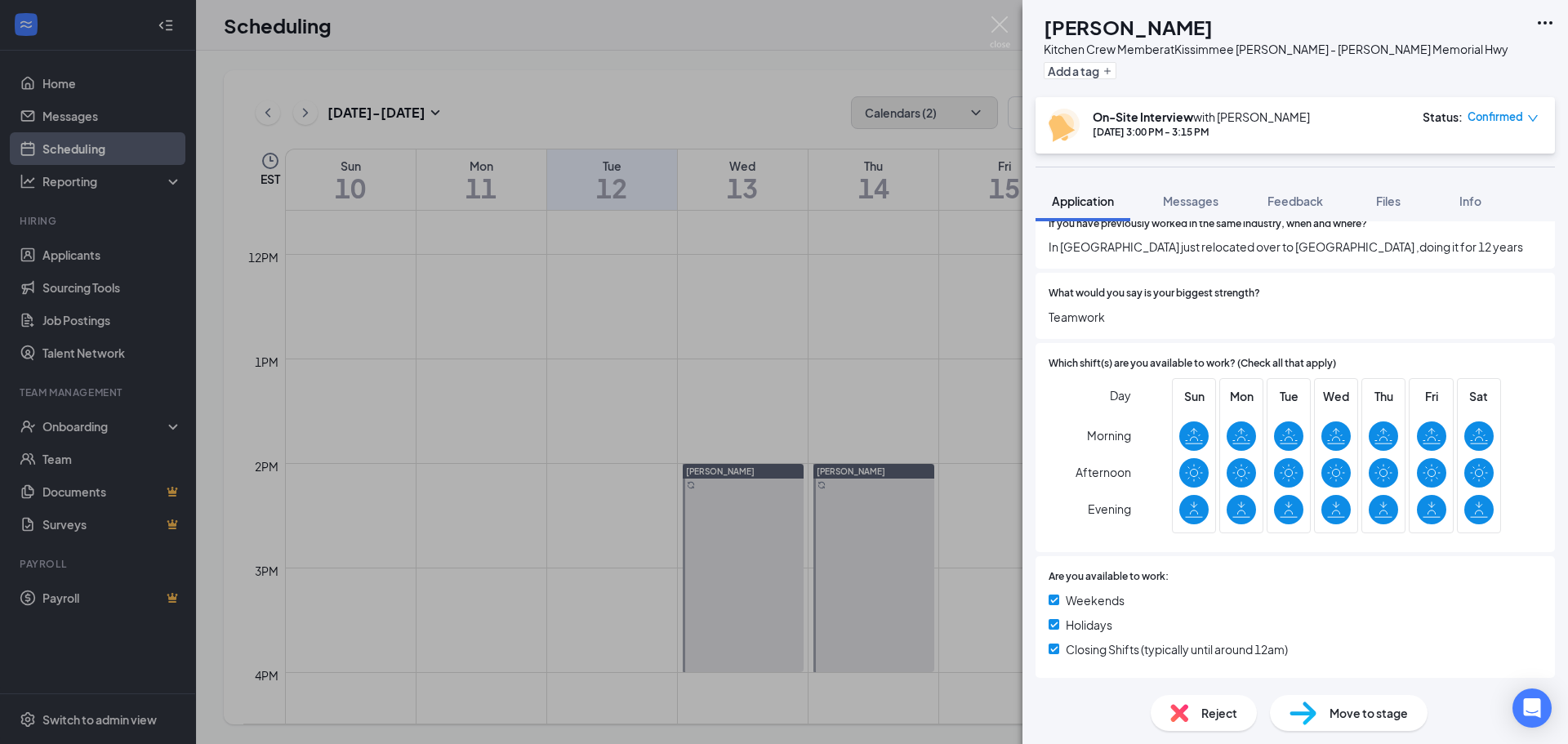
drag, startPoint x: 701, startPoint y: 299, endPoint x: 740, endPoint y: 310, distance: 40.5
click at [702, 299] on div "[PERSON_NAME] Kitchen Crew Member at [GEOGRAPHIC_DATA] [PERSON_NAME] - [PERSON_…" at bounding box center [784, 372] width 1568 height 744
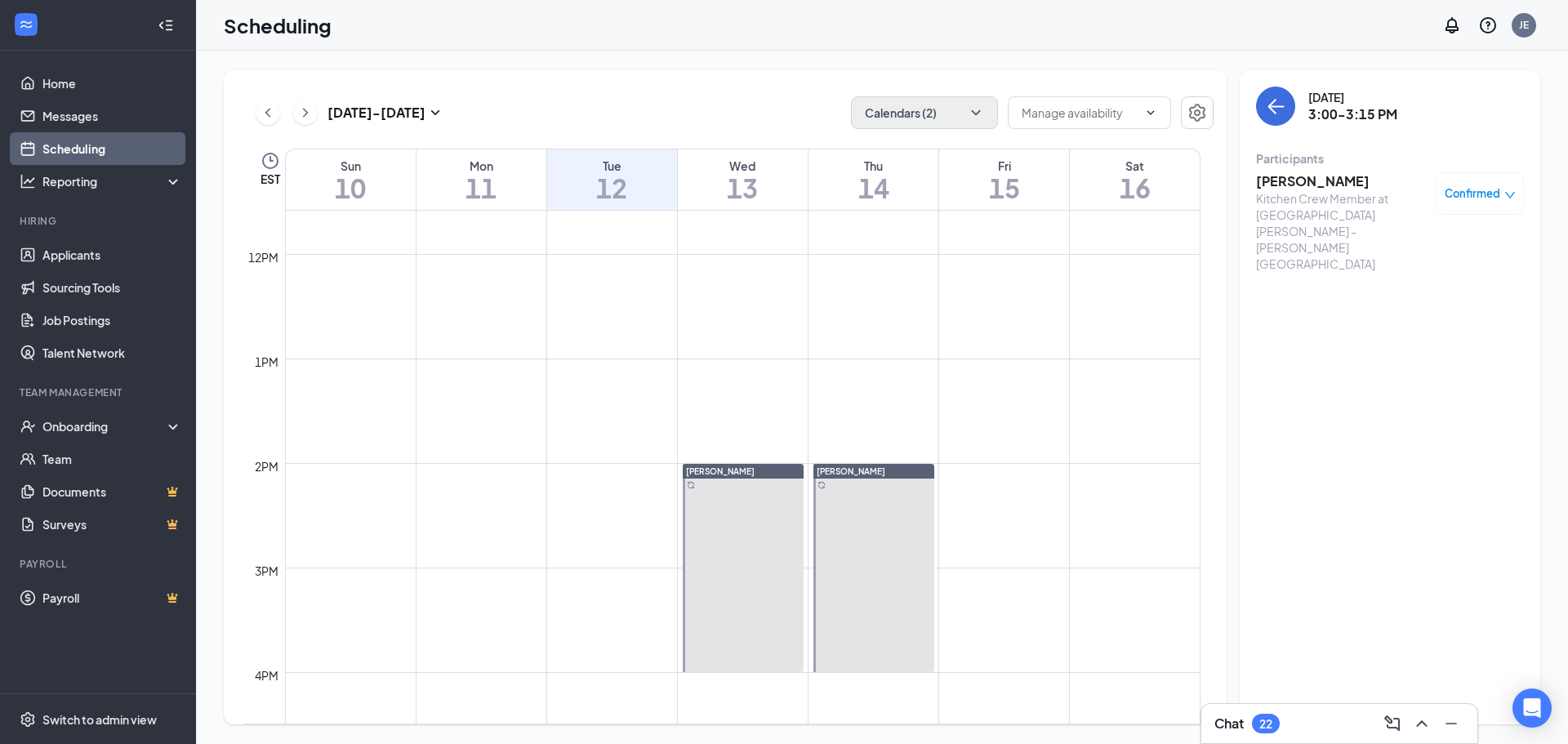
click at [870, 495] on span "3:15-3:30 PM" at bounding box center [854, 486] width 81 height 16
click at [855, 559] on span "3:30-3:45 PM" at bounding box center [854, 551] width 81 height 16
click at [868, 624] on span "3:45-4:00 PM" at bounding box center [854, 615] width 81 height 16
click at [858, 559] on span "3:30-3:45 PM" at bounding box center [854, 551] width 81 height 16
click at [1333, 181] on h3 "Armani Bloomfield" at bounding box center [1341, 181] width 171 height 18
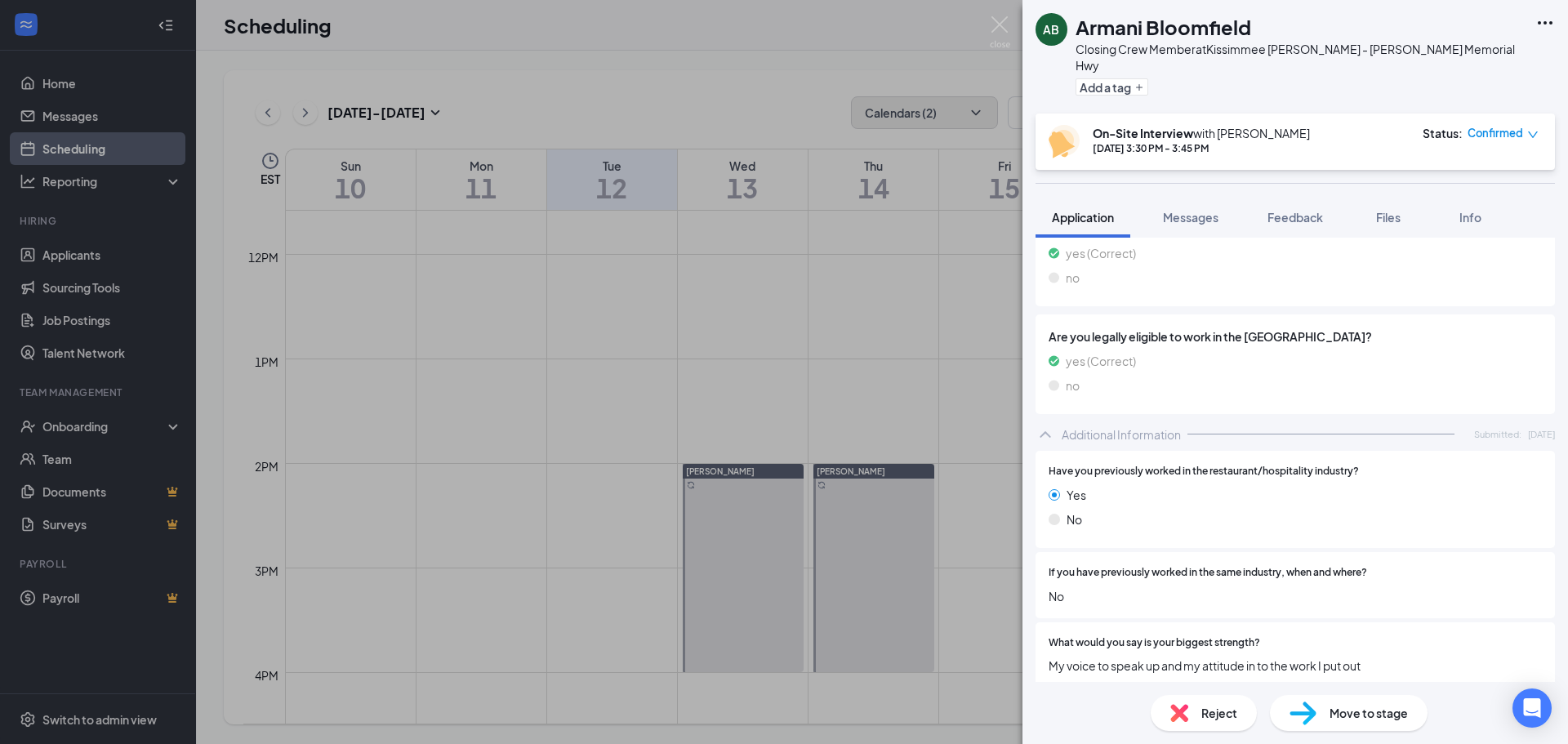
scroll to position [327, 0]
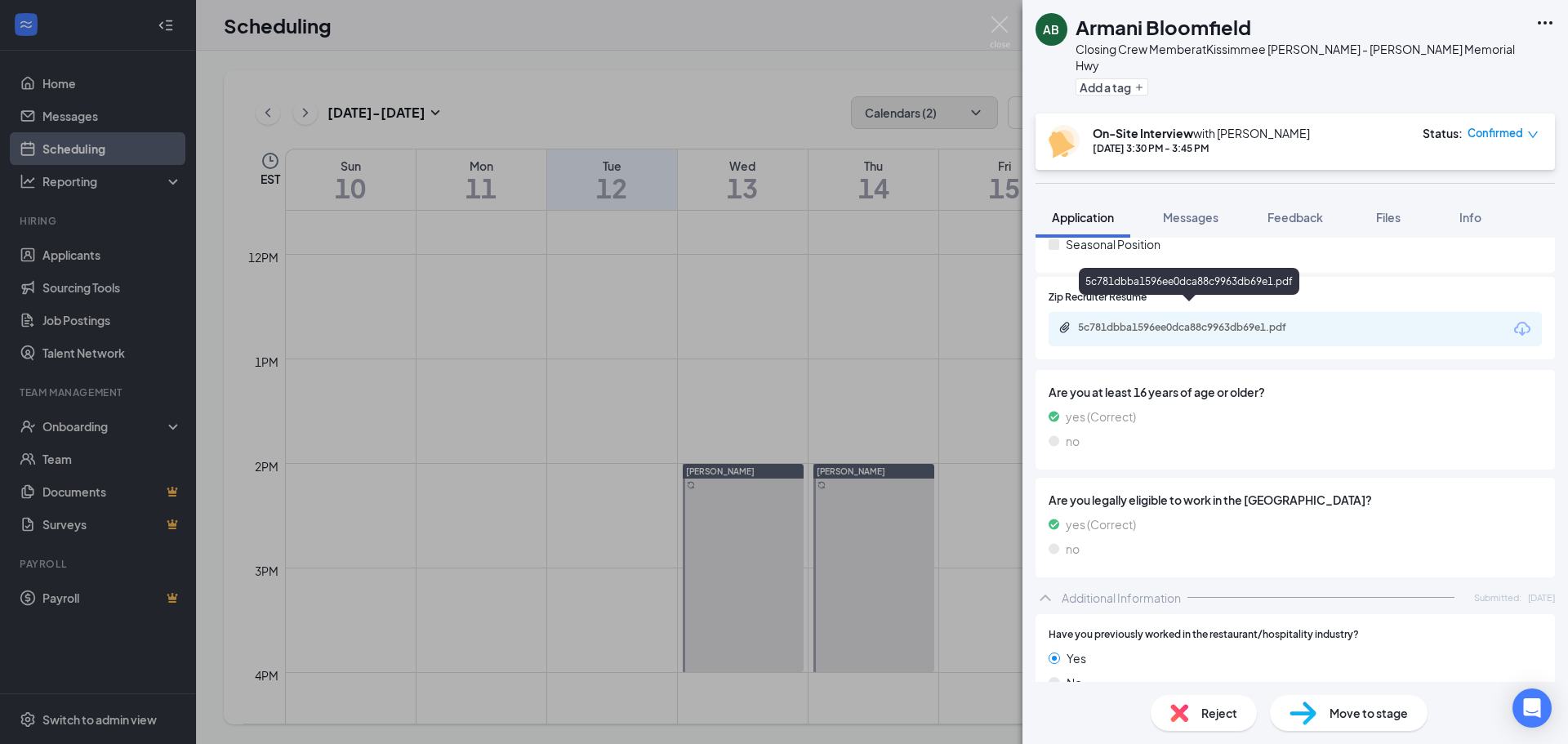
click at [1285, 321] on div "5c781dbba1596ee0dca88c9963db69e1.pdf" at bounding box center [1191, 327] width 228 height 13
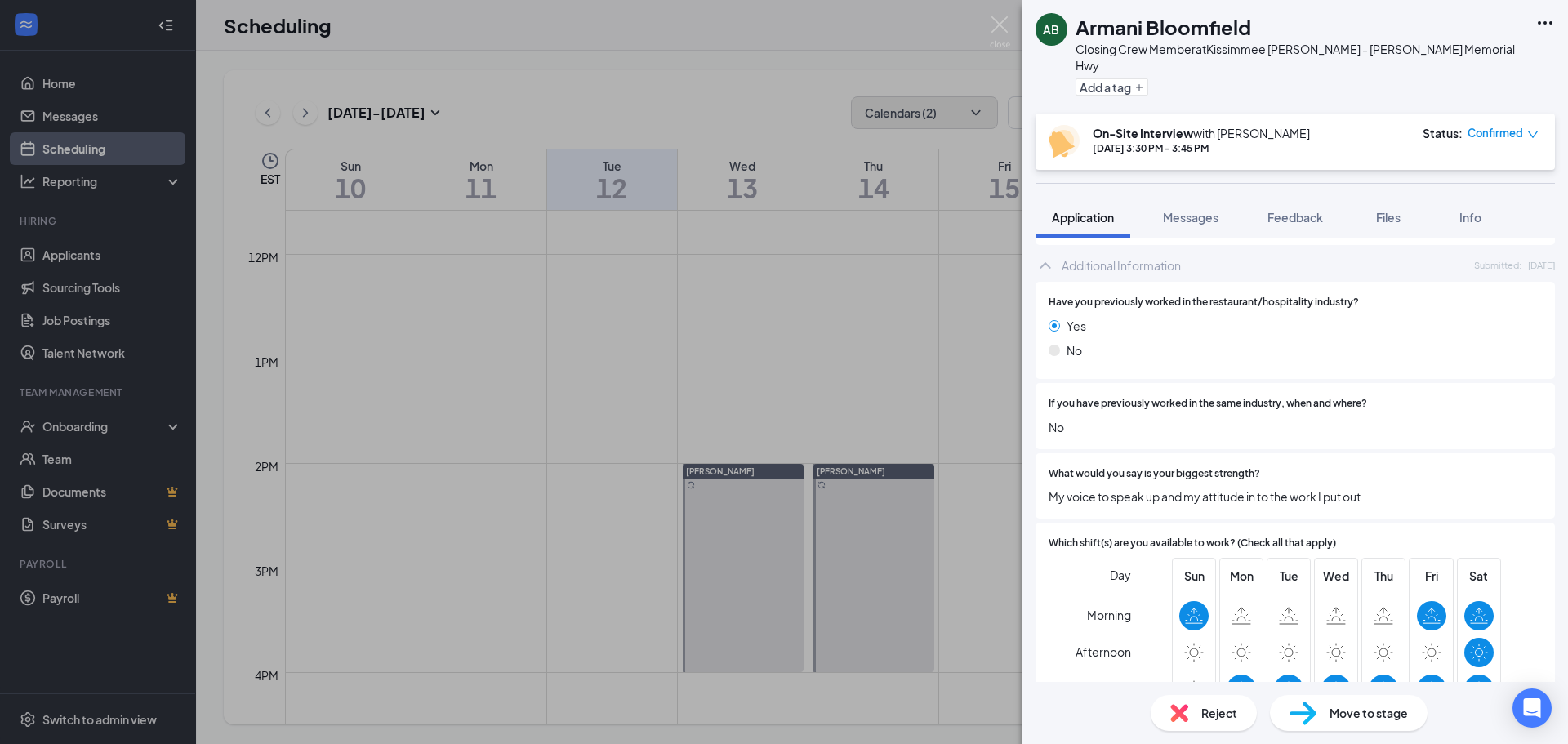
scroll to position [822, 0]
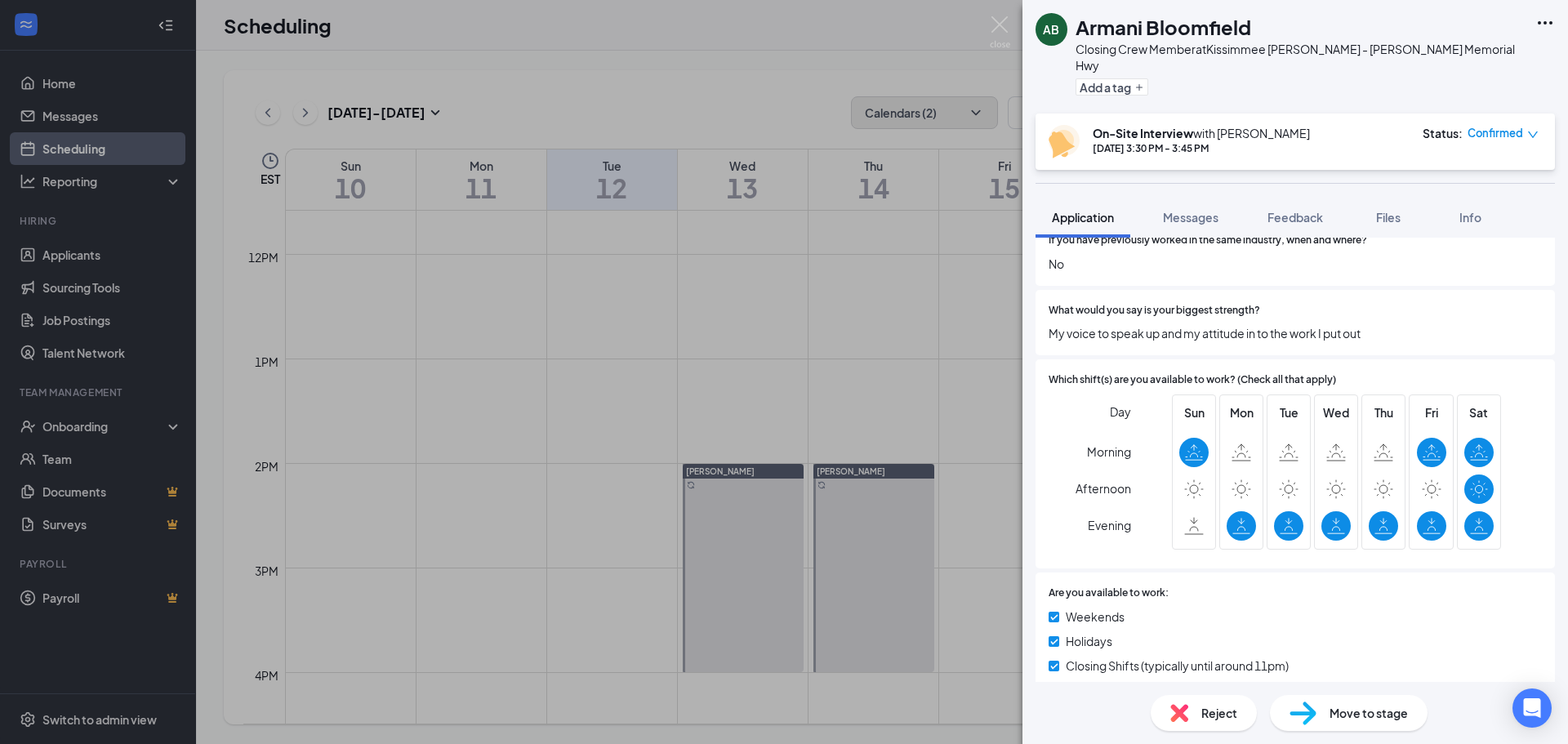
click at [863, 602] on div "AB [PERSON_NAME] Closing Crew Member at [GEOGRAPHIC_DATA] [PERSON_NAME] - [PERS…" at bounding box center [784, 372] width 1568 height 744
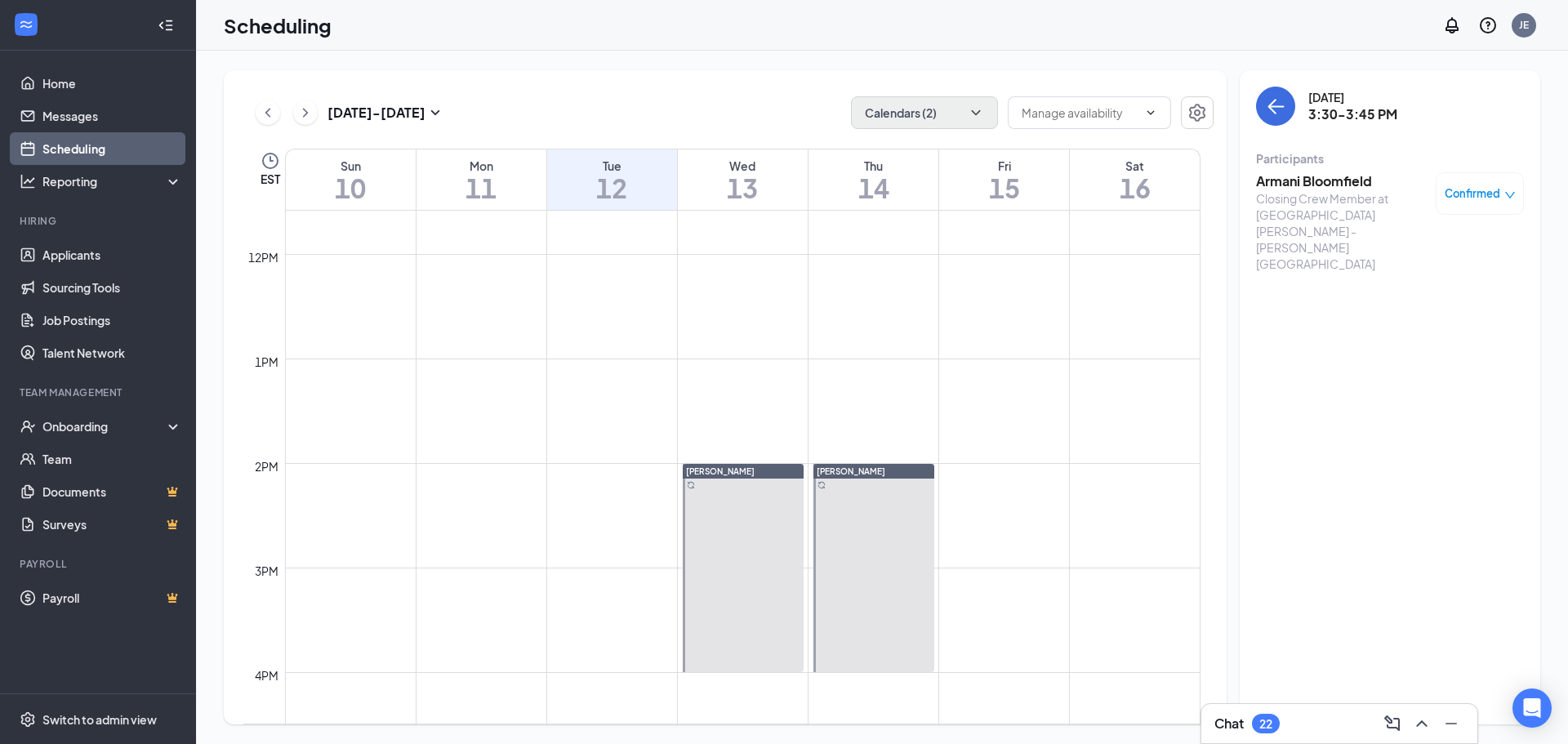
click at [862, 495] on span "3:15-3:30 PM" at bounding box center [854, 486] width 81 height 16
click at [1312, 179] on h3 "[PERSON_NAME]" at bounding box center [1341, 181] width 171 height 18
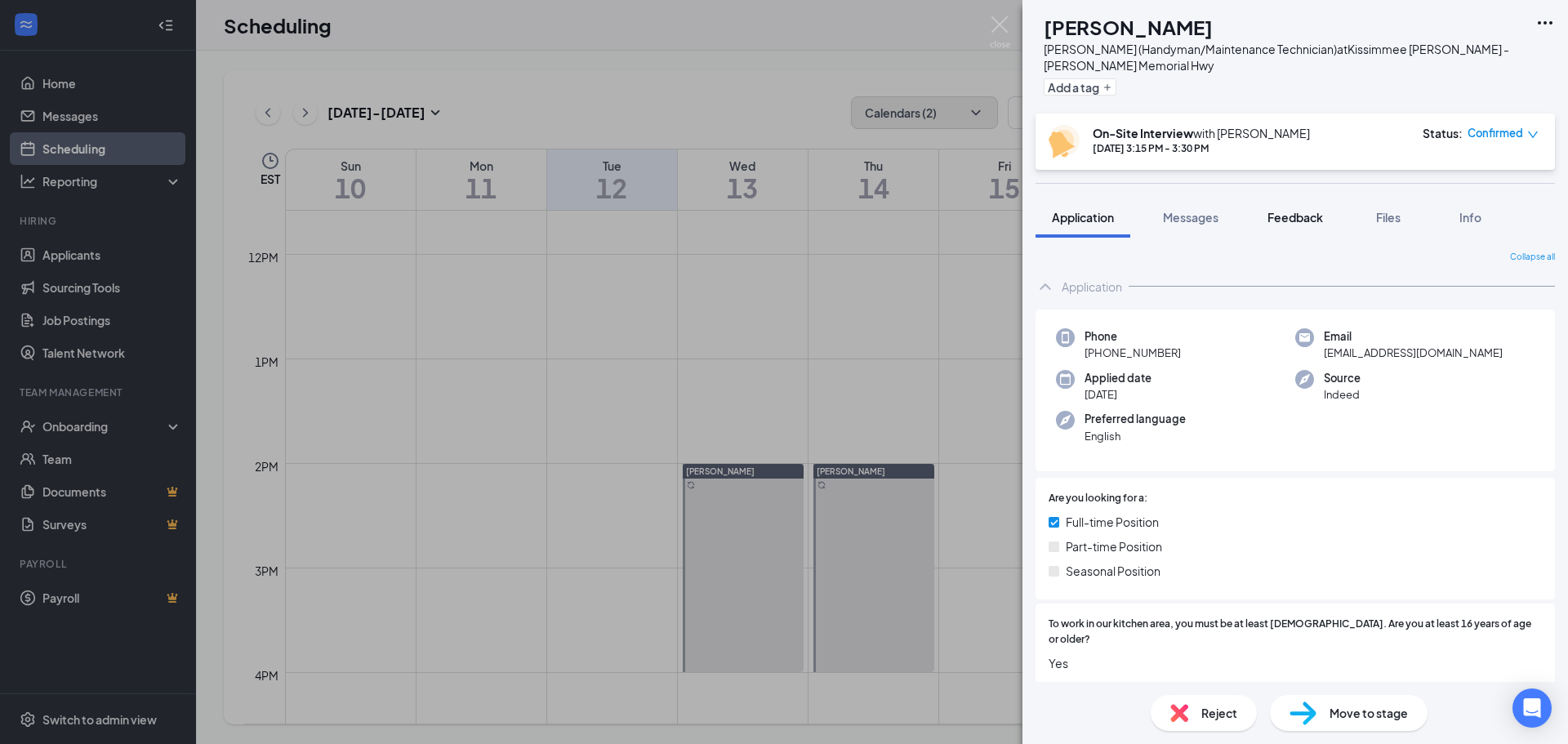
click at [1296, 214] on span "Feedback" at bounding box center [1294, 216] width 55 height 14
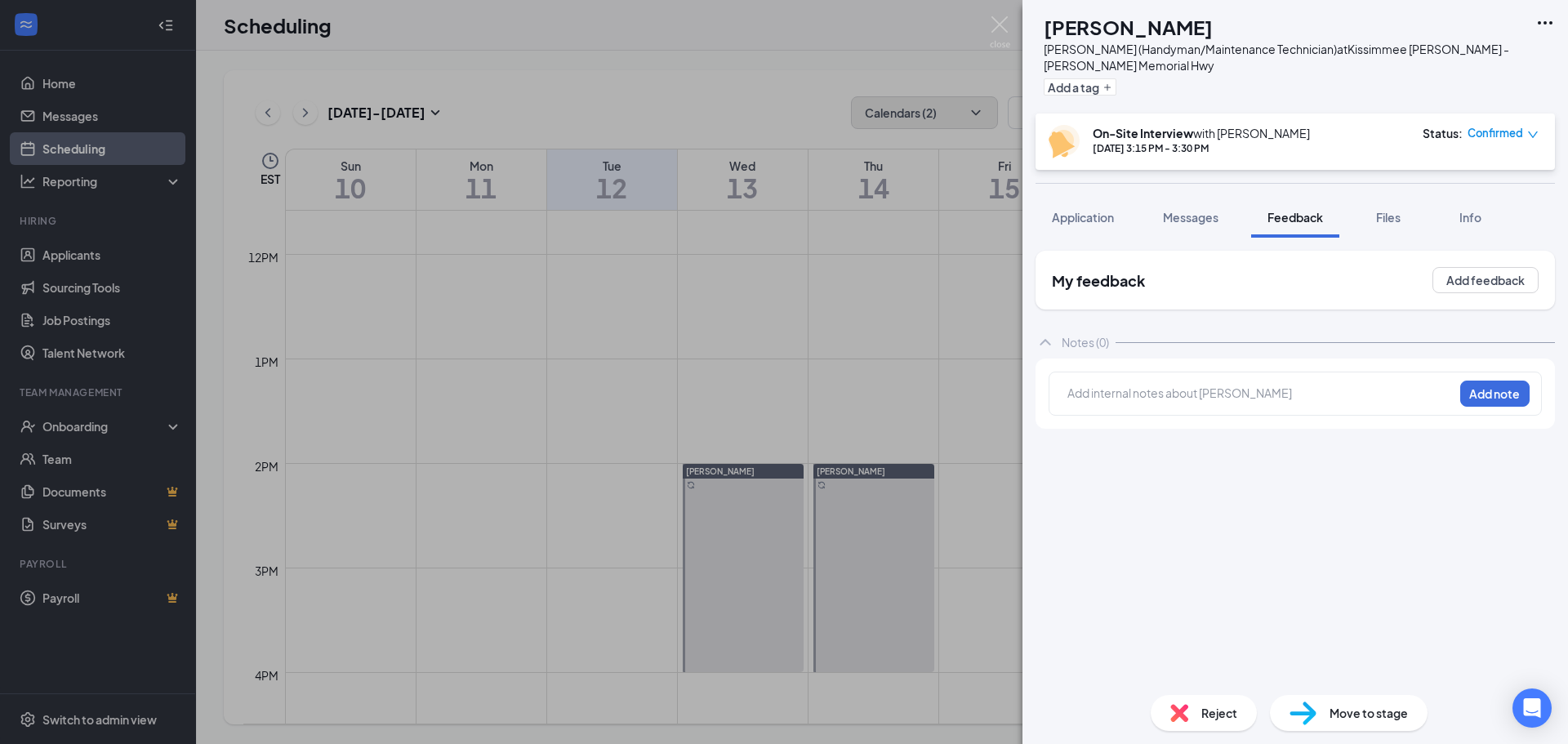
click at [832, 264] on div "[PERSON_NAME] [PERSON_NAME] (Handyman/Maintenance Technician) at Kissimmee [PER…" at bounding box center [784, 372] width 1568 height 744
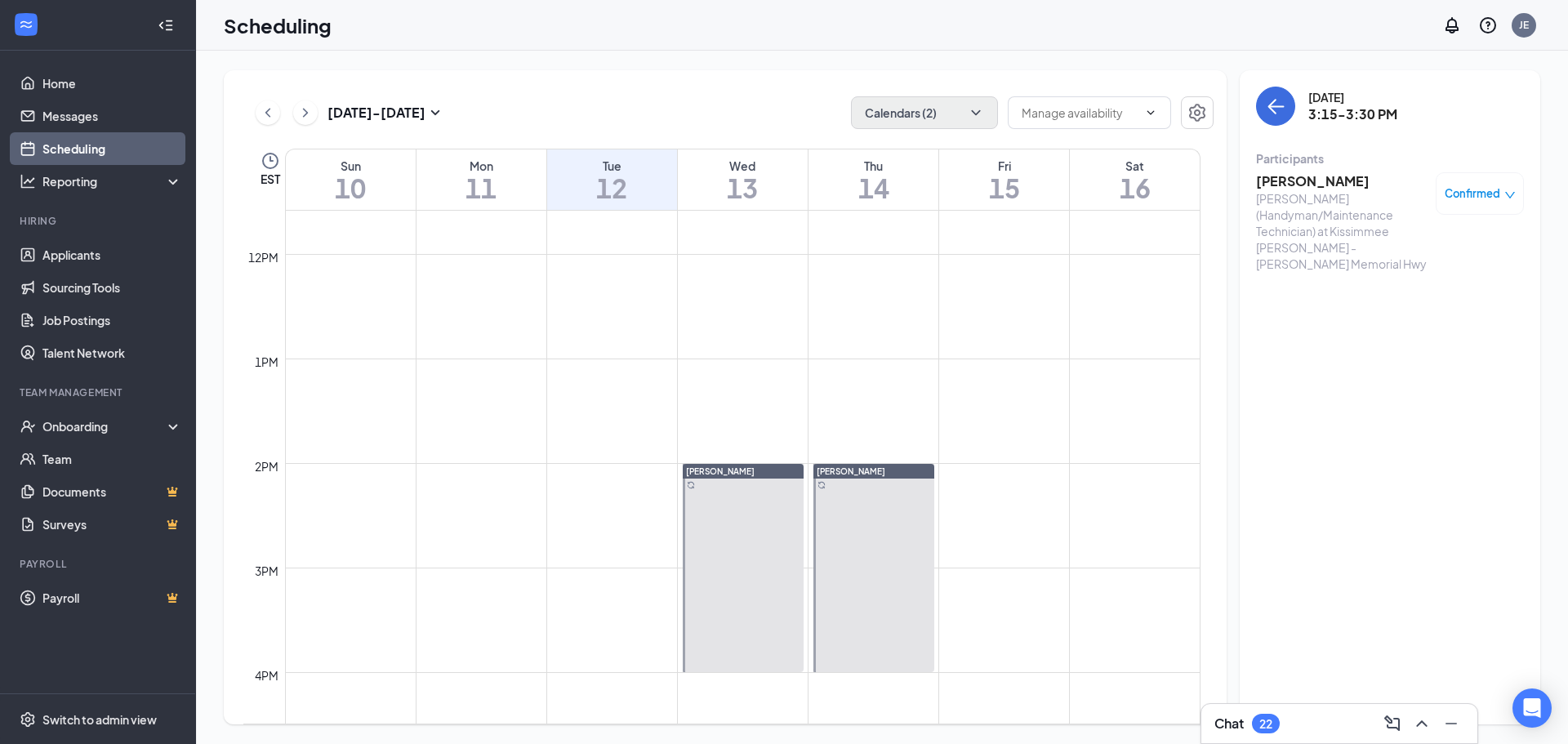
click at [854, 624] on span "3:45-4:00 PM" at bounding box center [854, 615] width 81 height 16
click at [1342, 171] on div "[PERSON_NAME] Crew Member at [GEOGRAPHIC_DATA] [PERSON_NAME] - [PERSON_NAME] Me…" at bounding box center [1390, 221] width 268 height 111
click at [1337, 175] on h3 "[PERSON_NAME]" at bounding box center [1341, 181] width 171 height 18
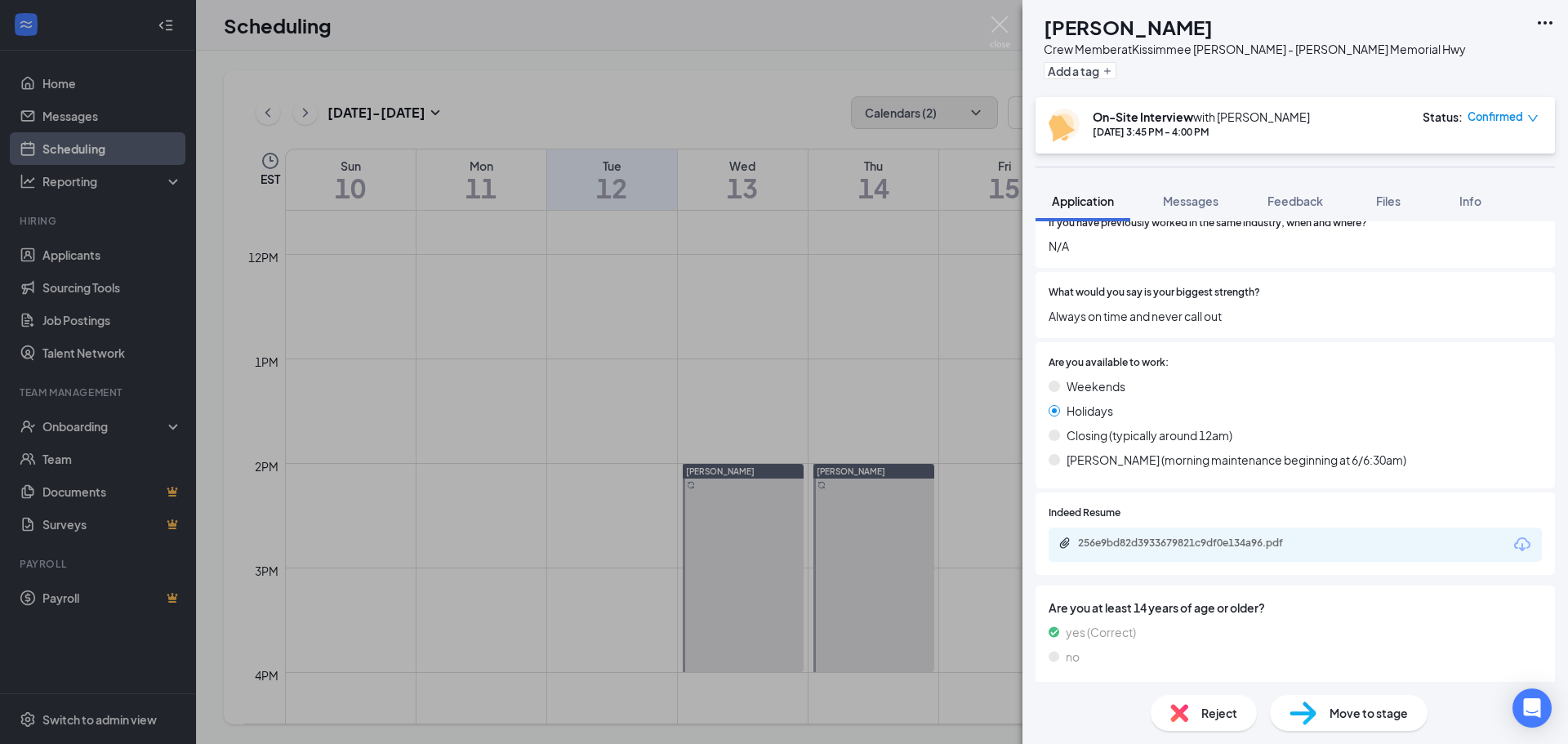
scroll to position [653, 0]
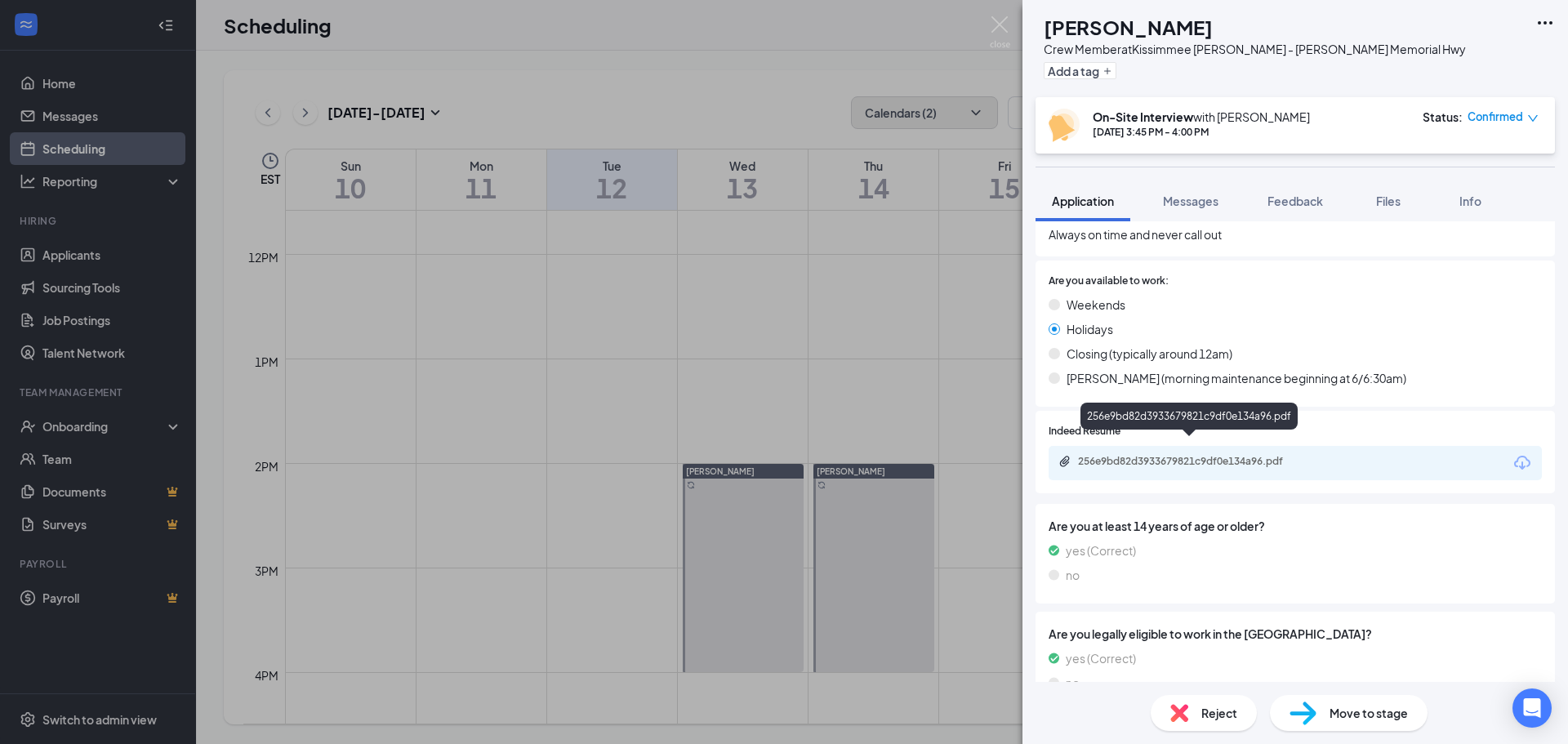
click at [1192, 455] on div "256e9bd82d3933679821c9df0e134a96.pdf" at bounding box center [1191, 461] width 228 height 13
click at [461, 338] on div "ED [PERSON_NAME] Crew Member at [GEOGRAPHIC_DATA] [PERSON_NAME] - [PERSON_NAME]…" at bounding box center [784, 372] width 1568 height 744
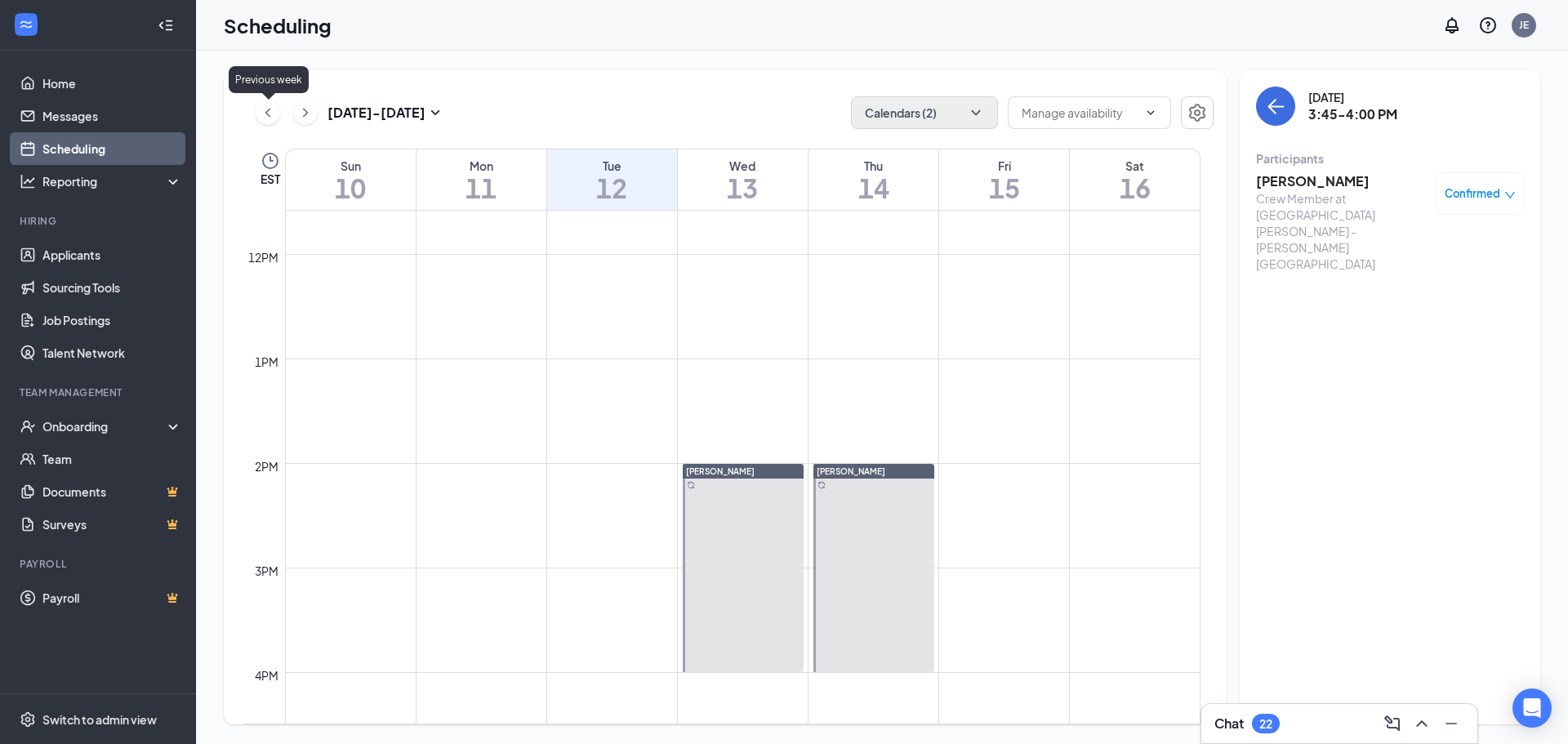
click at [272, 112] on icon "ChevronLeft" at bounding box center [267, 112] width 16 height 20
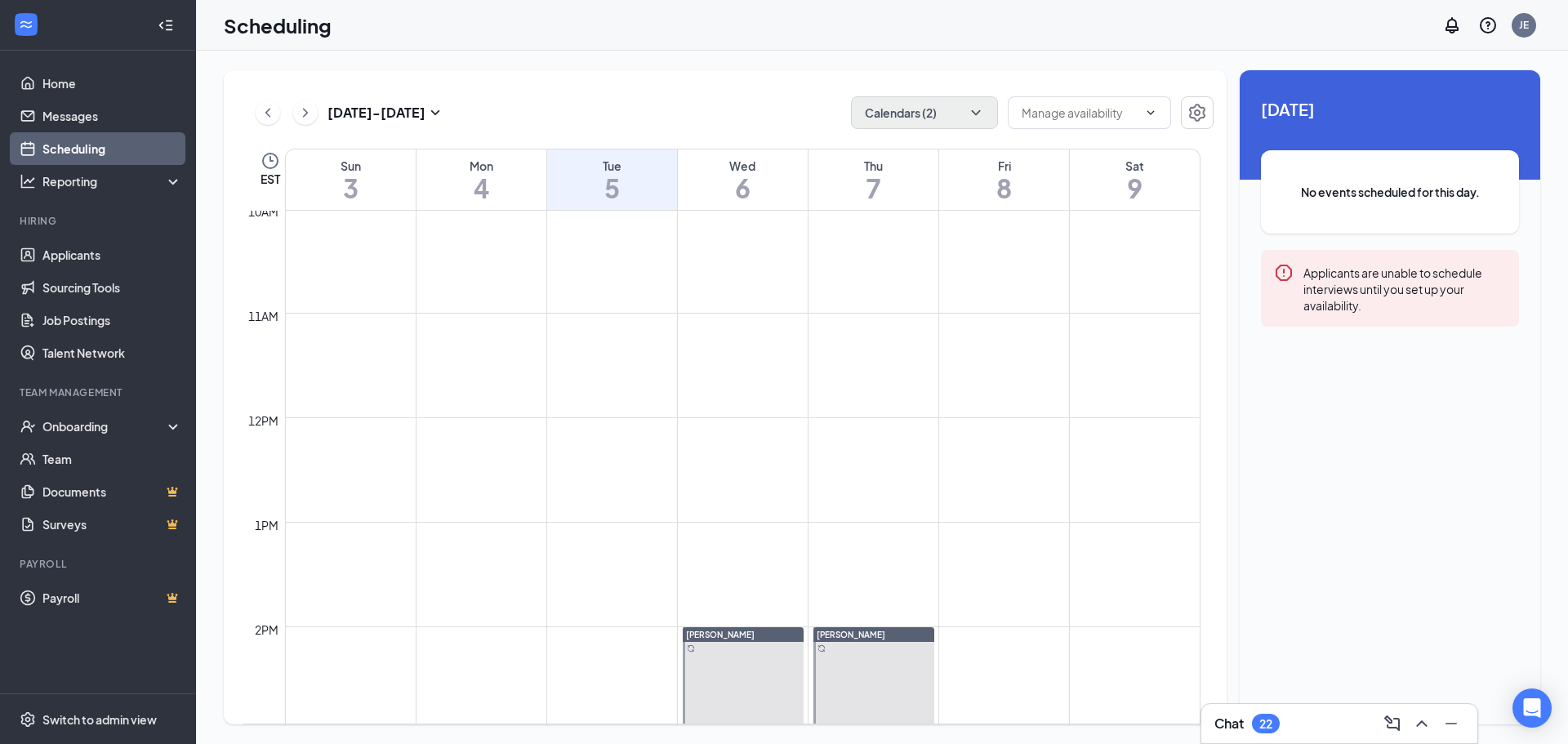
scroll to position [1292, 0]
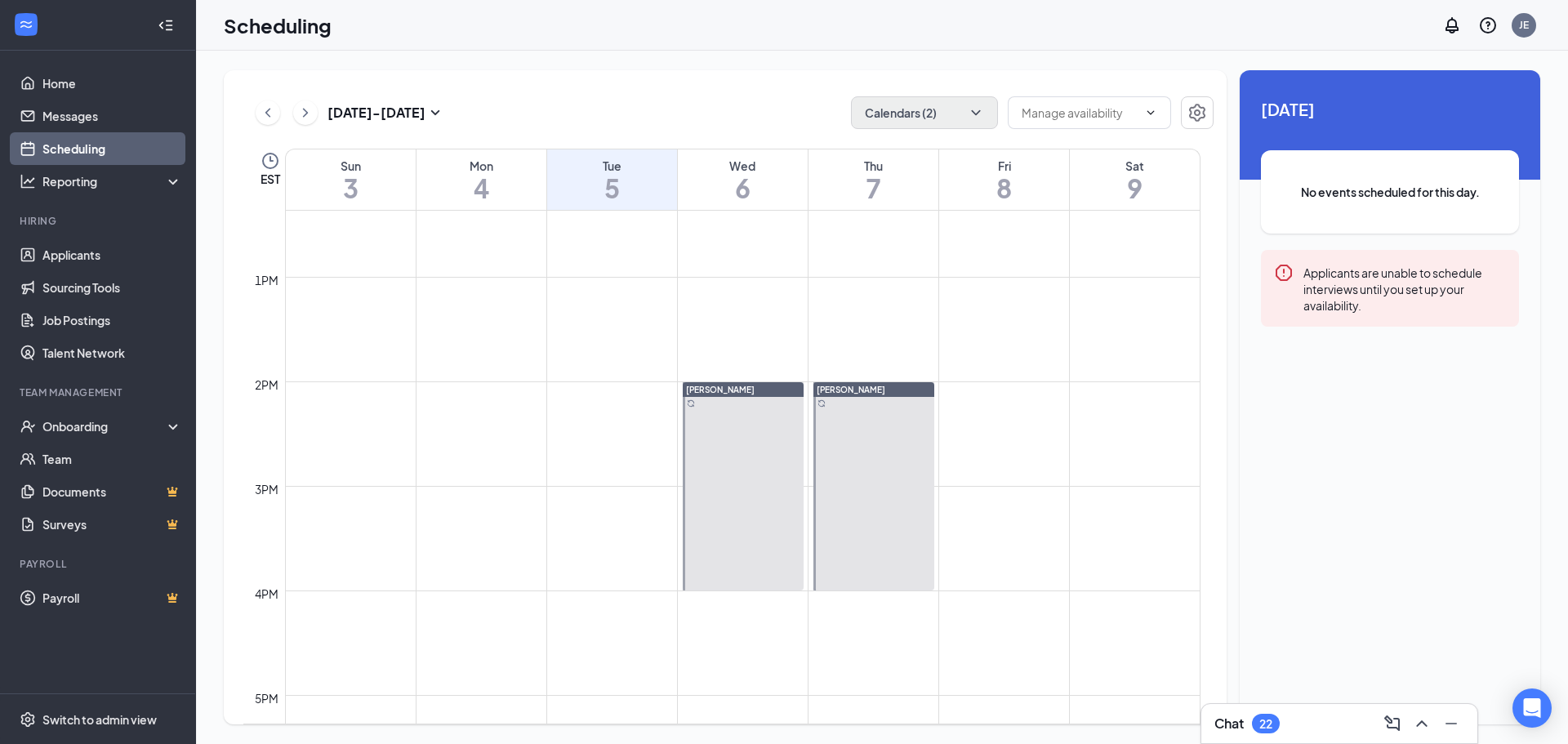
click at [839, 404] on span "2:00-2:15 PM" at bounding box center [854, 405] width 81 height 16
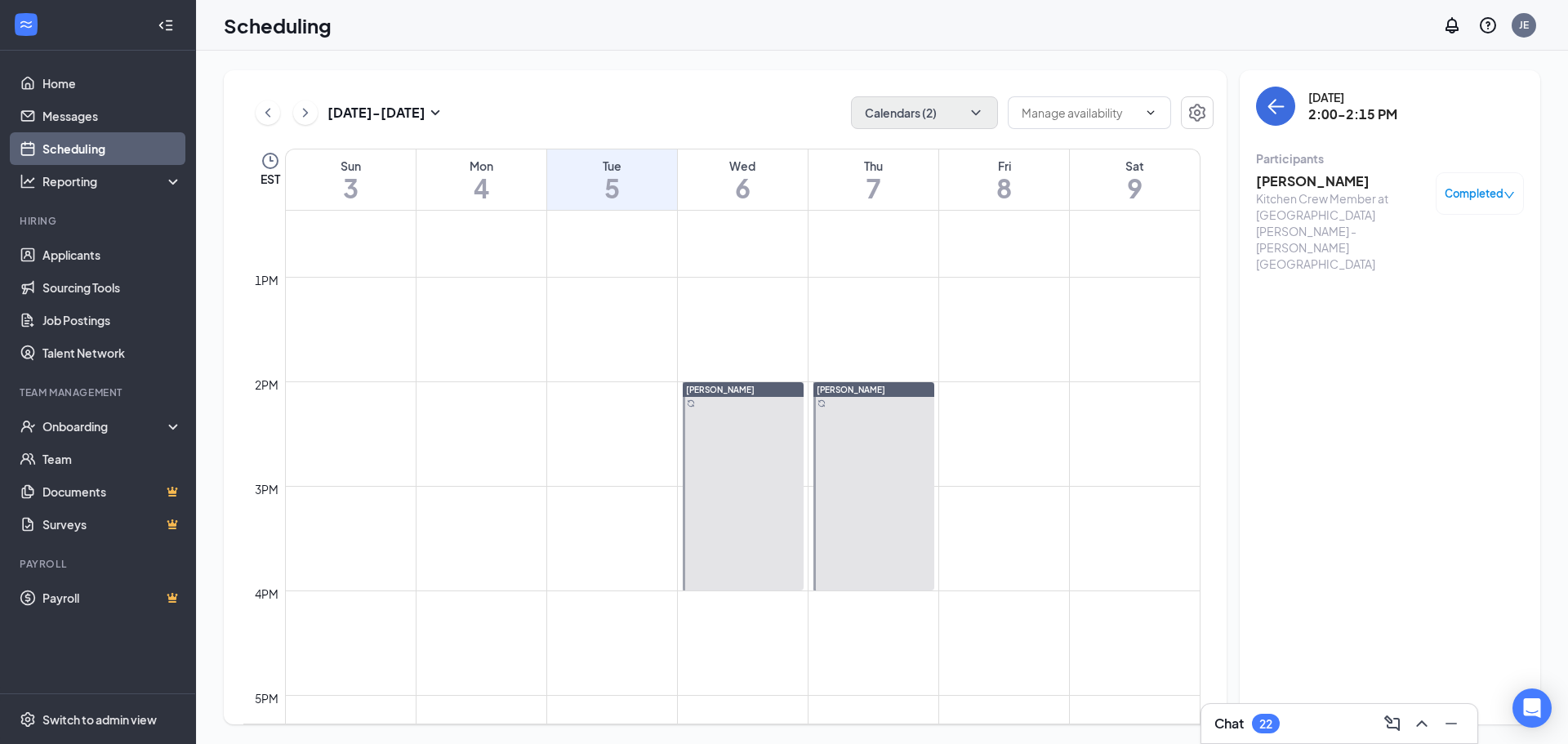
click at [1298, 188] on h3 "[PERSON_NAME]" at bounding box center [1341, 181] width 171 height 18
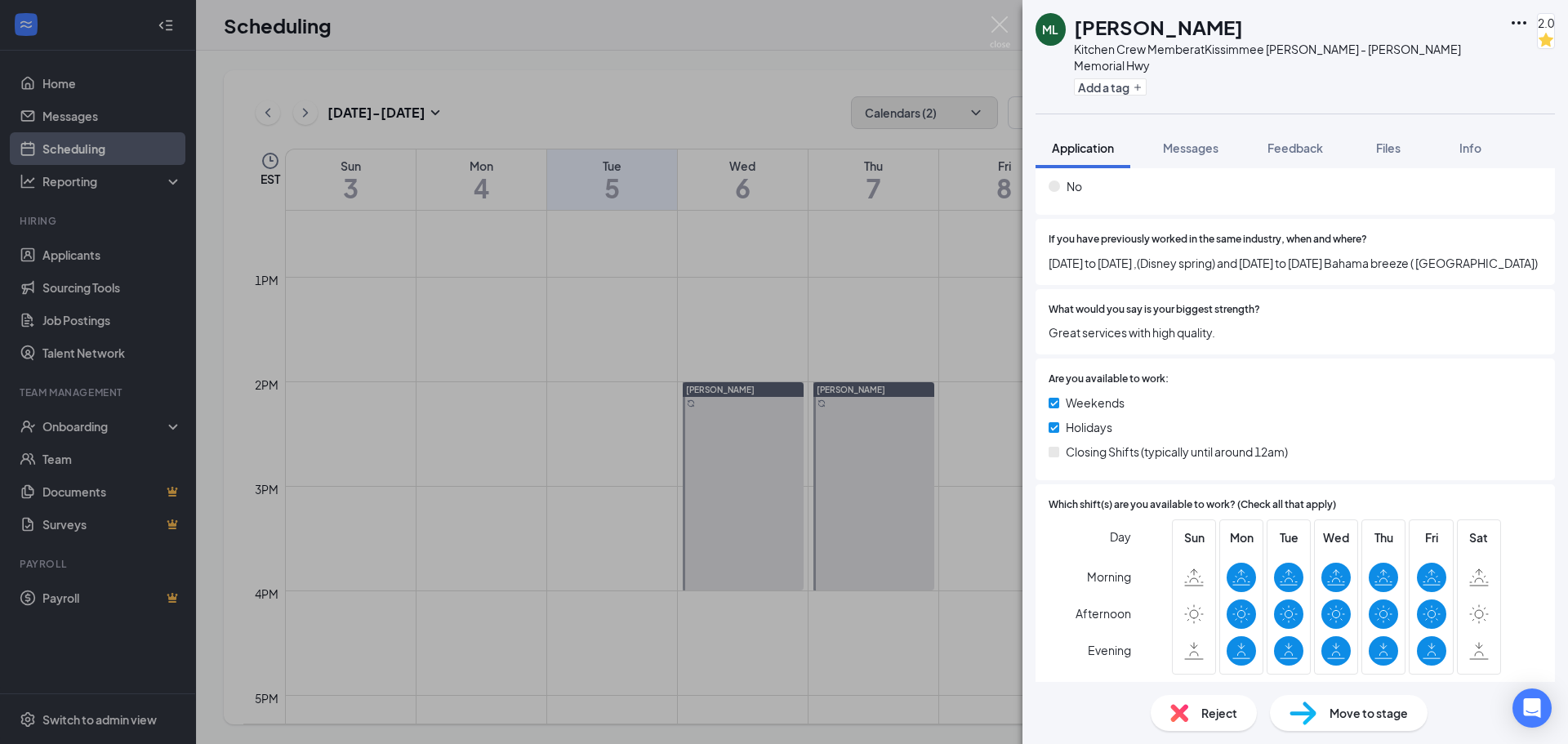
scroll to position [572, 0]
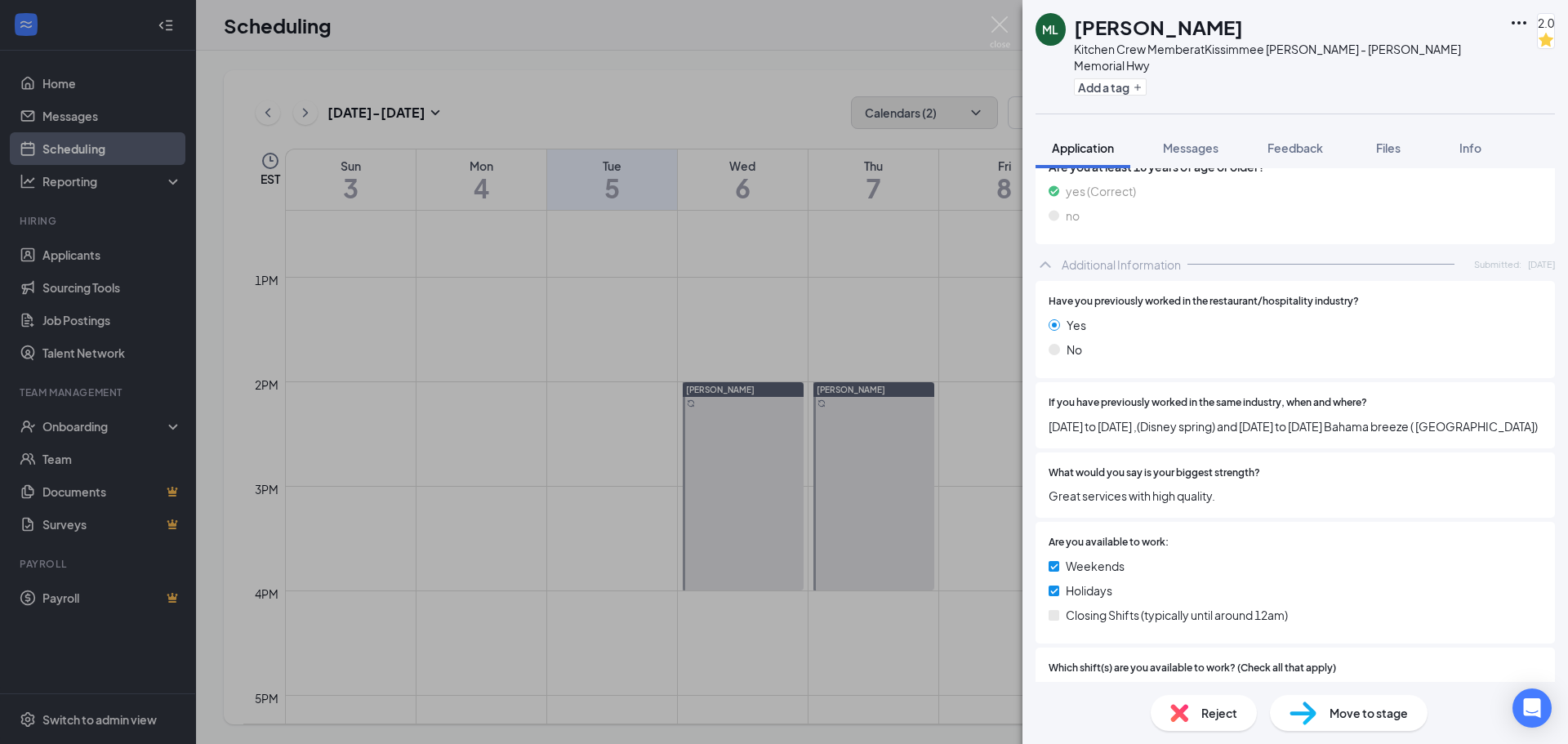
click at [856, 552] on div "ML [PERSON_NAME] Kitchen Crew Member at [GEOGRAPHIC_DATA] [PERSON_NAME] - [PERS…" at bounding box center [784, 372] width 1568 height 744
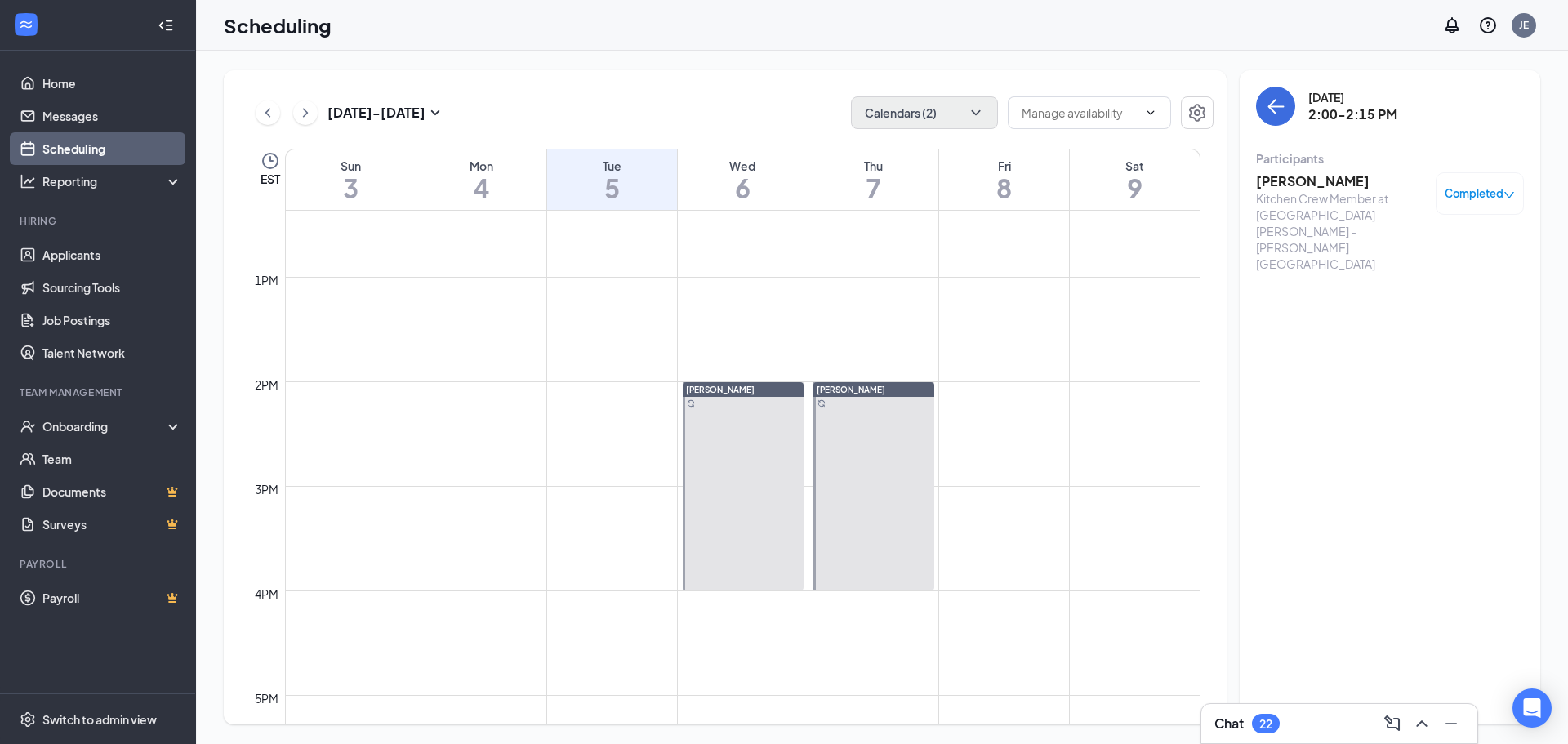
click at [1281, 176] on h3 "[PERSON_NAME]" at bounding box center [1341, 181] width 171 height 18
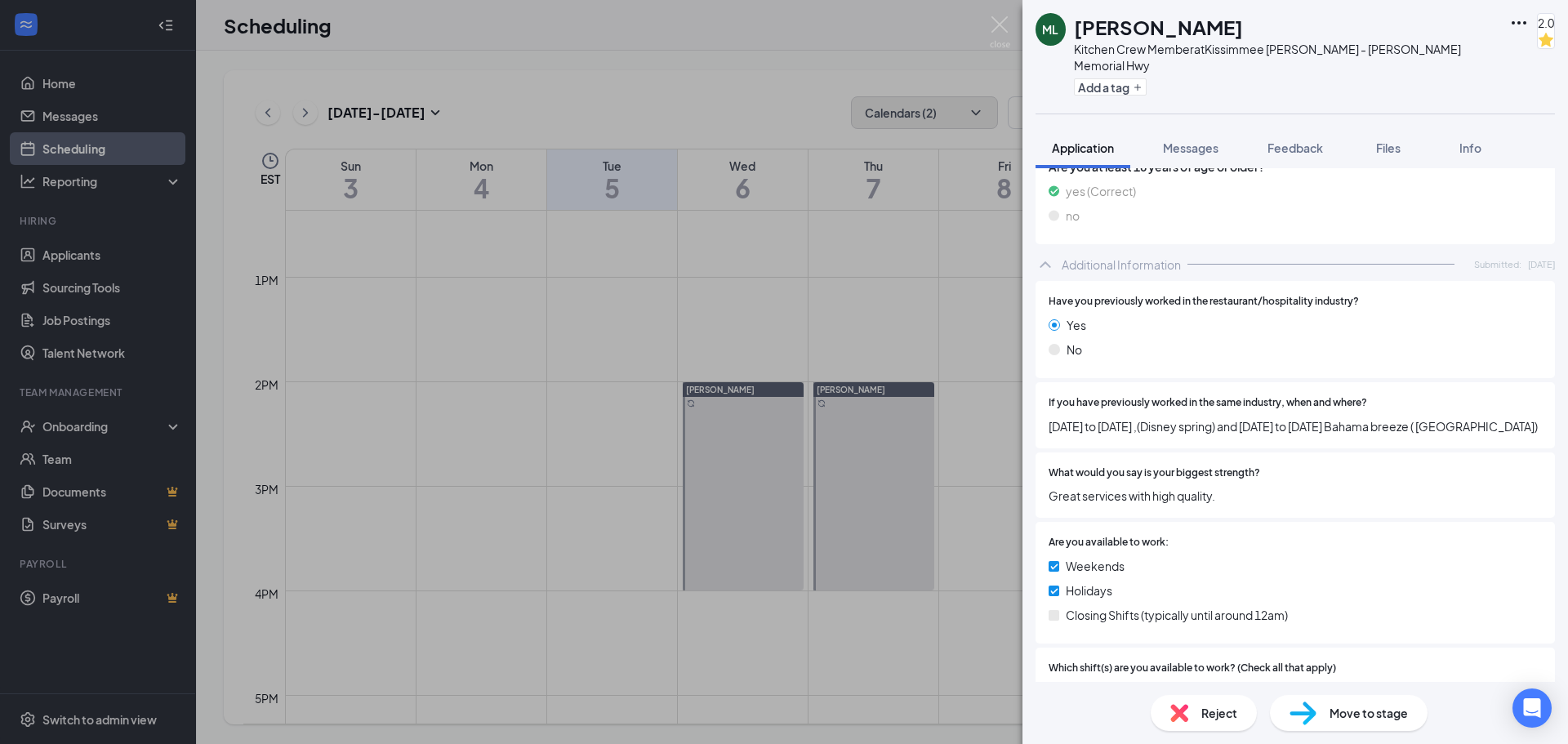
scroll to position [245, 0]
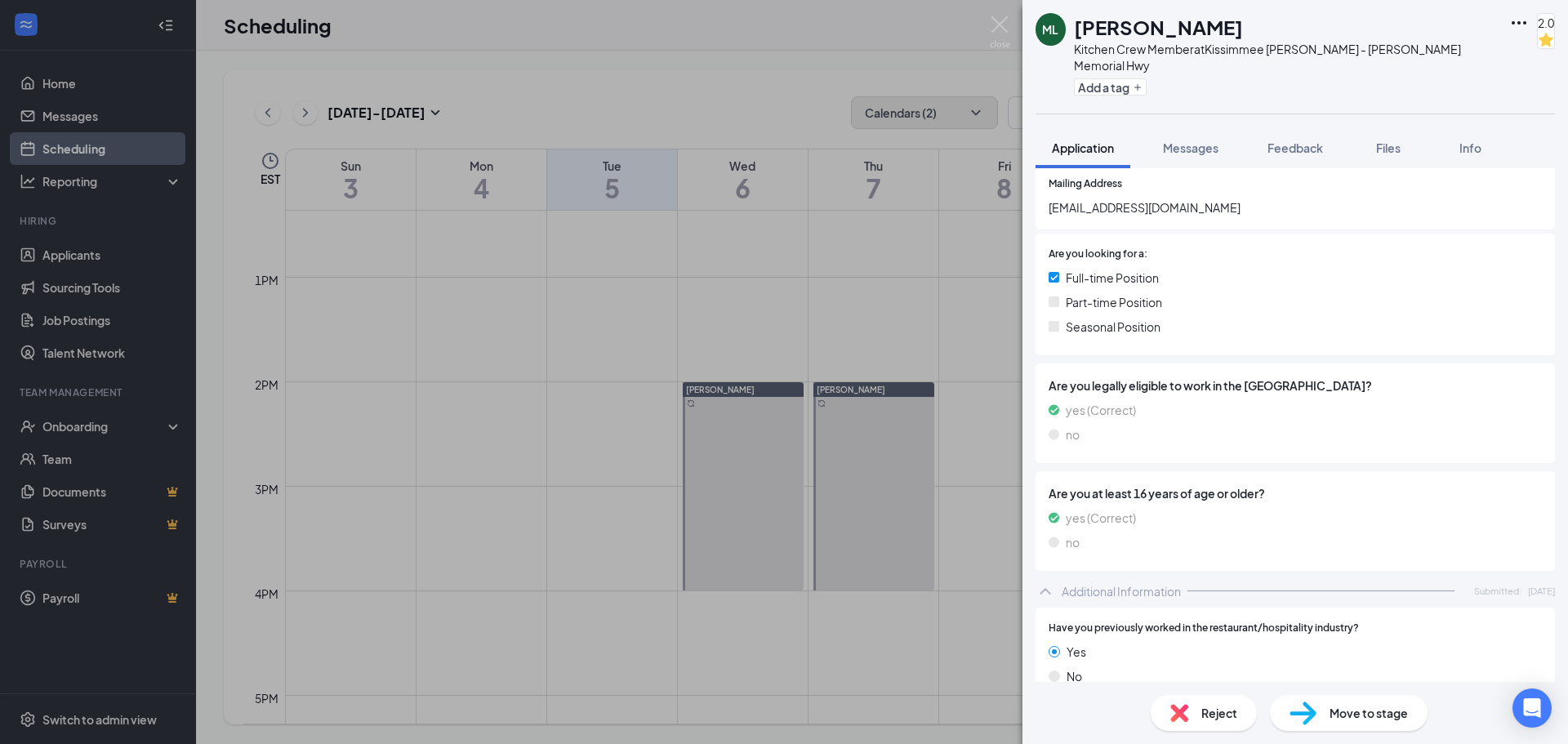
click at [828, 282] on div "ML [PERSON_NAME] Kitchen Crew Member at [GEOGRAPHIC_DATA] [PERSON_NAME] - [PERS…" at bounding box center [784, 372] width 1568 height 744
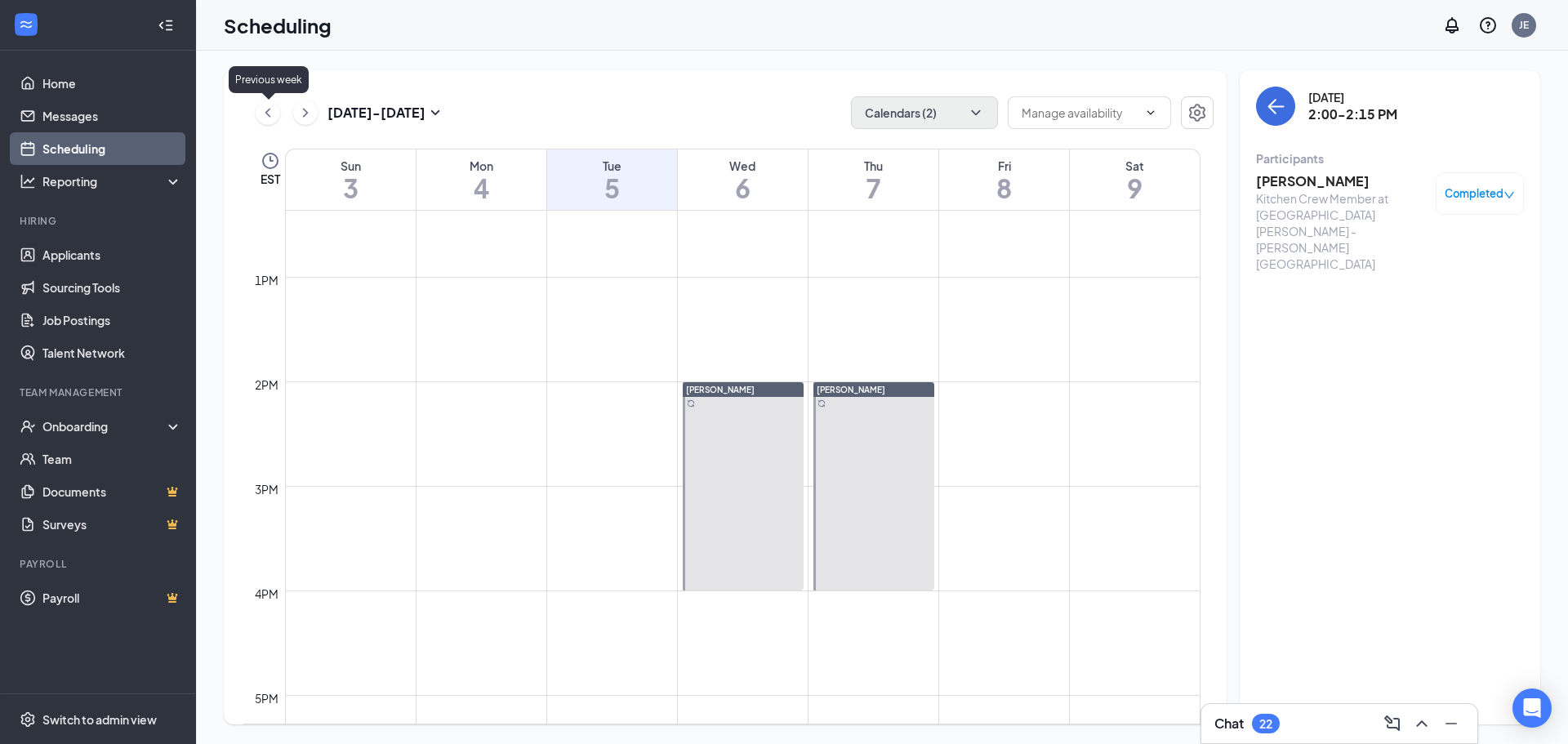
click at [273, 110] on icon "ChevronLeft" at bounding box center [267, 112] width 16 height 20
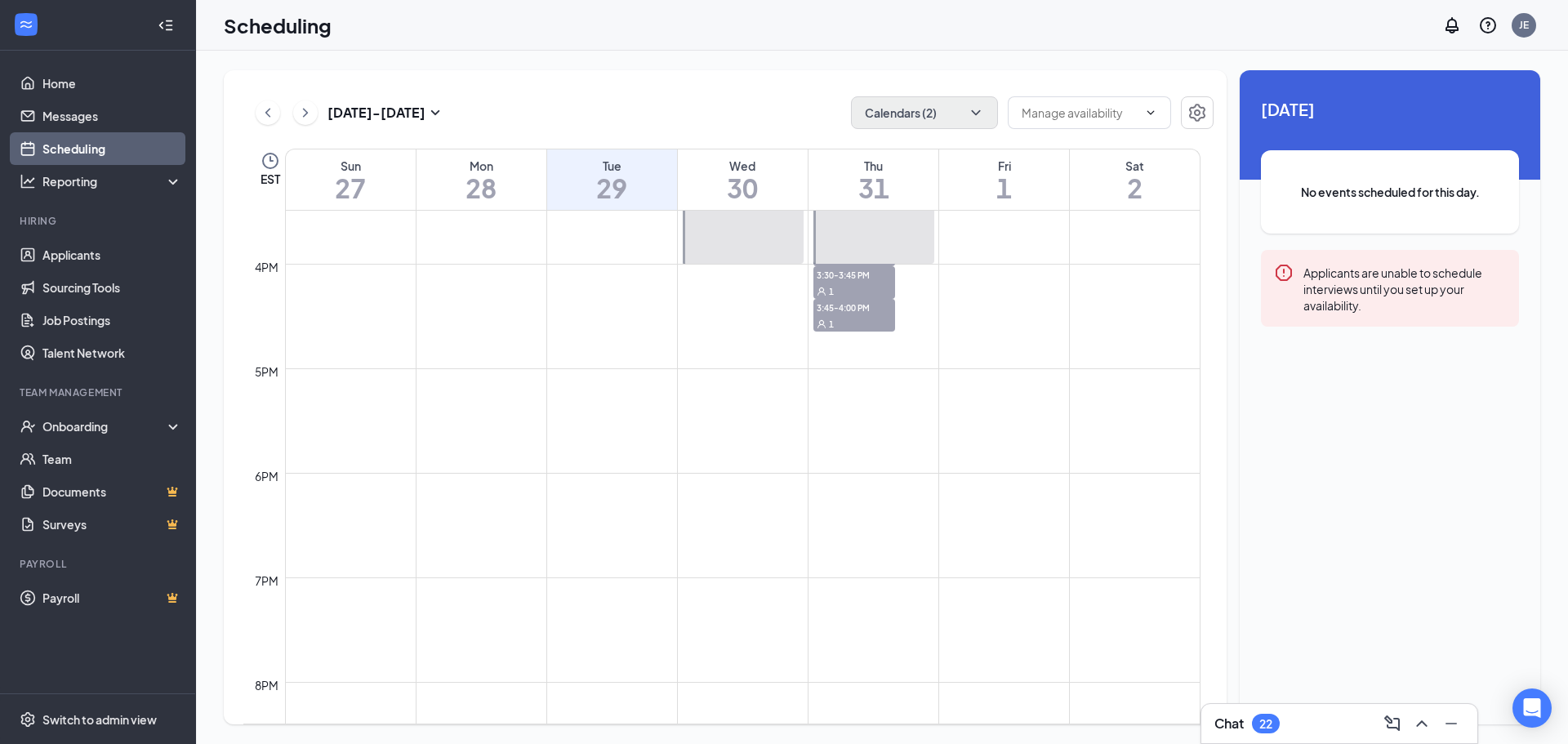
scroll to position [1374, 0]
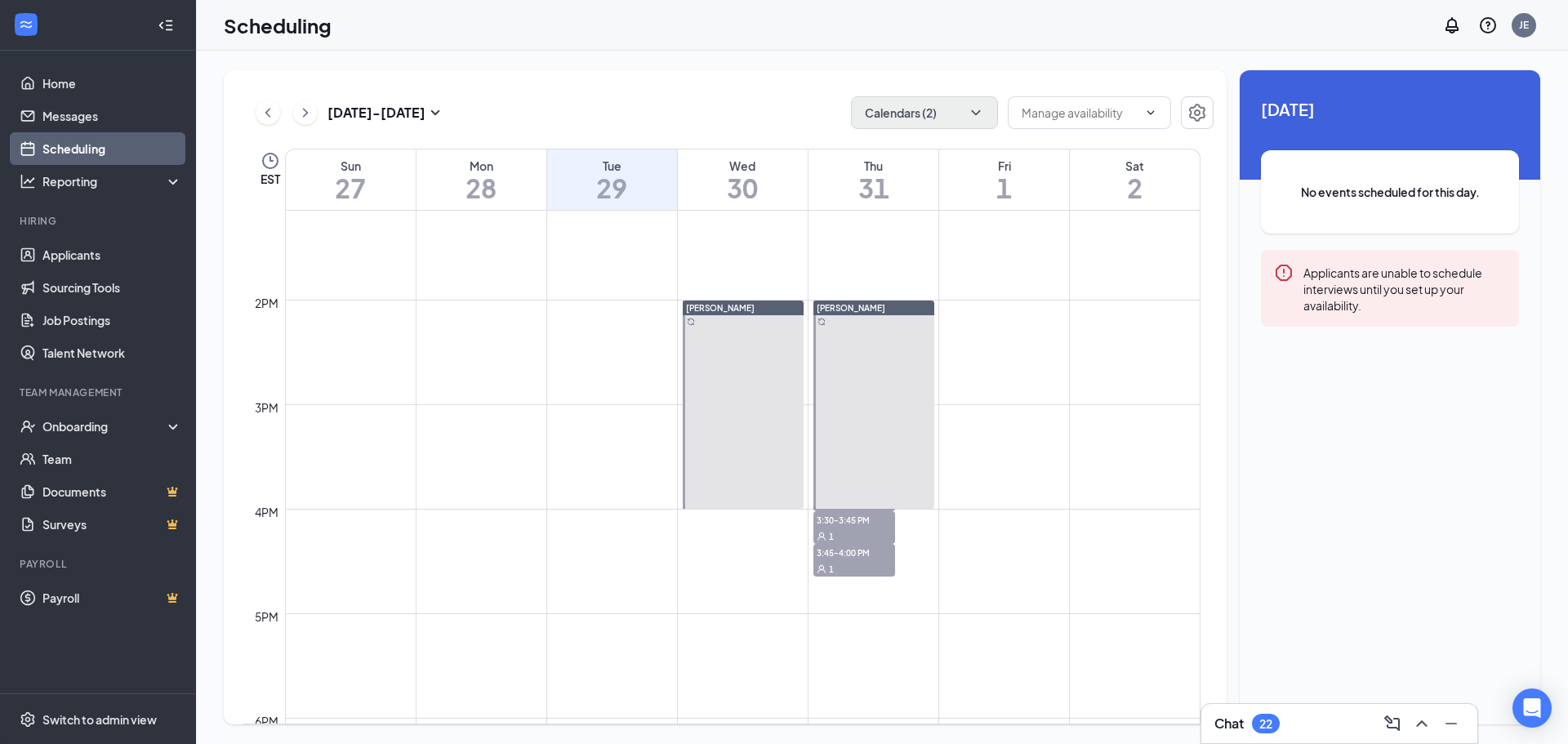
click at [871, 314] on div "[PERSON_NAME]" at bounding box center [873, 307] width 120 height 14
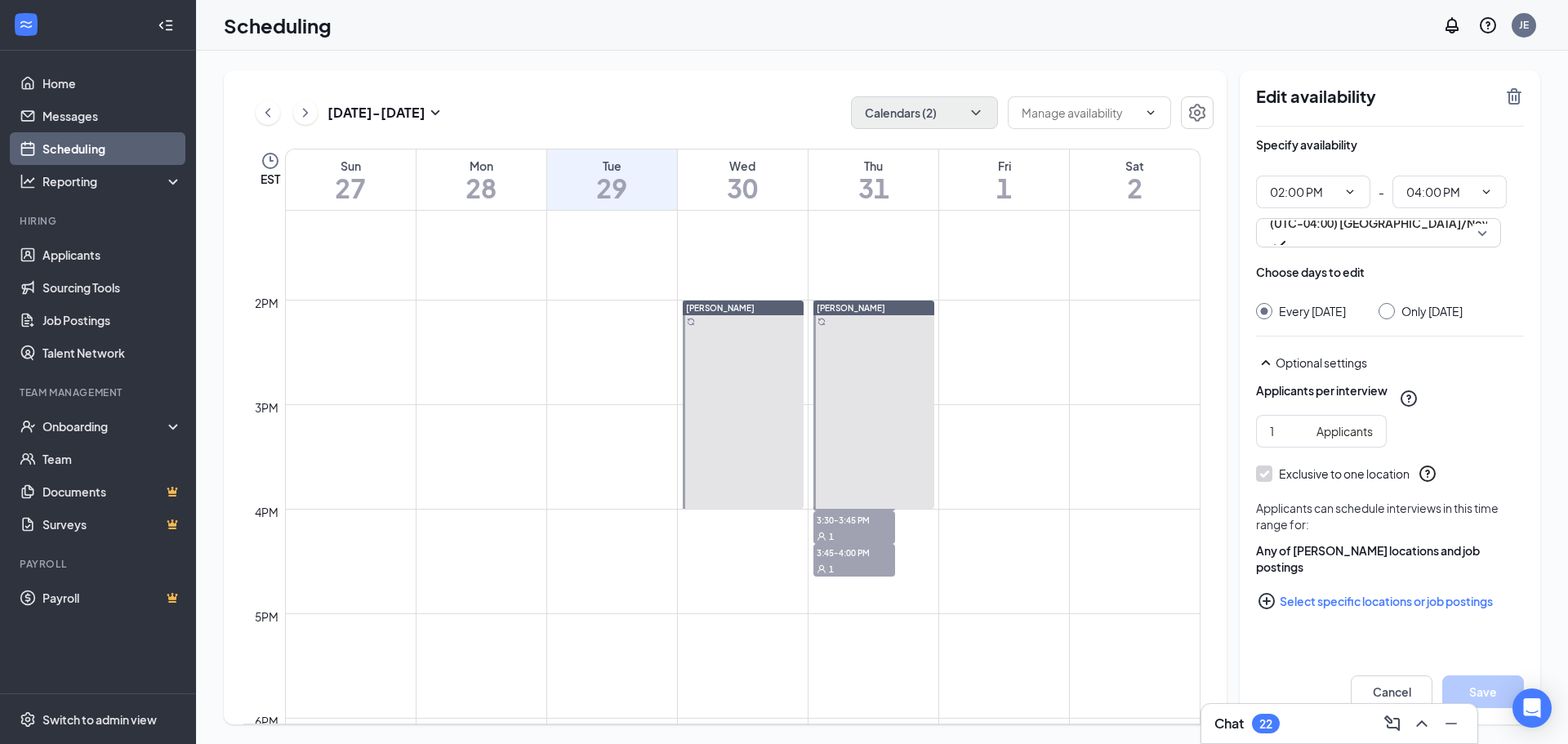
click at [857, 320] on span "2:00-2:15 PM" at bounding box center [854, 322] width 81 height 16
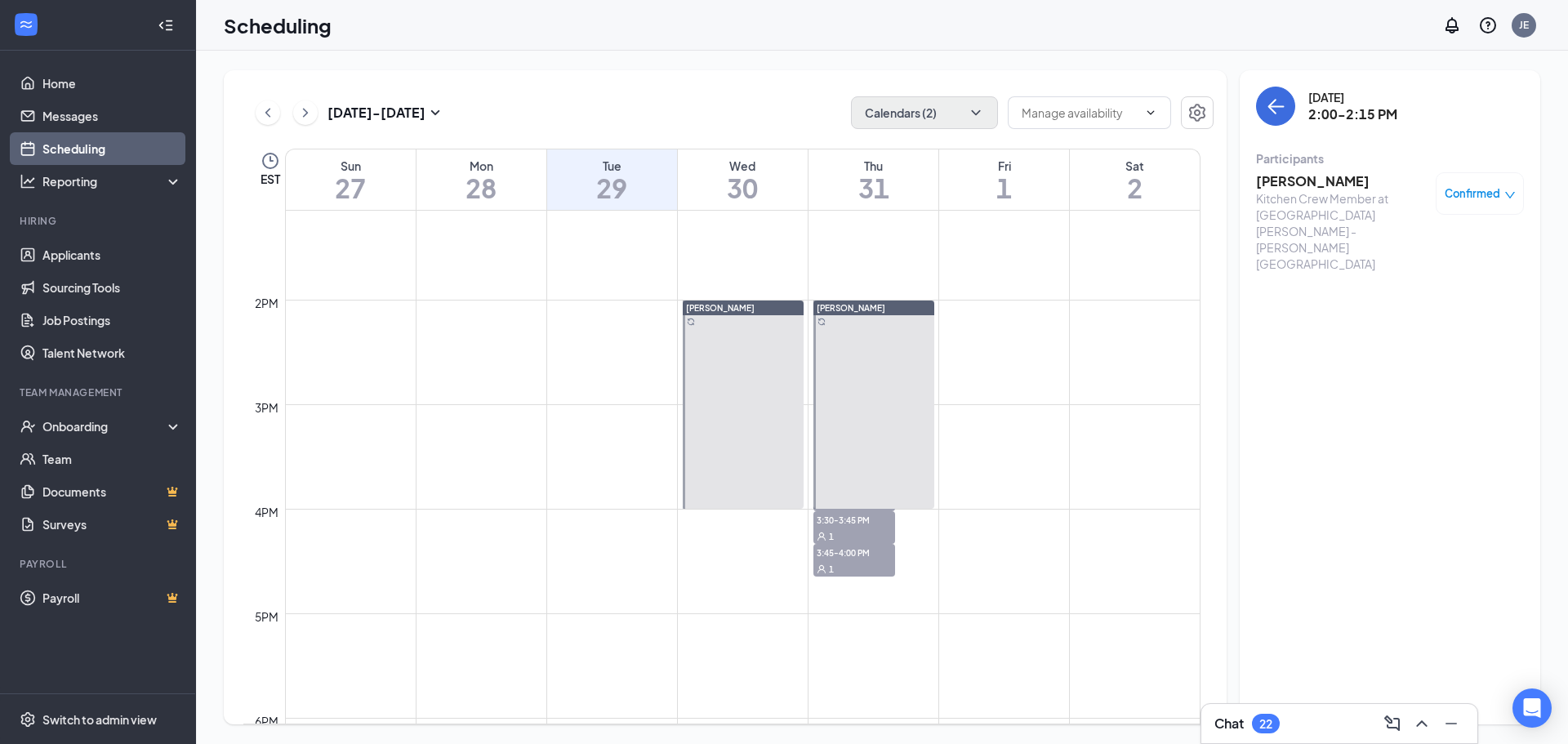
click at [1287, 184] on h3 "[PERSON_NAME]" at bounding box center [1341, 181] width 171 height 18
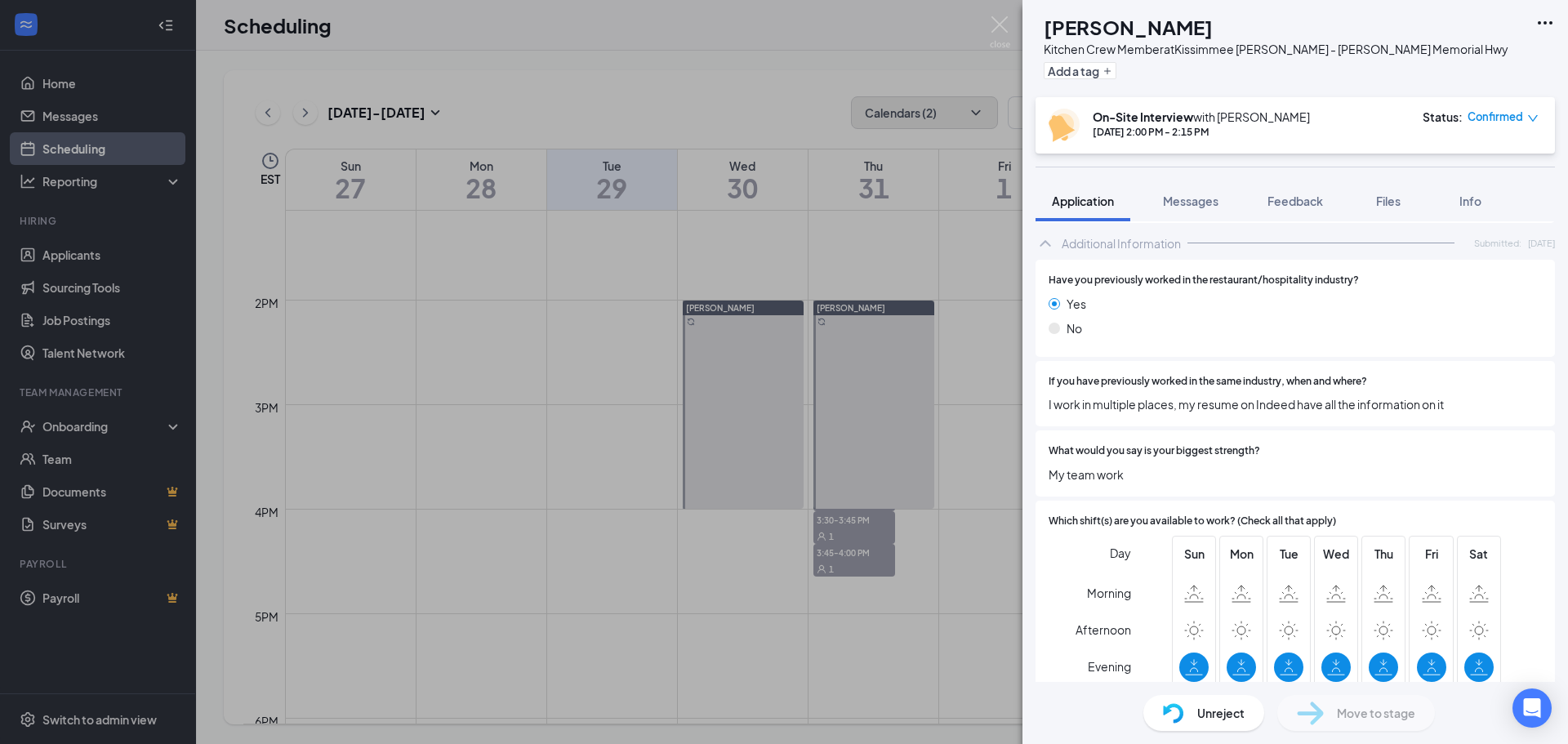
scroll to position [892, 0]
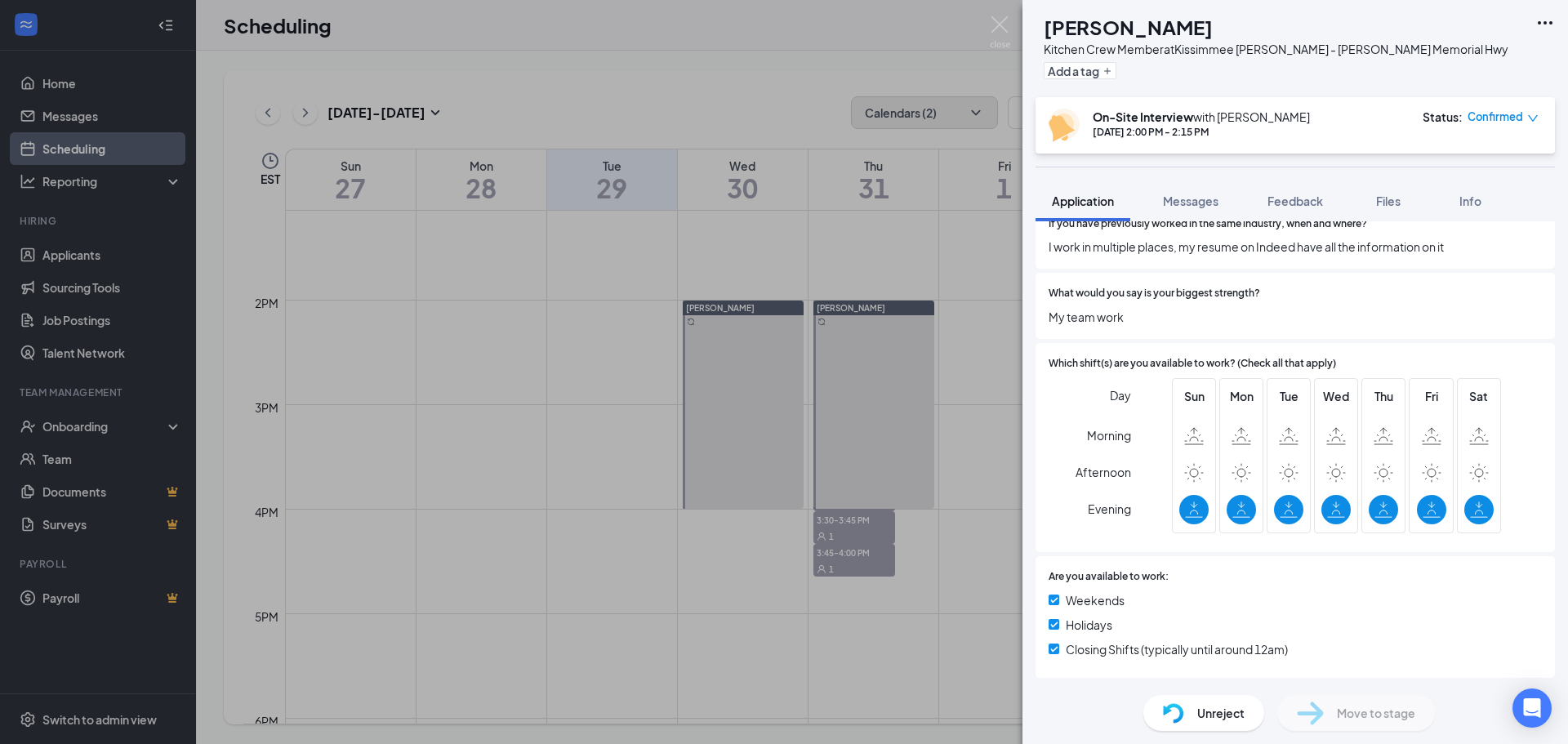
click at [851, 333] on div "AC [PERSON_NAME] Kitchen Crew Member at [GEOGRAPHIC_DATA] [PERSON_NAME] - [PERS…" at bounding box center [784, 372] width 1568 height 744
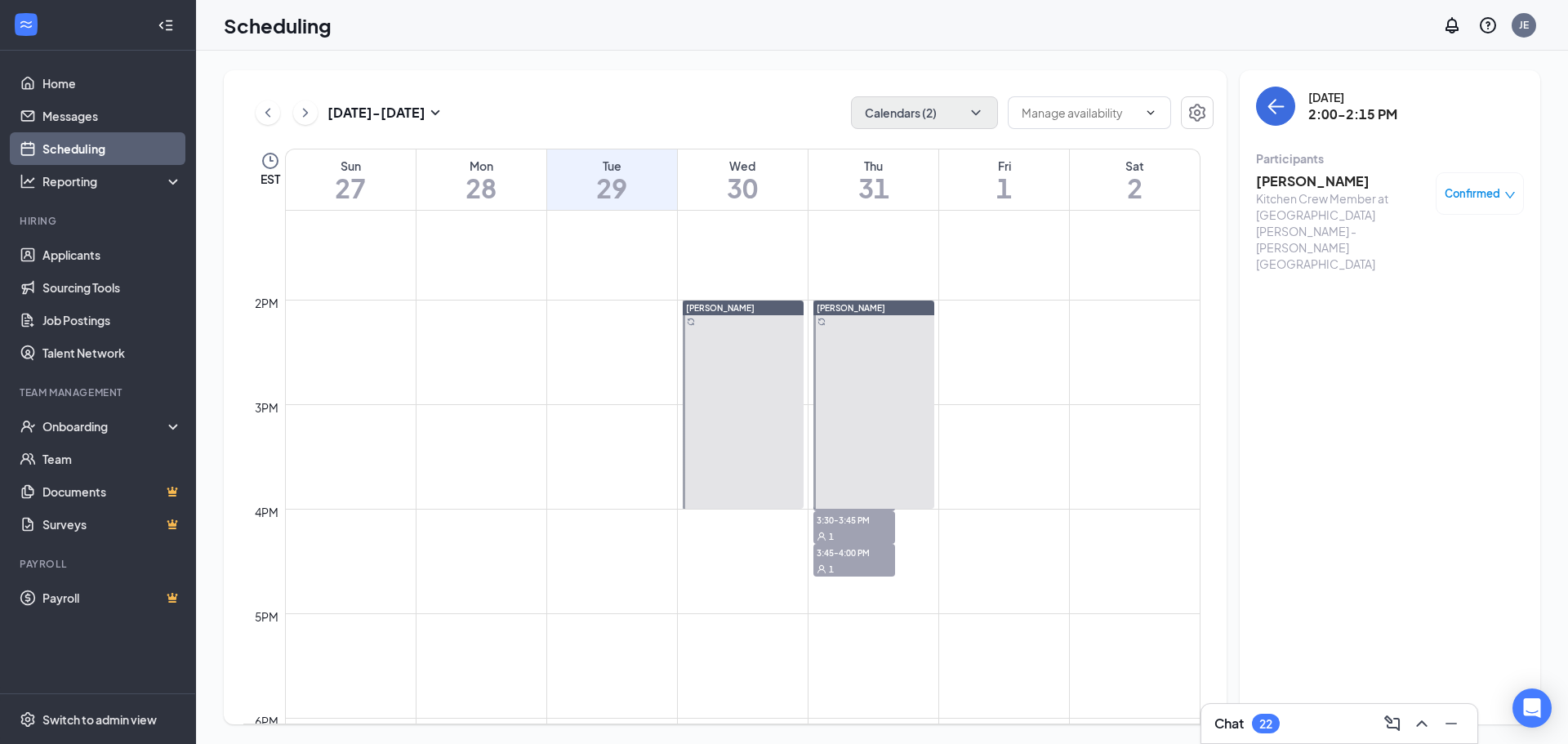
click at [855, 348] on span "2:15-2:30 PM" at bounding box center [854, 355] width 81 height 16
click at [854, 380] on span "2:30-2:45 PM" at bounding box center [854, 388] width 81 height 16
click at [1299, 184] on h3 "[PERSON_NAME]" at bounding box center [1341, 181] width 171 height 18
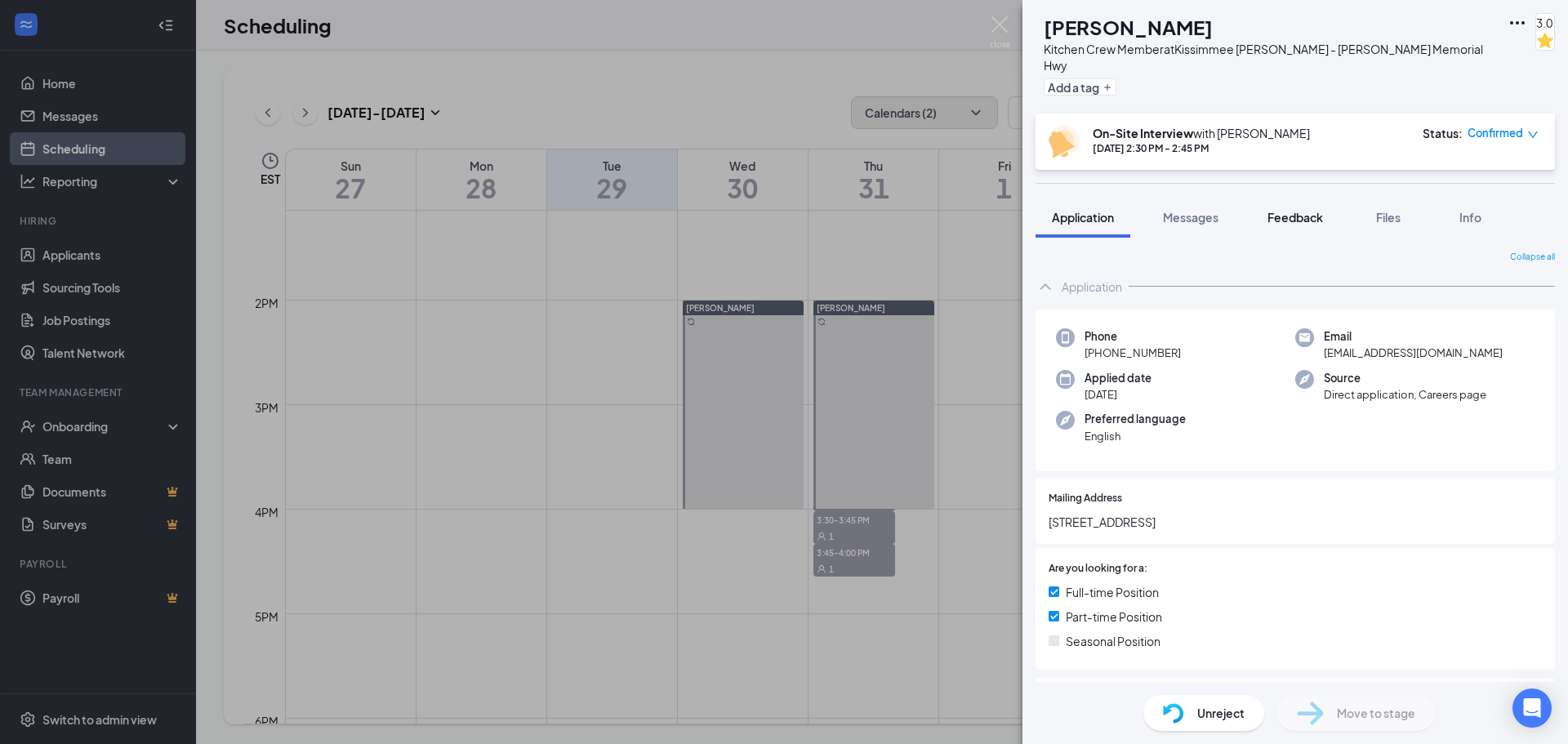
click at [1288, 219] on span "Feedback" at bounding box center [1294, 216] width 55 height 14
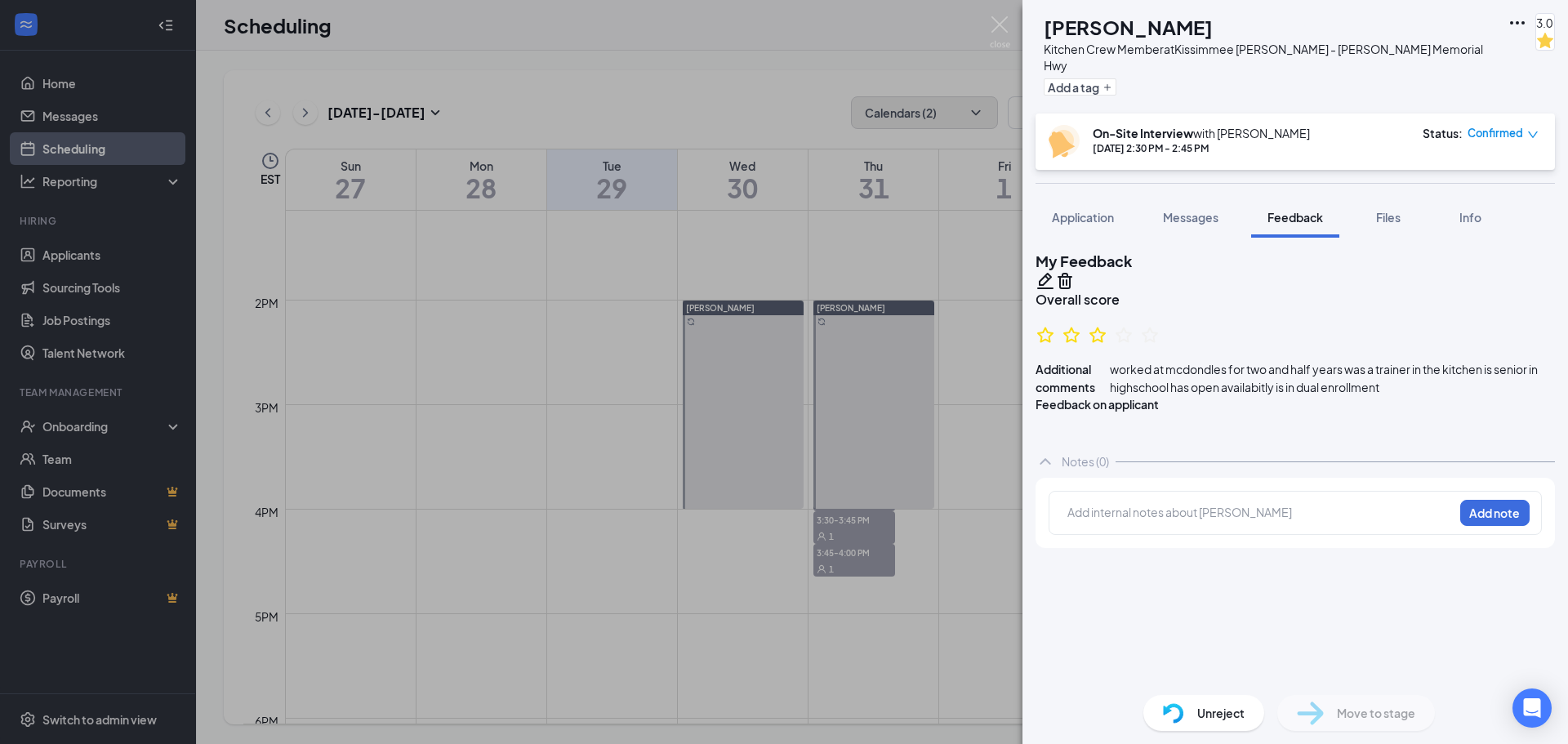
click at [838, 359] on div "KW [PERSON_NAME] Kitchen Crew Member at Kissimmee [PERSON_NAME] - [PERSON_NAME]…" at bounding box center [784, 372] width 1568 height 744
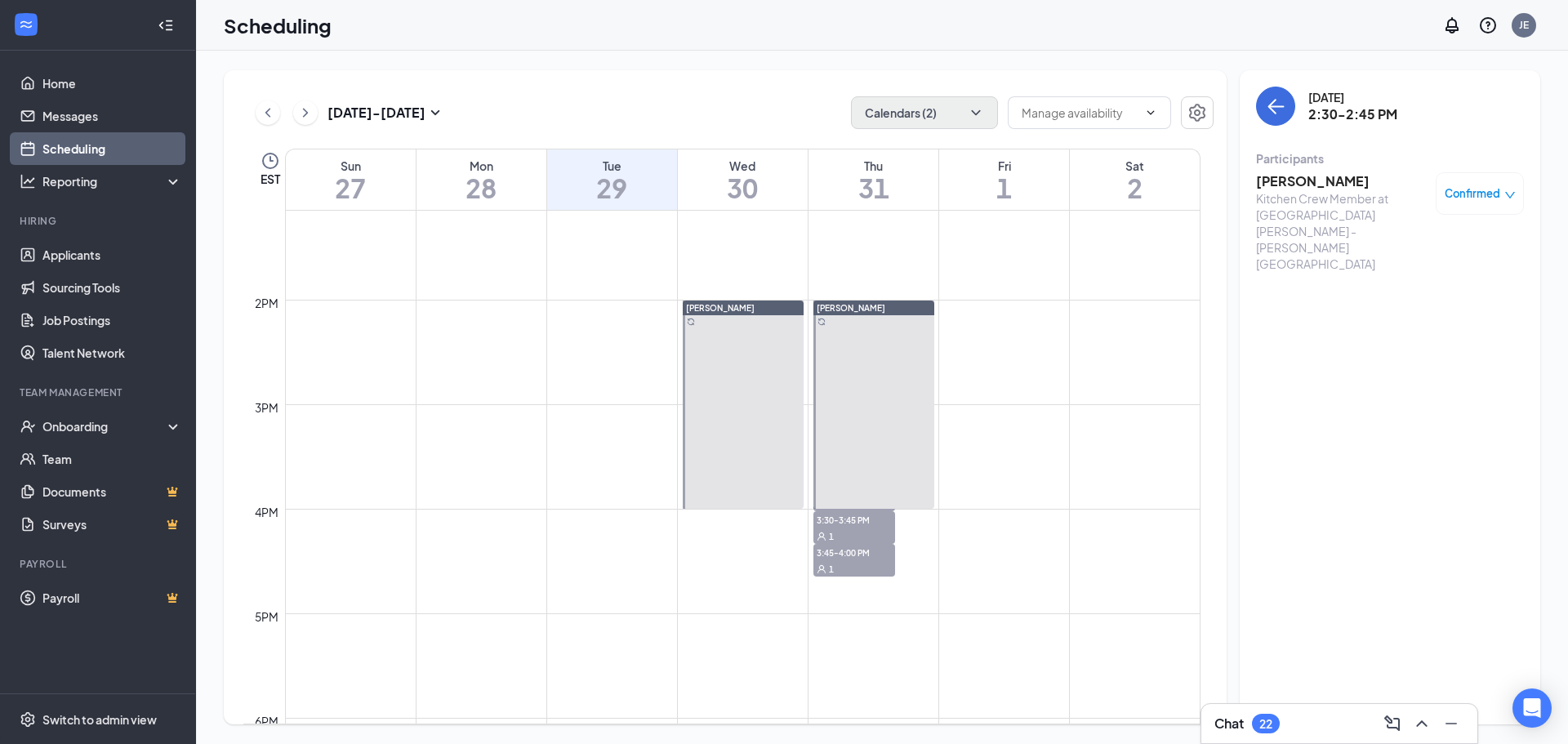
click at [835, 348] on span "2:15-2:30 PM" at bounding box center [854, 355] width 81 height 16
click at [844, 380] on span "2:30-2:45 PM" at bounding box center [854, 388] width 81 height 16
click at [848, 413] on span "2:45-3:00 PM" at bounding box center [854, 421] width 81 height 16
click at [846, 445] on span "3:00-3:15 PM" at bounding box center [854, 453] width 81 height 16
click at [847, 478] on span "3:15-3:30 PM" at bounding box center [854, 486] width 81 height 16
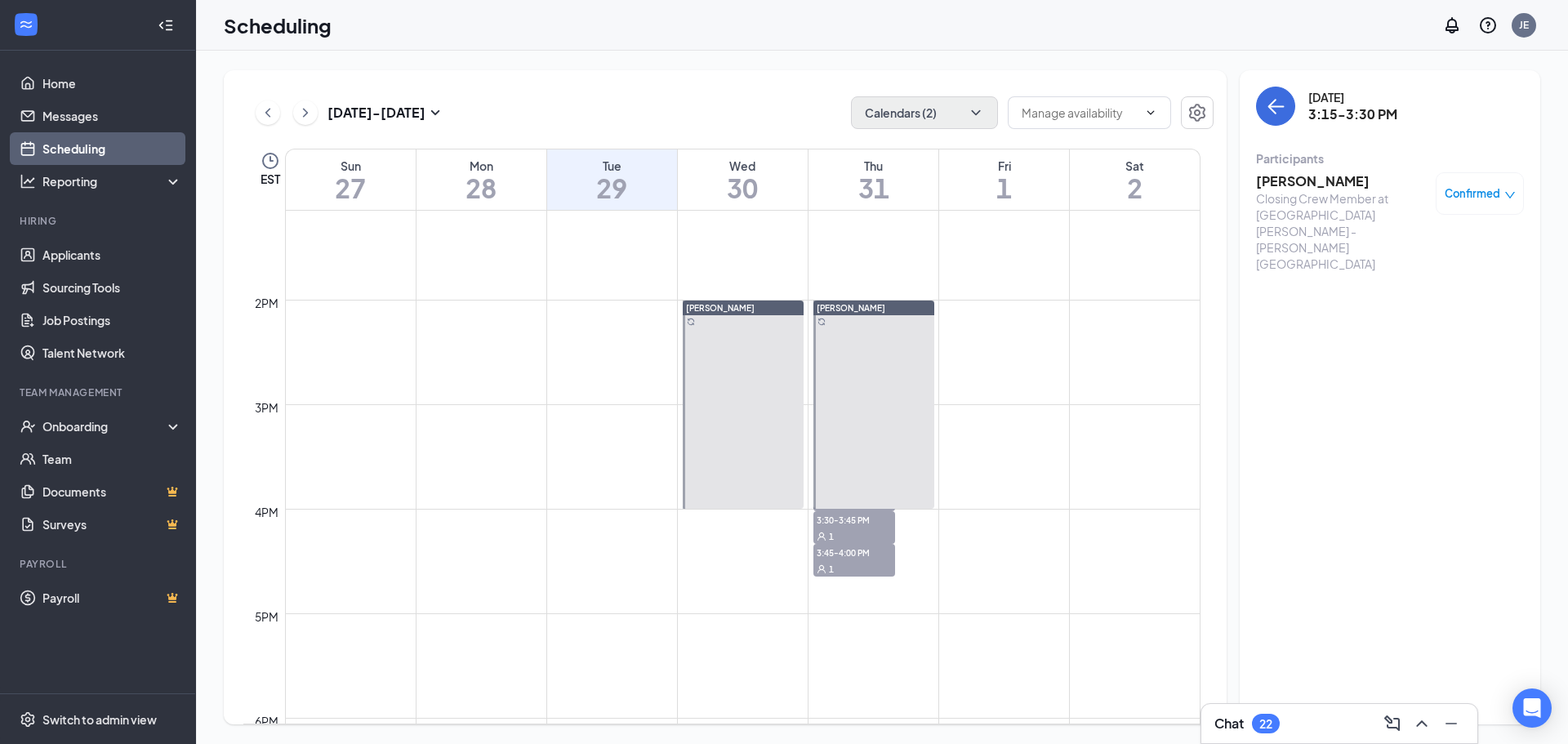
click at [1280, 176] on h3 "[PERSON_NAME]" at bounding box center [1341, 181] width 171 height 18
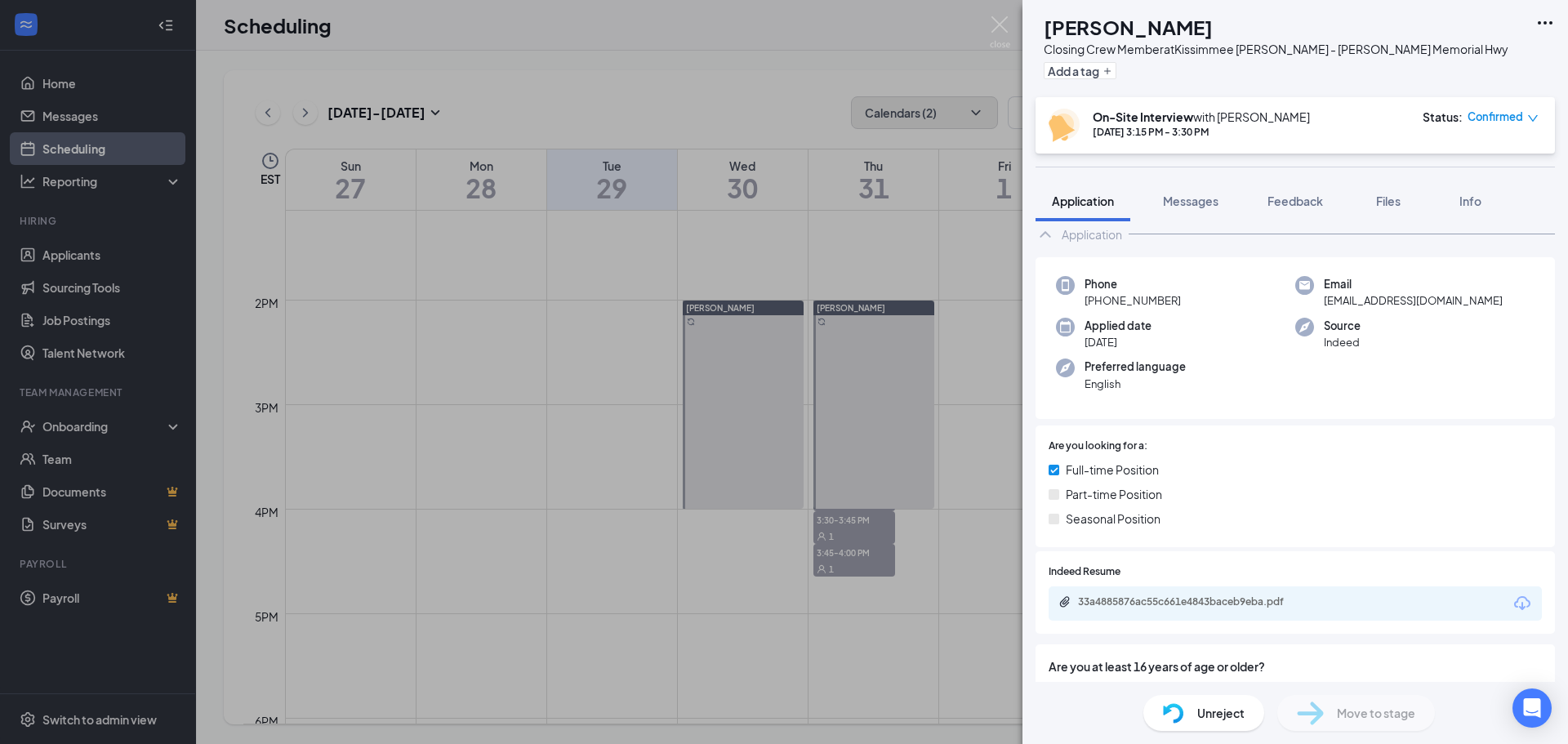
scroll to position [163, 0]
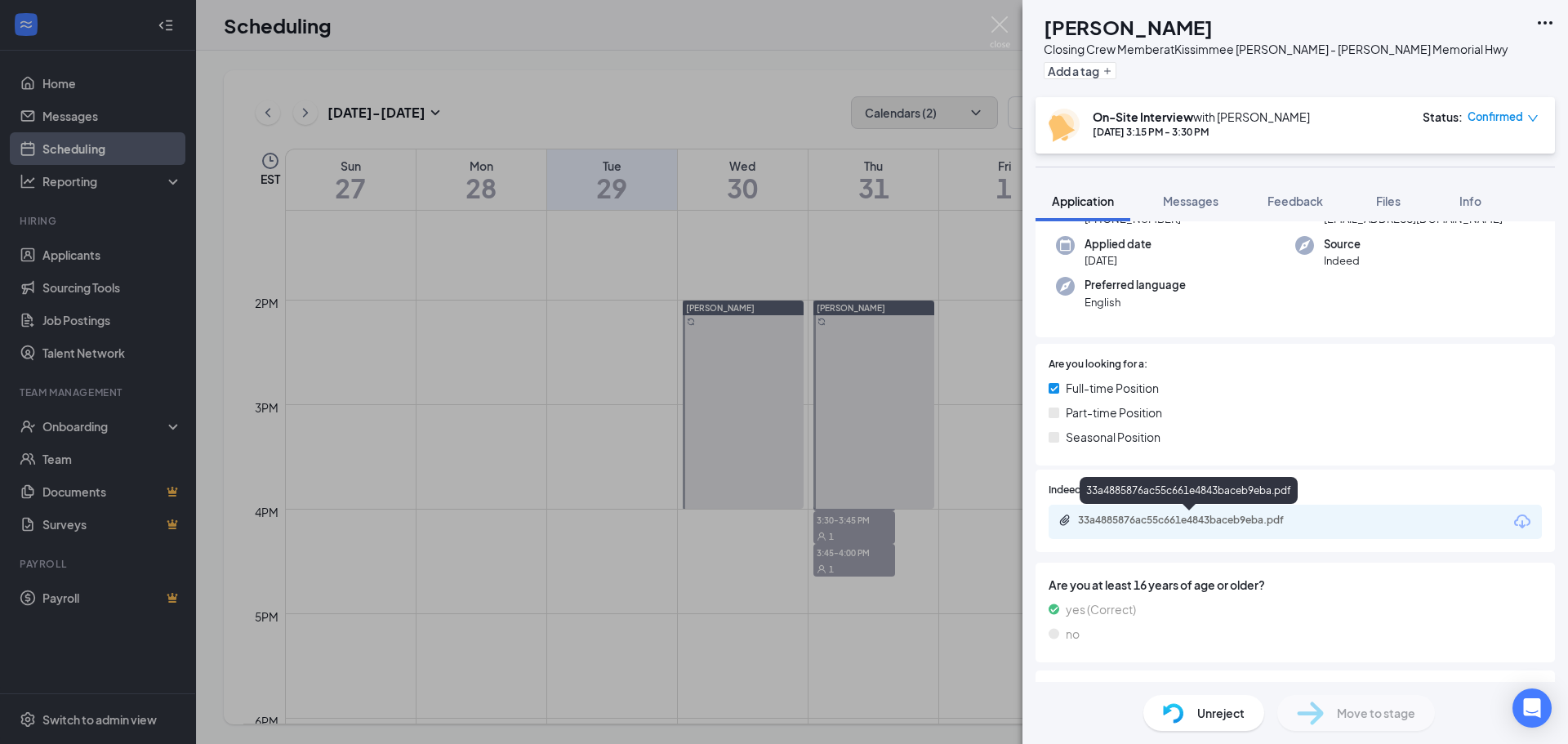
click at [1146, 514] on div "33a4885876ac55c661e4843baceb9eba.pdf" at bounding box center [1191, 519] width 228 height 13
click at [862, 385] on div "GA [PERSON_NAME] Closing Crew Member at [GEOGRAPHIC_DATA] [PERSON_NAME] - [PERS…" at bounding box center [784, 372] width 1568 height 744
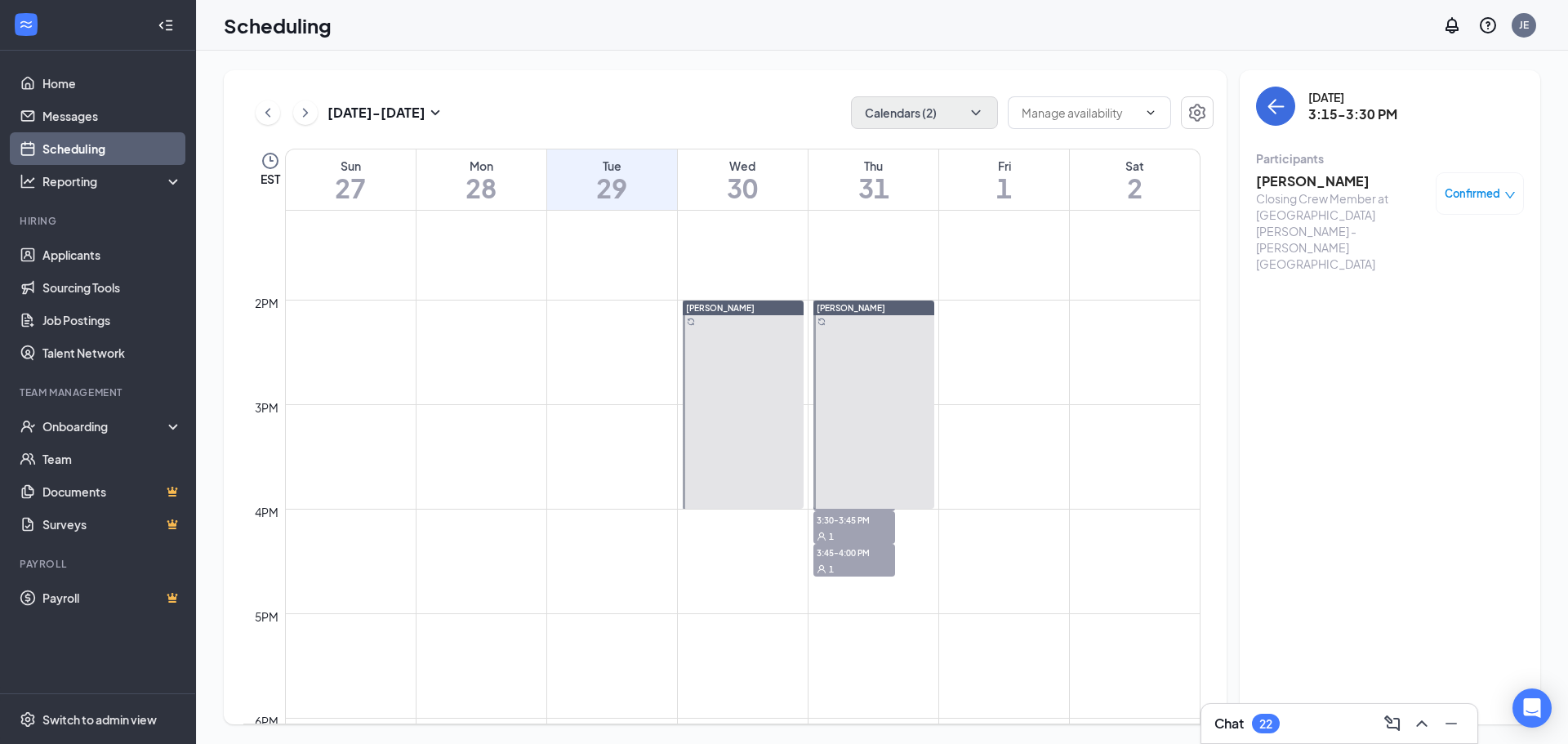
click at [854, 445] on span "3:00-3:15 PM" at bounding box center [854, 453] width 81 height 16
click at [848, 478] on span "3:15-3:30 PM" at bounding box center [854, 486] width 81 height 16
click at [848, 511] on span "3:30-3:45 PM" at bounding box center [854, 518] width 81 height 16
click at [850, 544] on span "3:45-4:00 PM" at bounding box center [854, 551] width 81 height 16
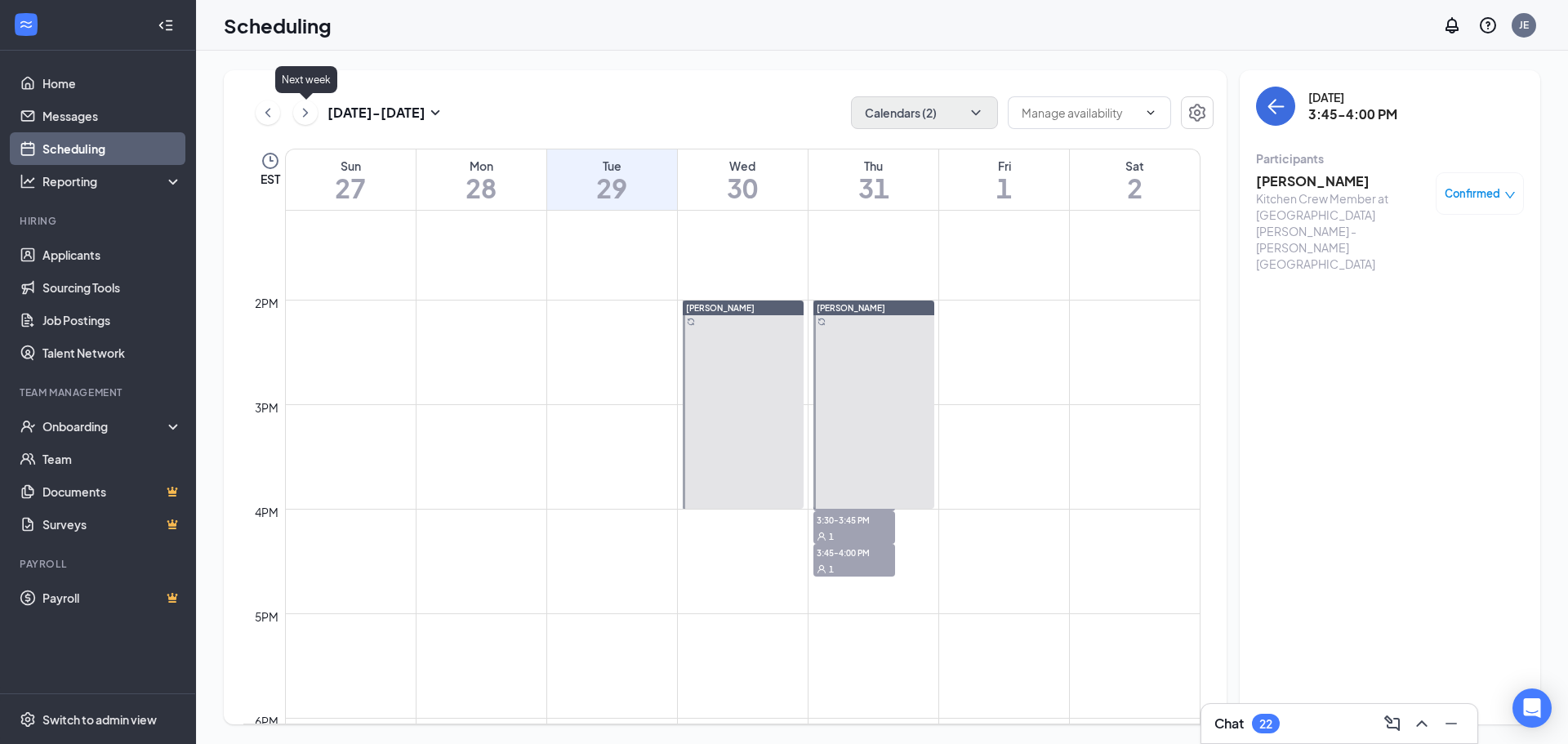
click at [307, 105] on icon "ChevronRight" at bounding box center [305, 112] width 16 height 20
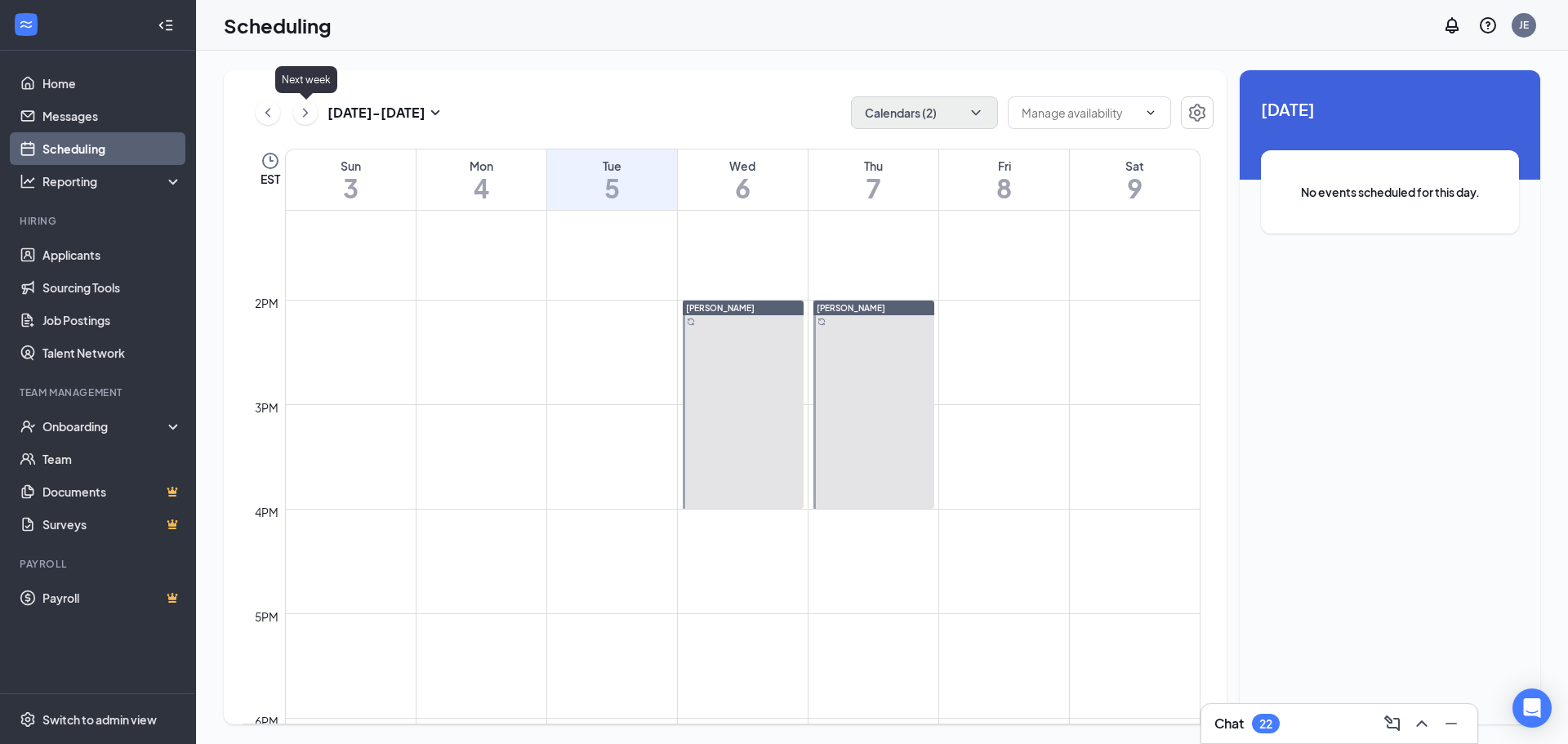
scroll to position [803, 0]
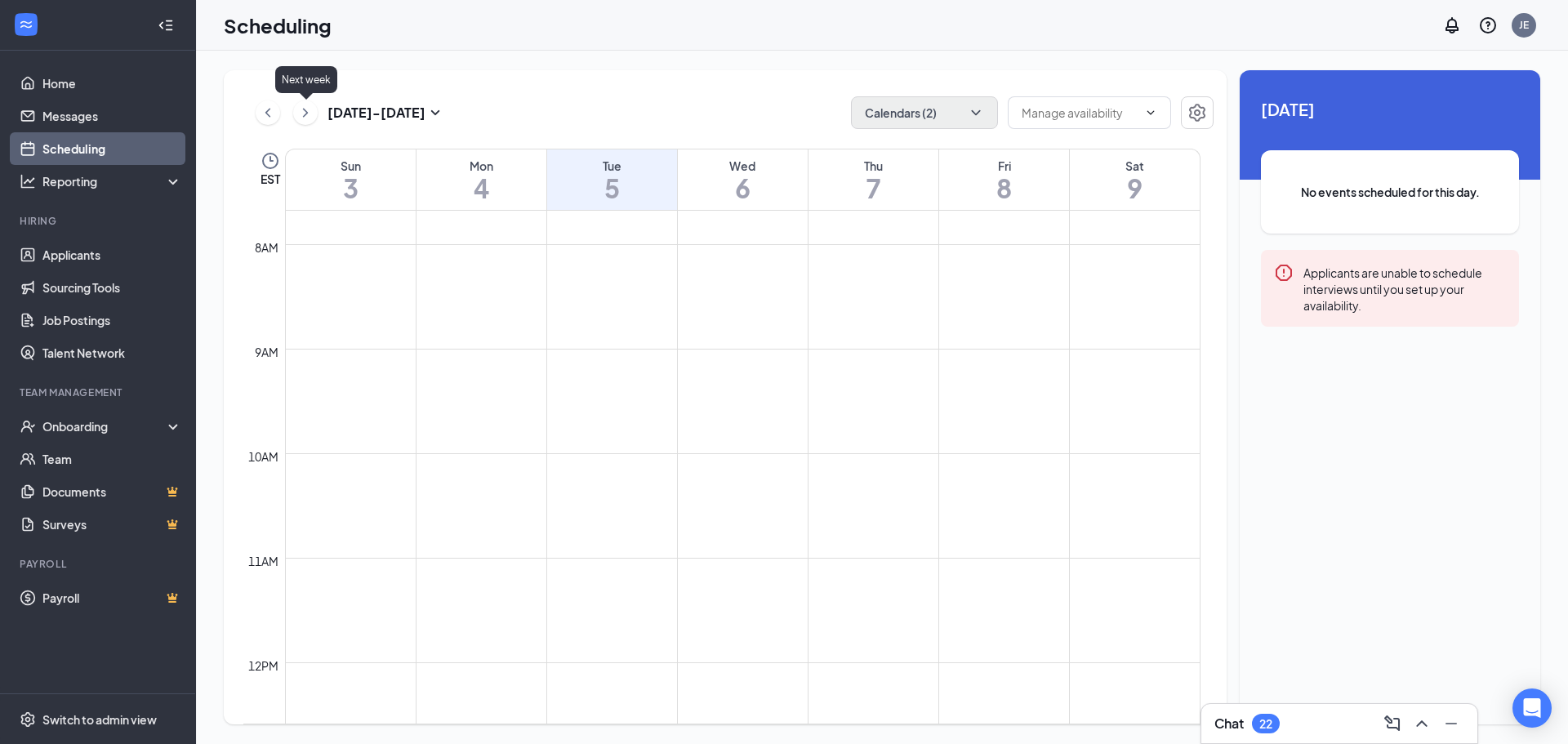
click at [307, 105] on icon "ChevronRight" at bounding box center [305, 112] width 16 height 20
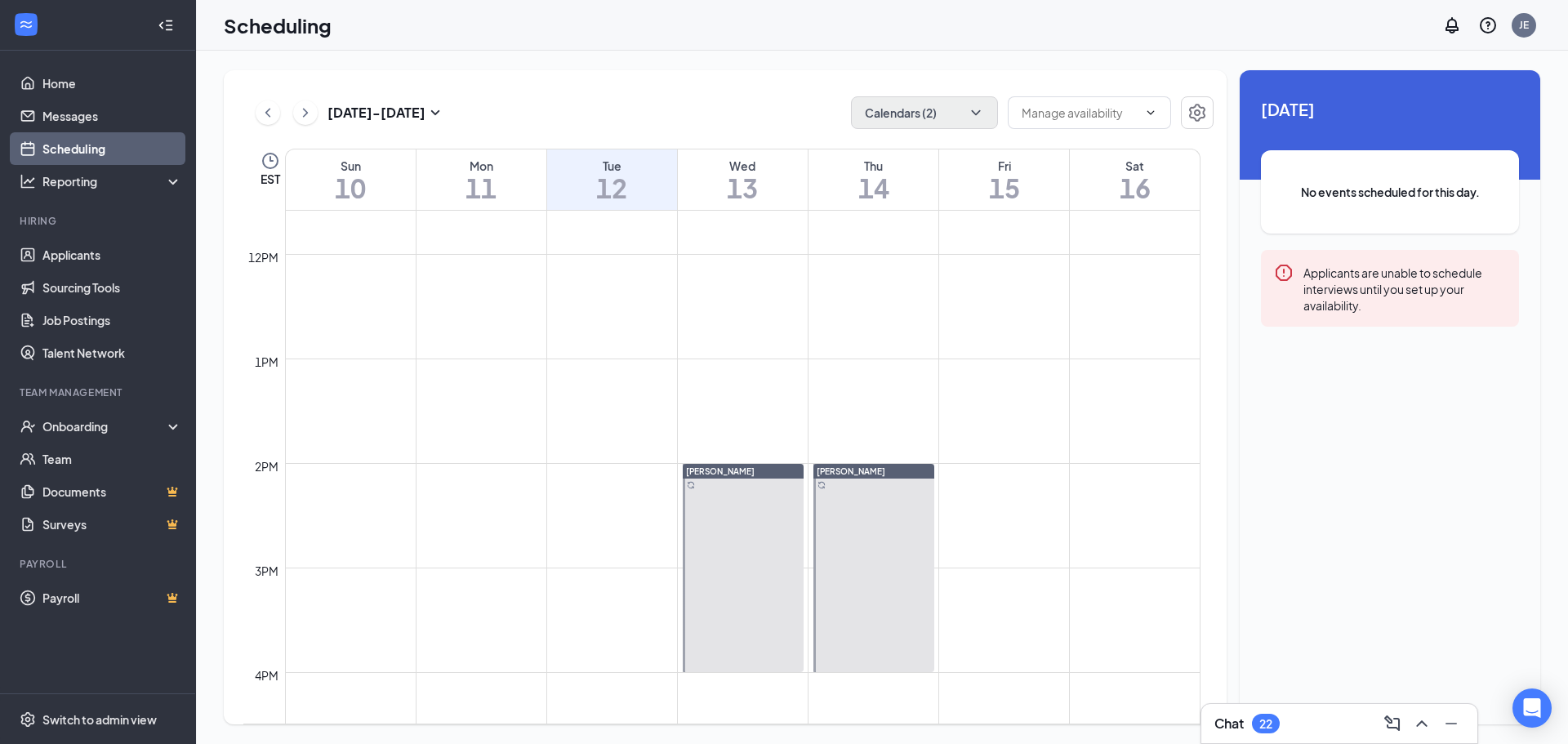
scroll to position [1374, 0]
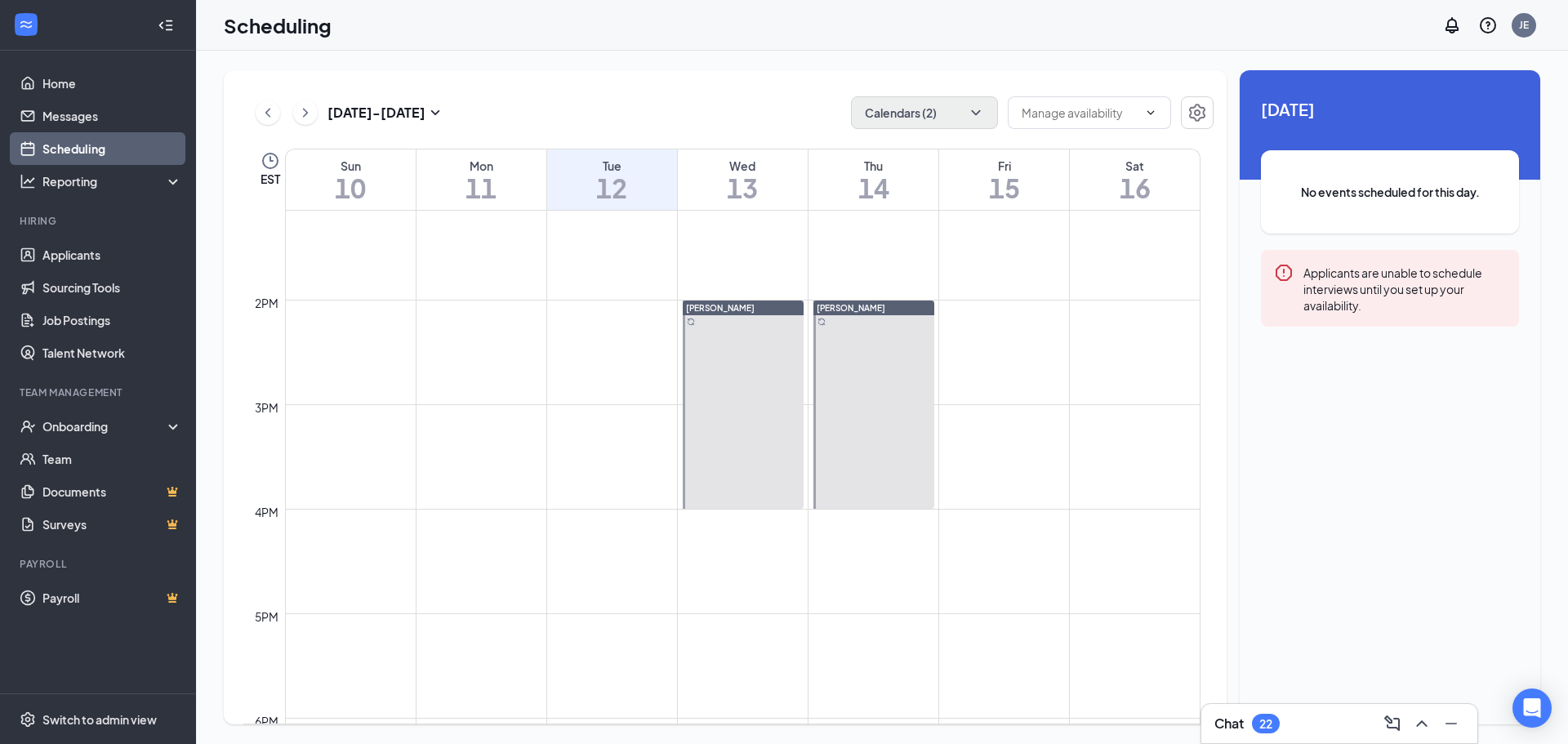
click at [717, 399] on div at bounding box center [742, 404] width 120 height 208
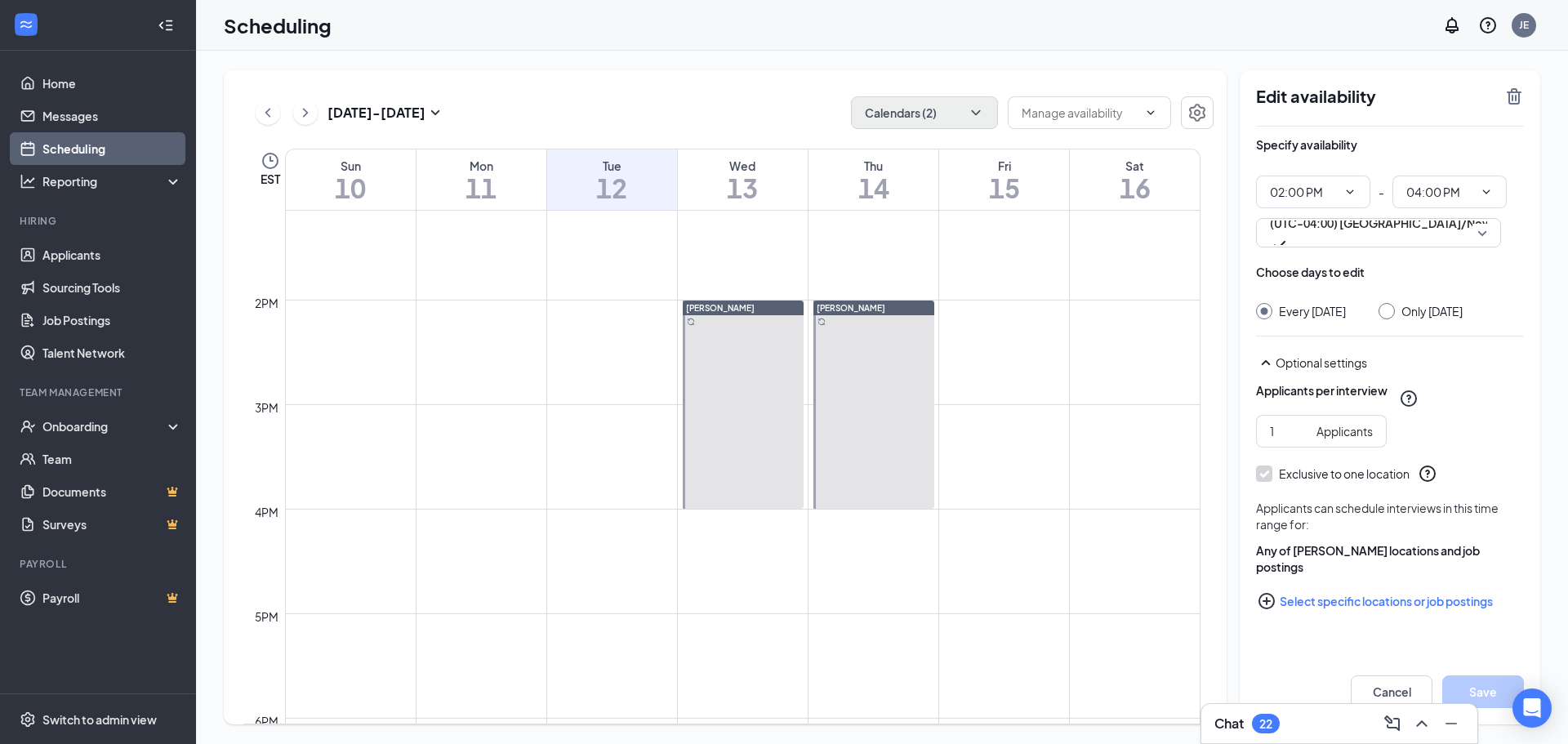
click at [712, 332] on span "3:00-3:15 PM" at bounding box center [723, 322] width 81 height 16
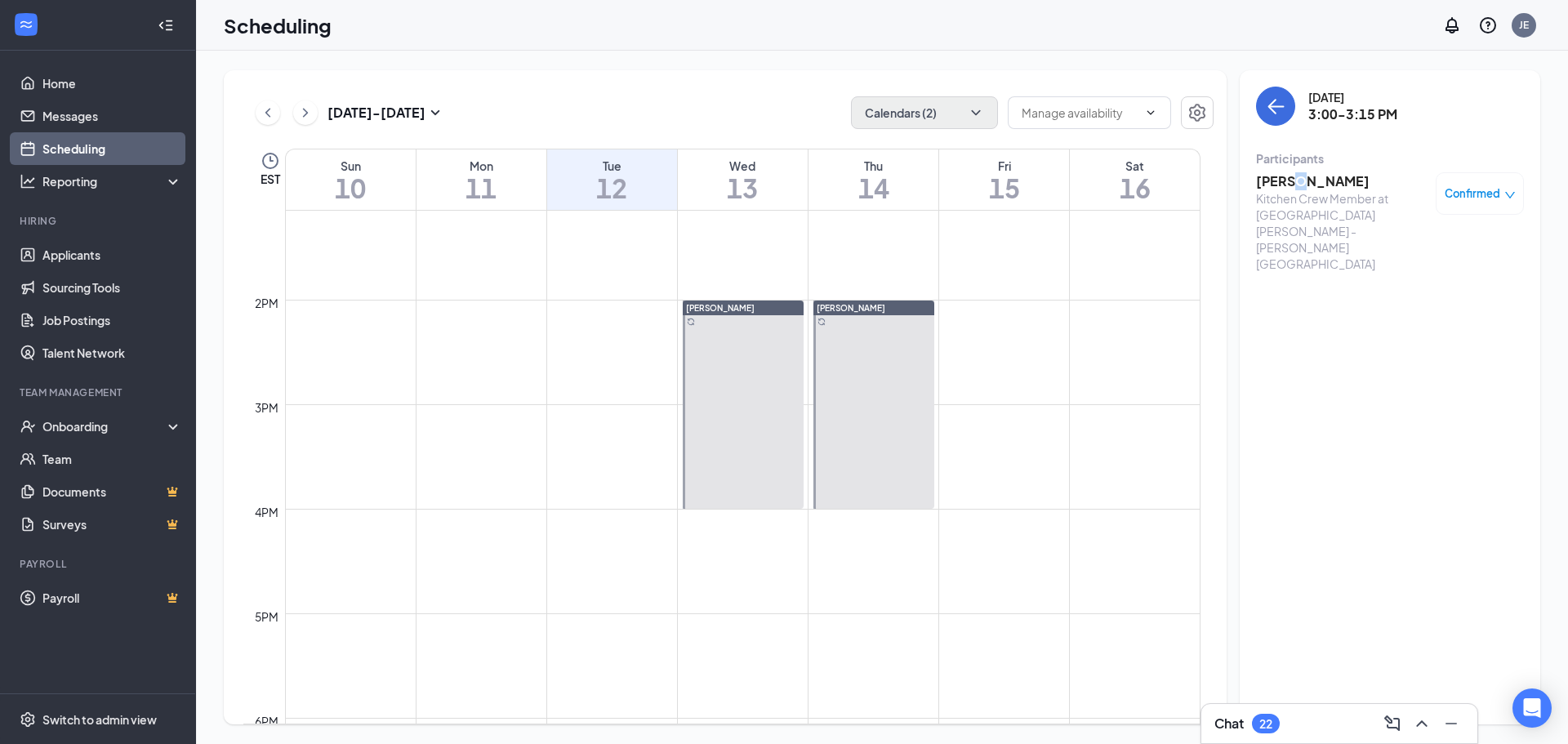
click at [1288, 183] on h3 "[PERSON_NAME]" at bounding box center [1341, 181] width 171 height 18
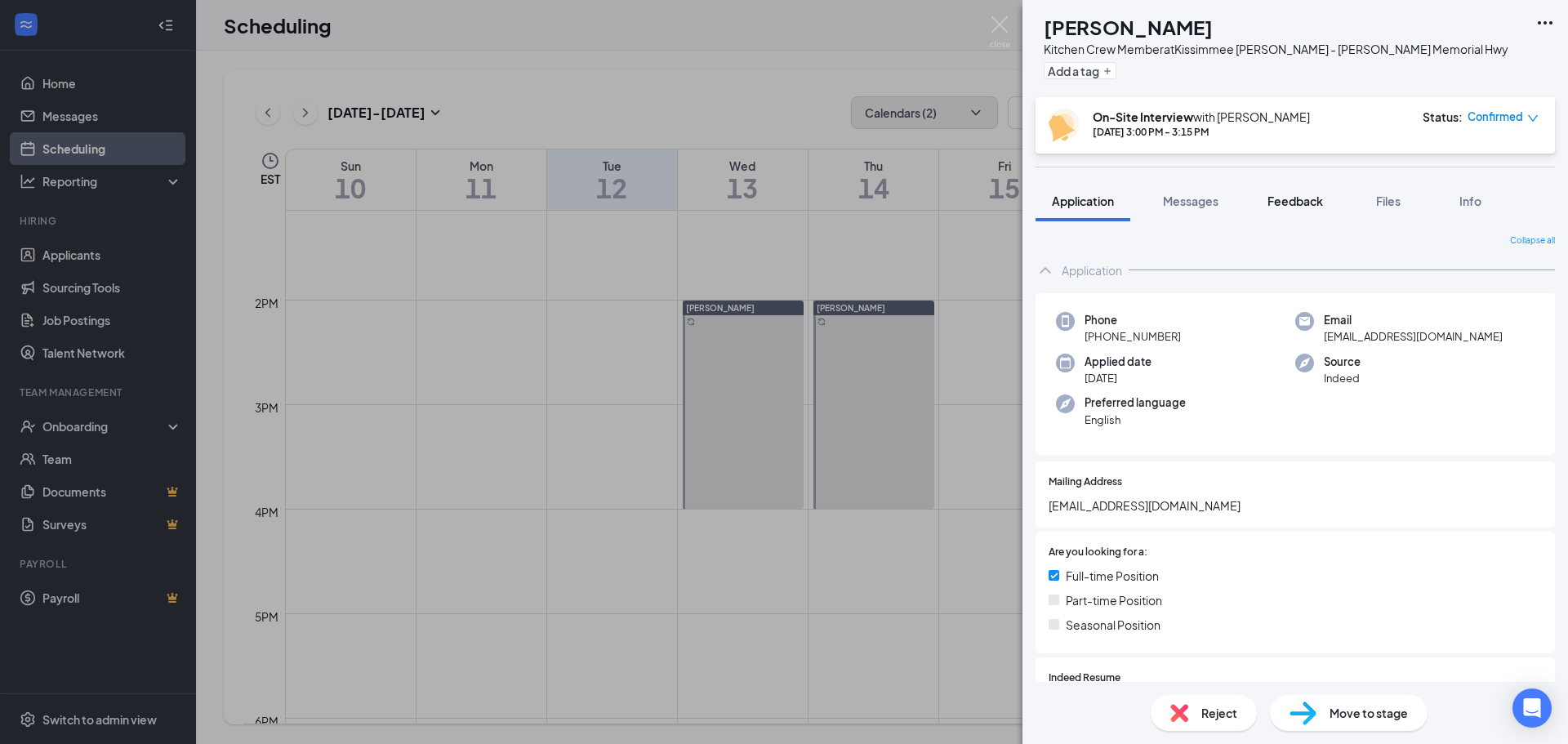
click at [1263, 191] on button "Feedback" at bounding box center [1295, 201] width 88 height 41
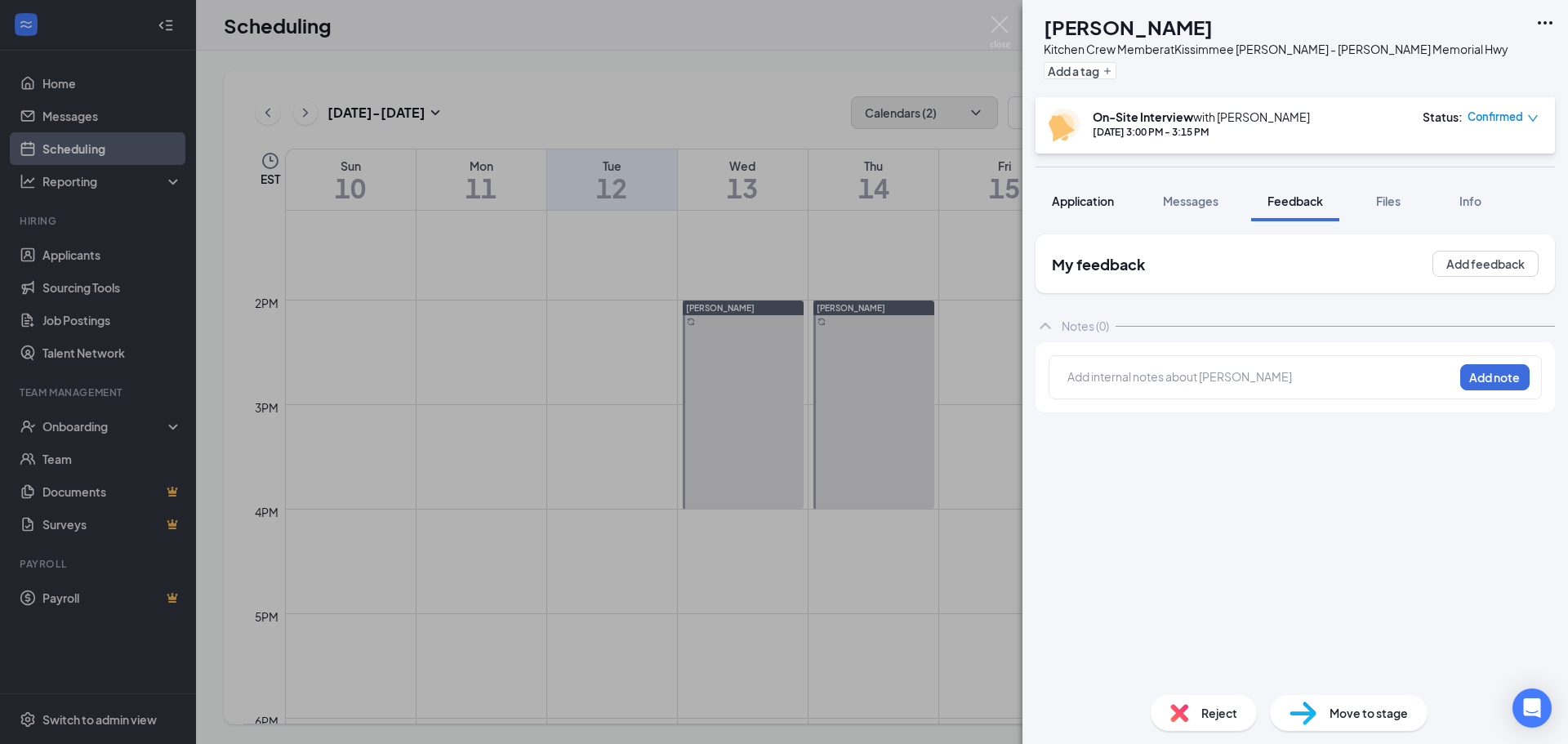
click at [1108, 206] on span "Application" at bounding box center [1082, 200] width 62 height 14
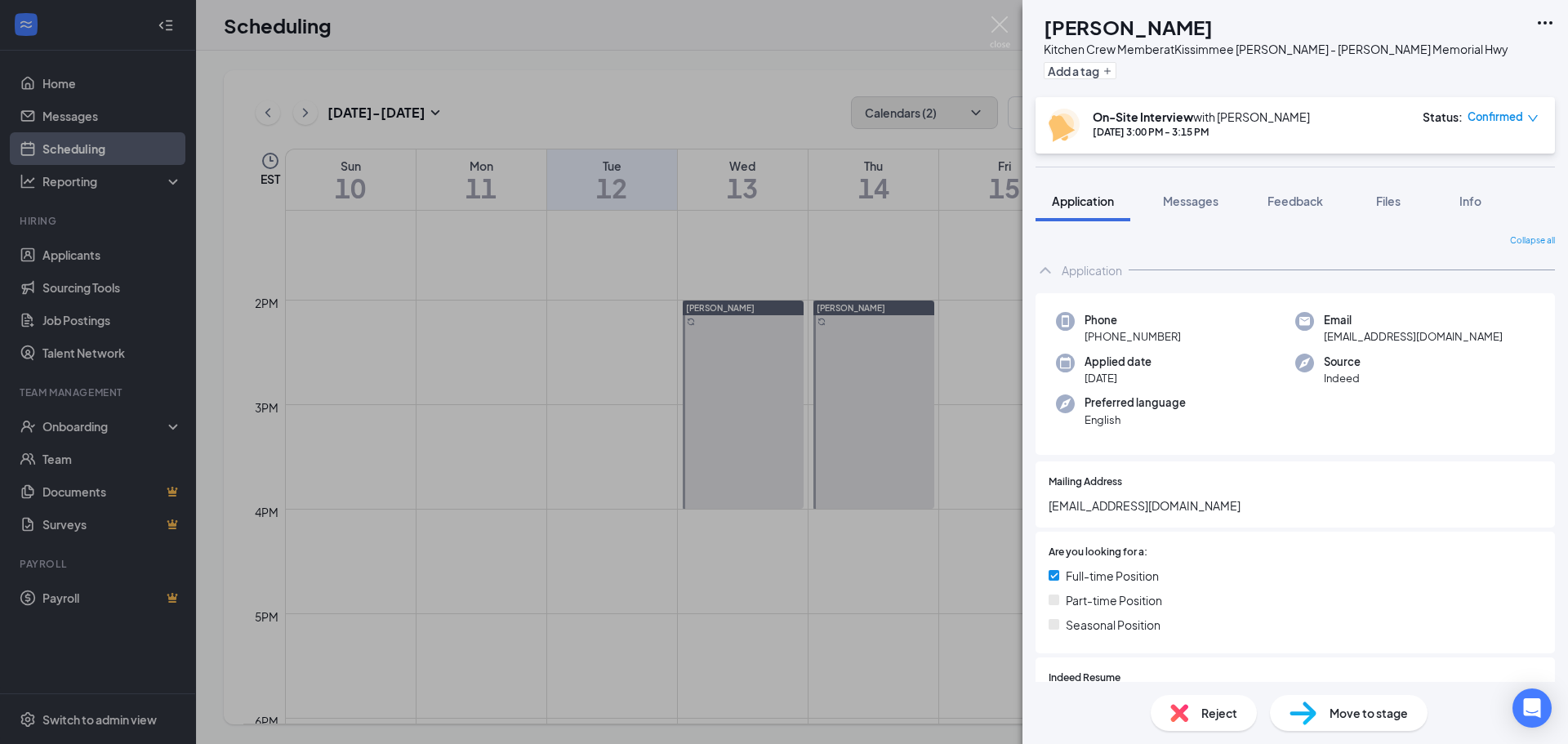
scroll to position [81, 0]
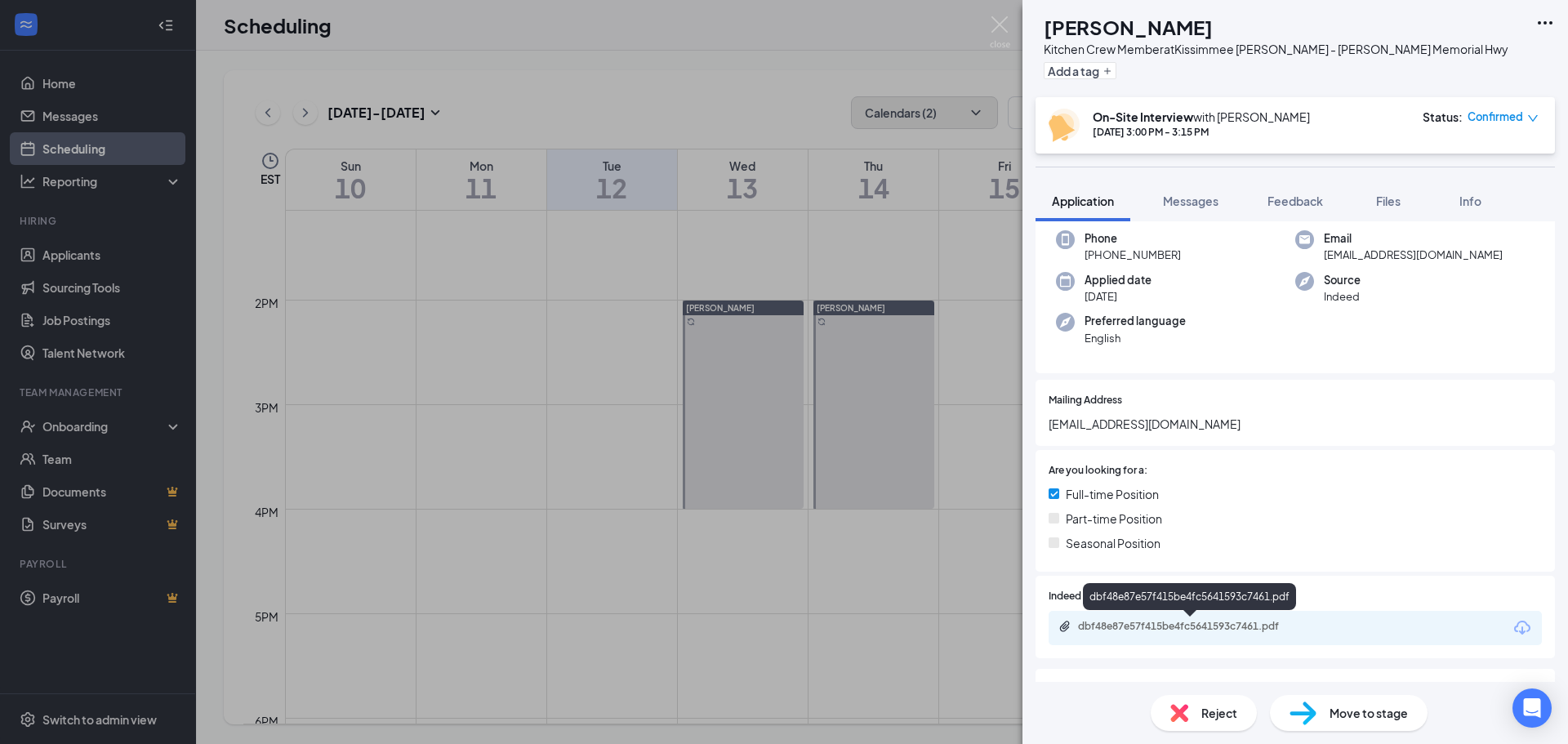
click at [1133, 625] on div "dbf48e87e57f415be4fc5641593c7461.pdf" at bounding box center [1191, 625] width 228 height 13
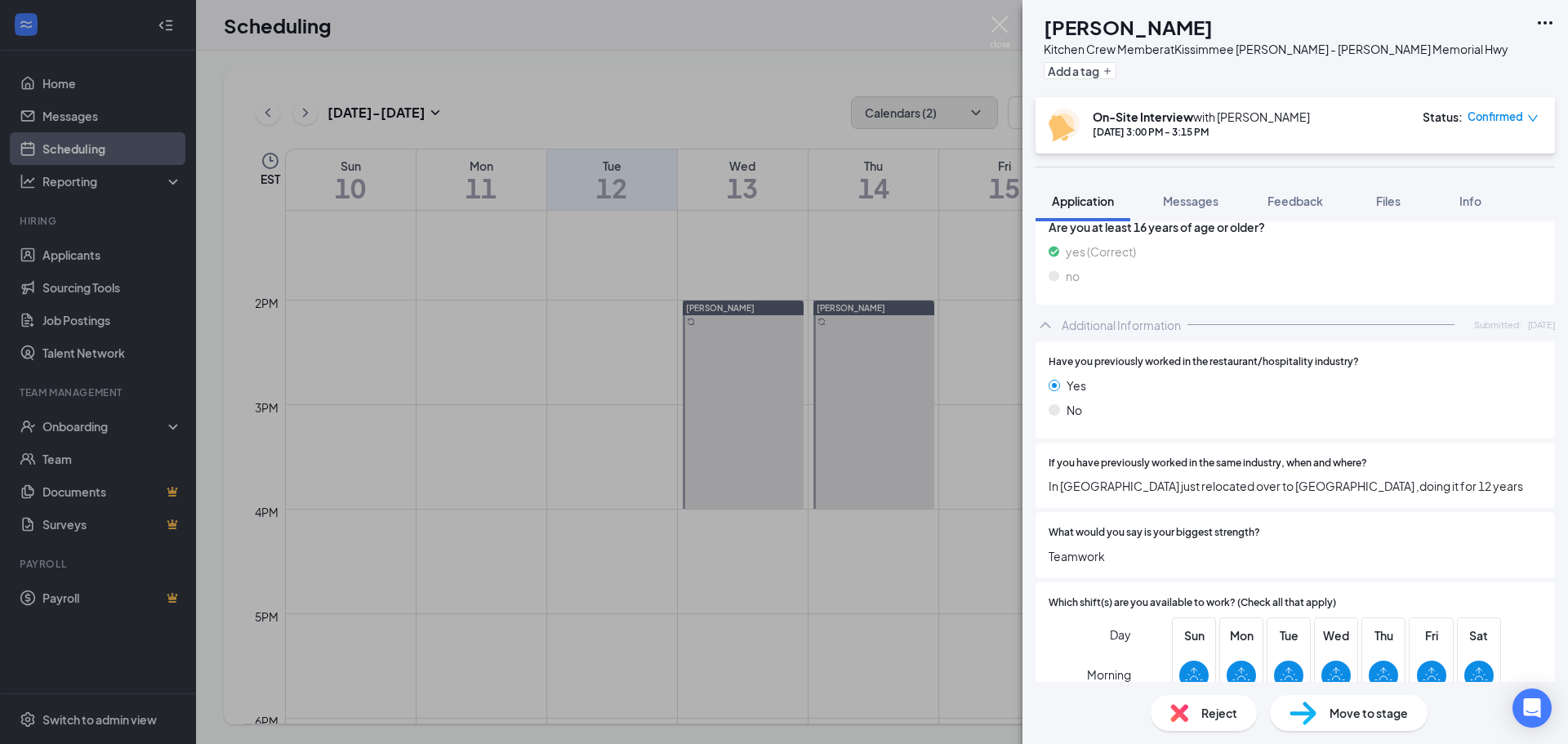
scroll to position [892, 0]
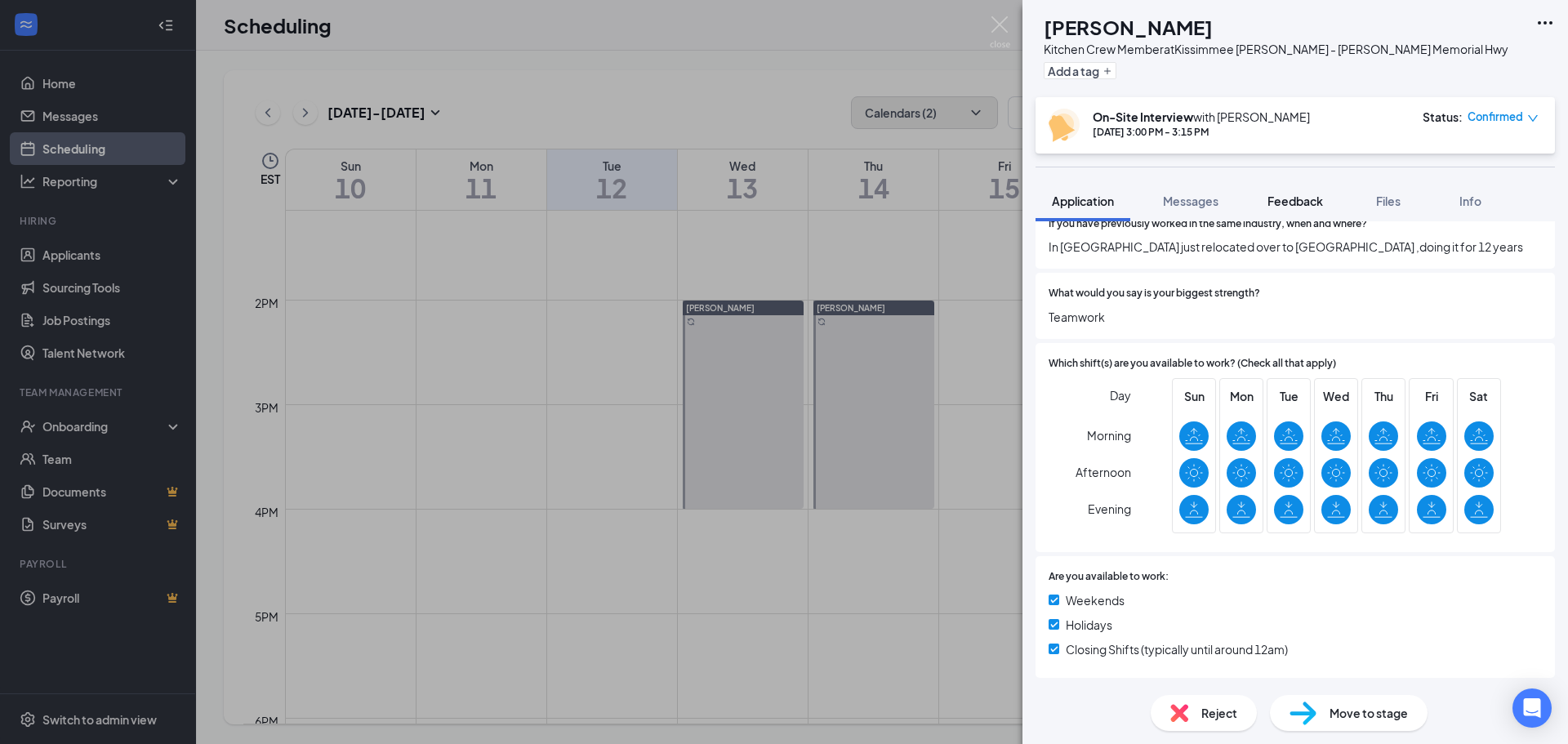
click at [1309, 199] on span "Feedback" at bounding box center [1294, 200] width 55 height 14
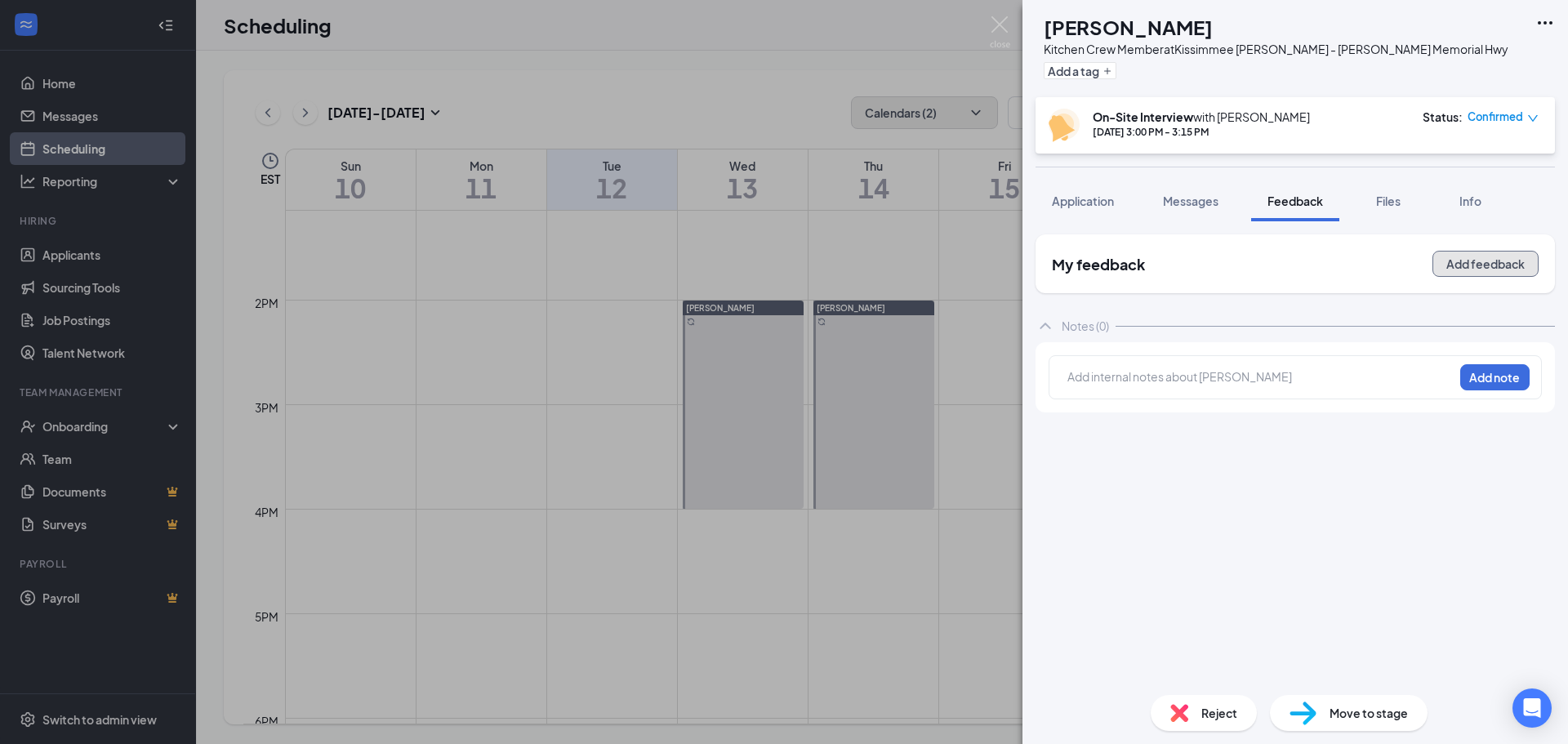
click at [1466, 270] on button "Add feedback" at bounding box center [1485, 263] width 106 height 26
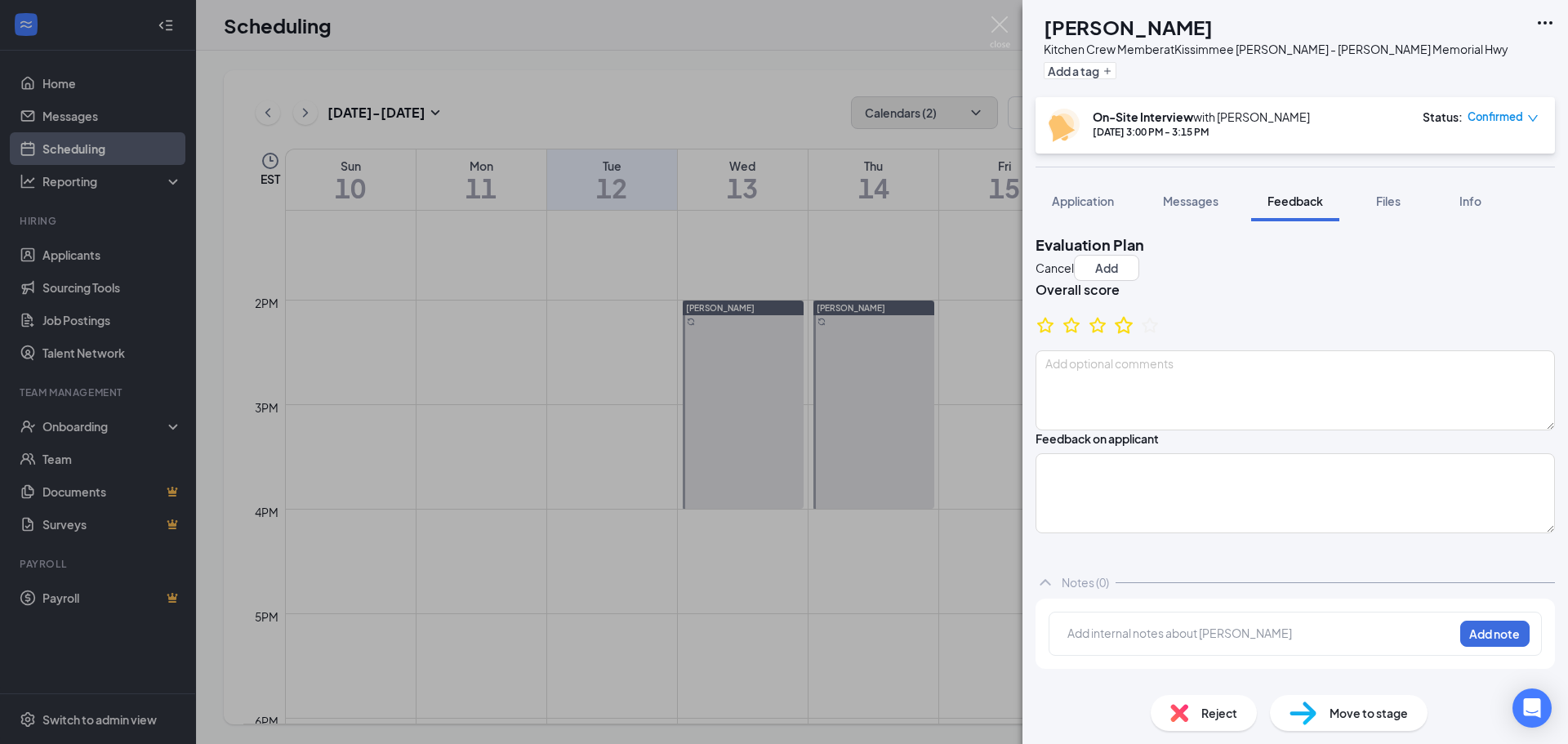
click at [1133, 333] on icon "StarBorder" at bounding box center [1123, 324] width 18 height 17
click at [1086, 411] on textarea at bounding box center [1295, 390] width 519 height 80
click at [1175, 350] on textarea "[PERSON_NAME] was great hasn" at bounding box center [1295, 390] width 519 height 80
type textarea "[PERSON_NAME] was great hasn plenty of expeince just moved to [GEOGRAPHIC_DATA]…"
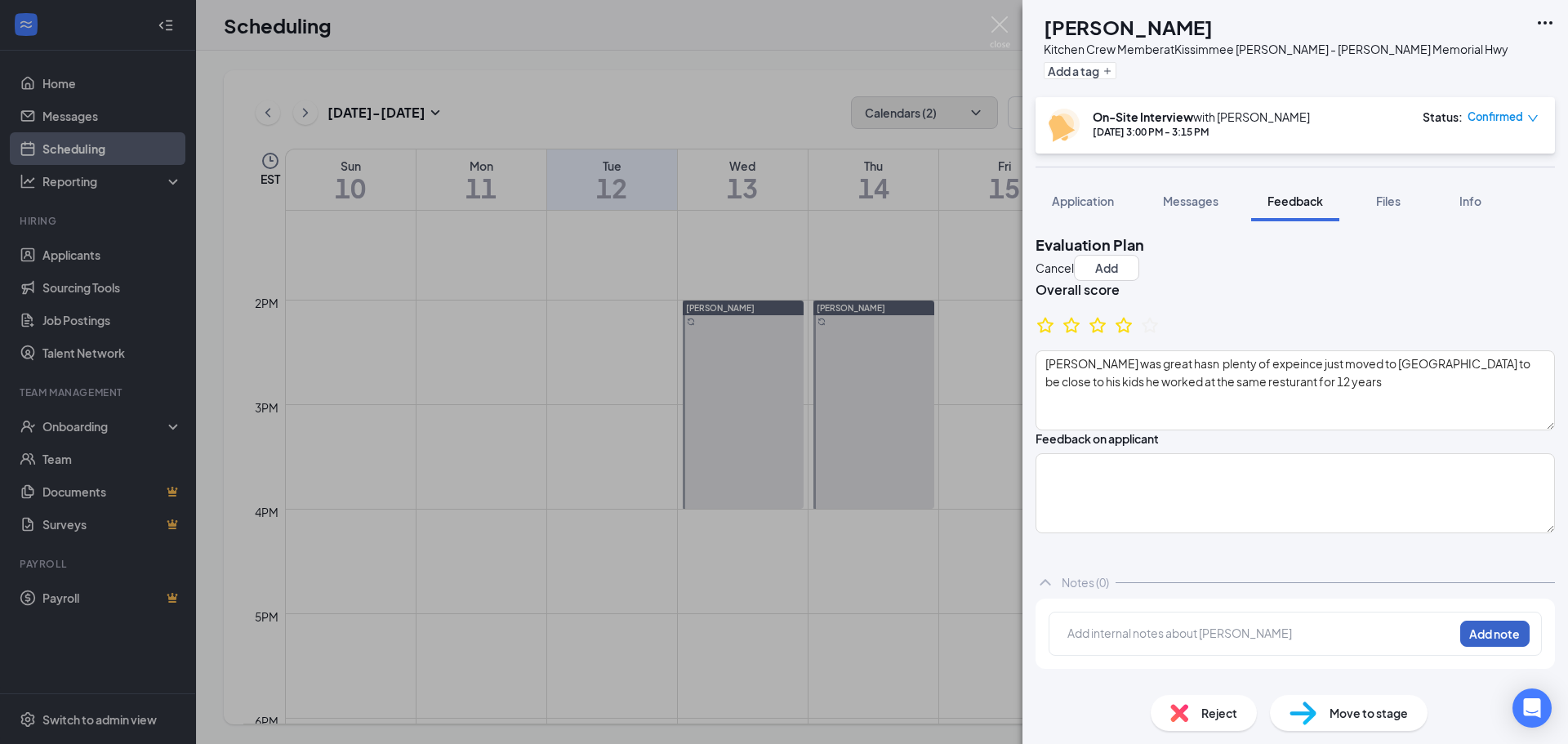
click at [1491, 638] on button "Add note" at bounding box center [1495, 633] width 70 height 26
click at [1488, 646] on button "Add note" at bounding box center [1495, 633] width 70 height 26
click at [1139, 260] on button "Add" at bounding box center [1106, 267] width 65 height 26
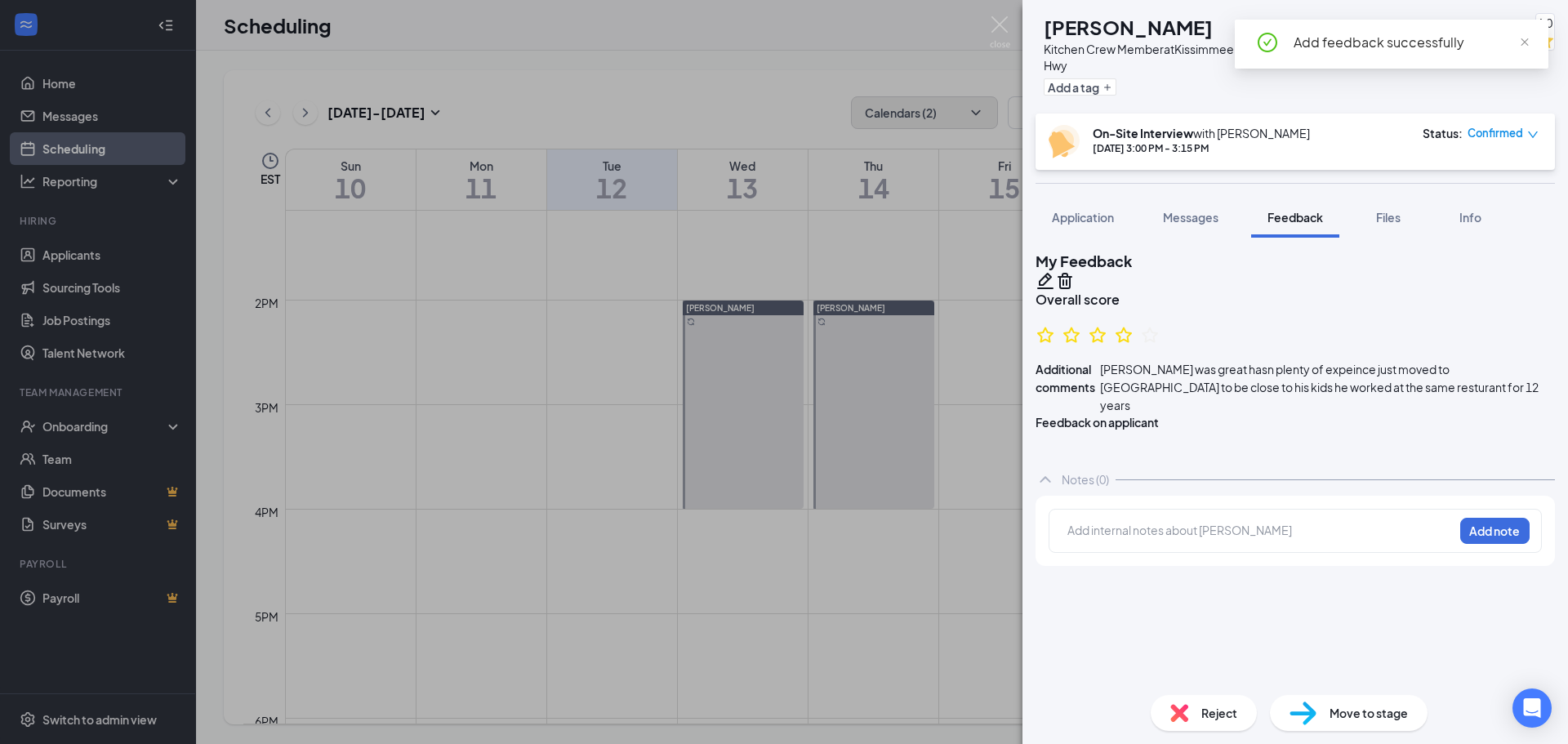
click at [1104, 29] on h1 "[PERSON_NAME]" at bounding box center [1128, 26] width 169 height 28
click at [1084, 216] on span "Application" at bounding box center [1082, 216] width 62 height 14
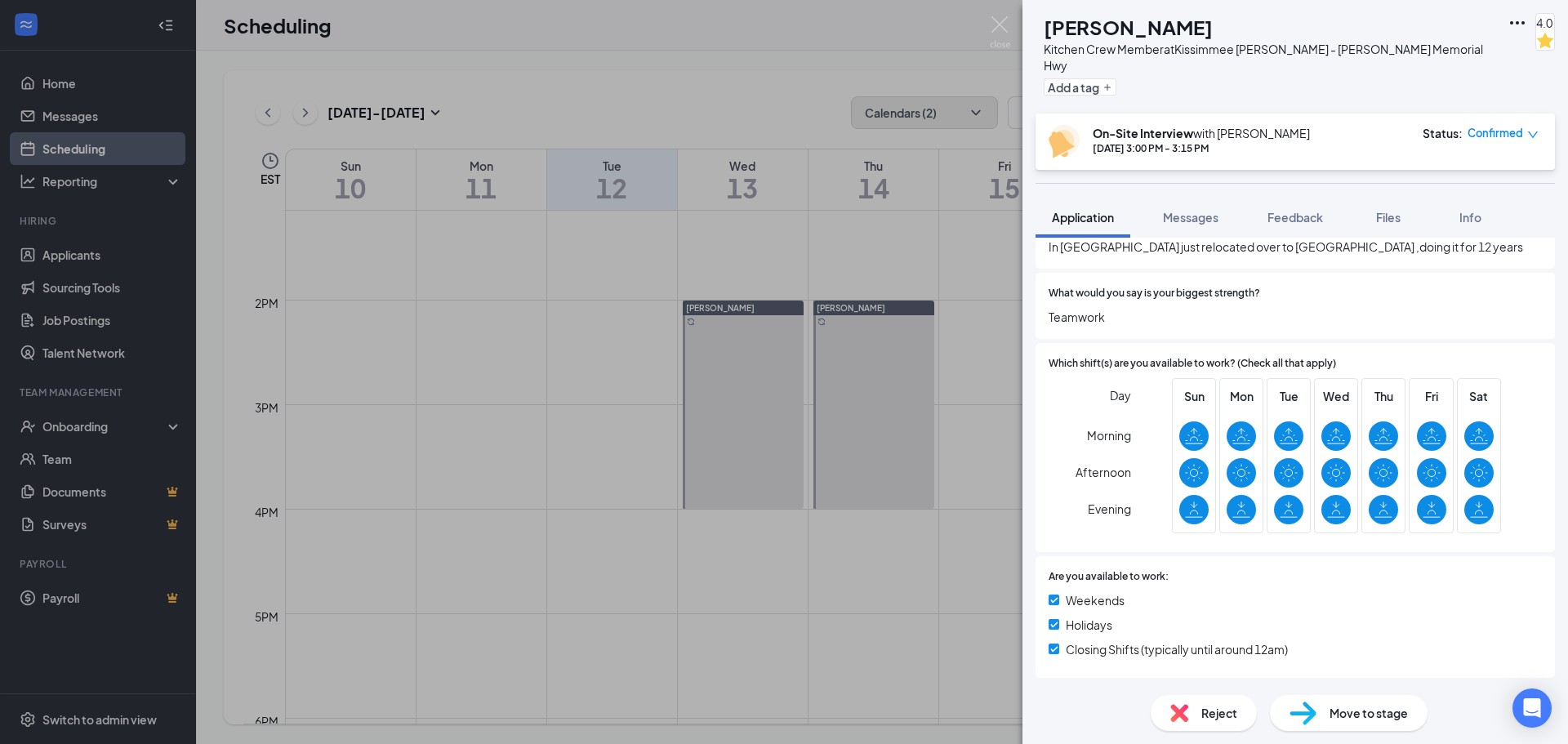
scroll to position [501, 0]
